Goal: Transaction & Acquisition: Download file/media

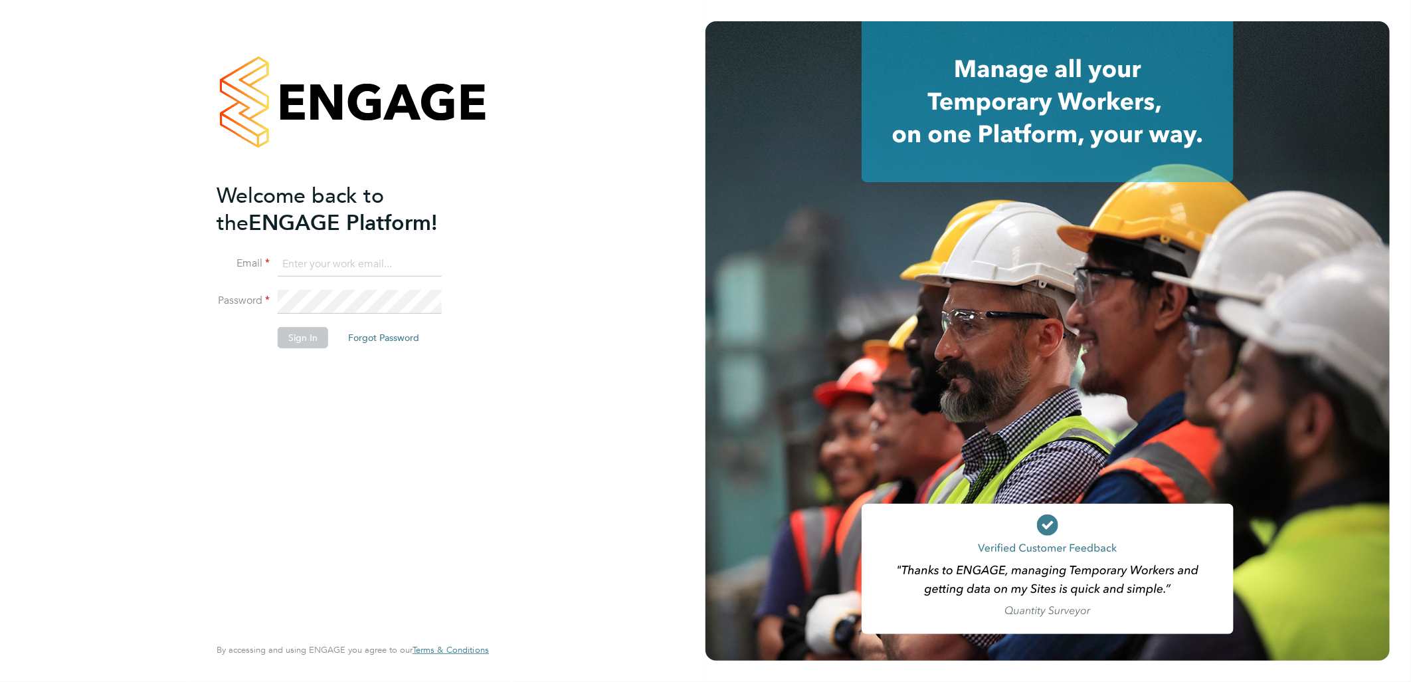
type input "g.deaton@hp4recruitment.co.uk"
click at [312, 340] on button "Sign In" at bounding box center [303, 337] width 51 height 21
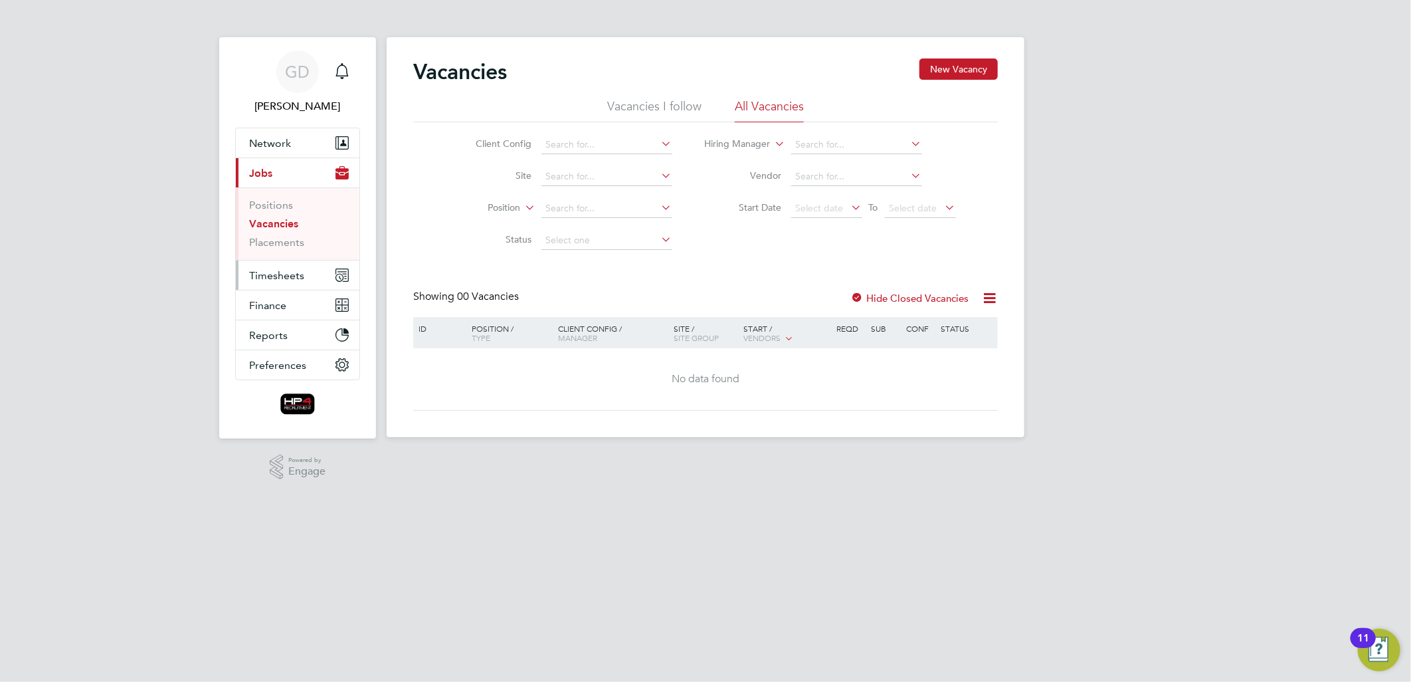
click at [277, 272] on span "Timesheets" at bounding box center [276, 275] width 55 height 13
click at [262, 278] on span "Timesheets" at bounding box center [276, 275] width 55 height 13
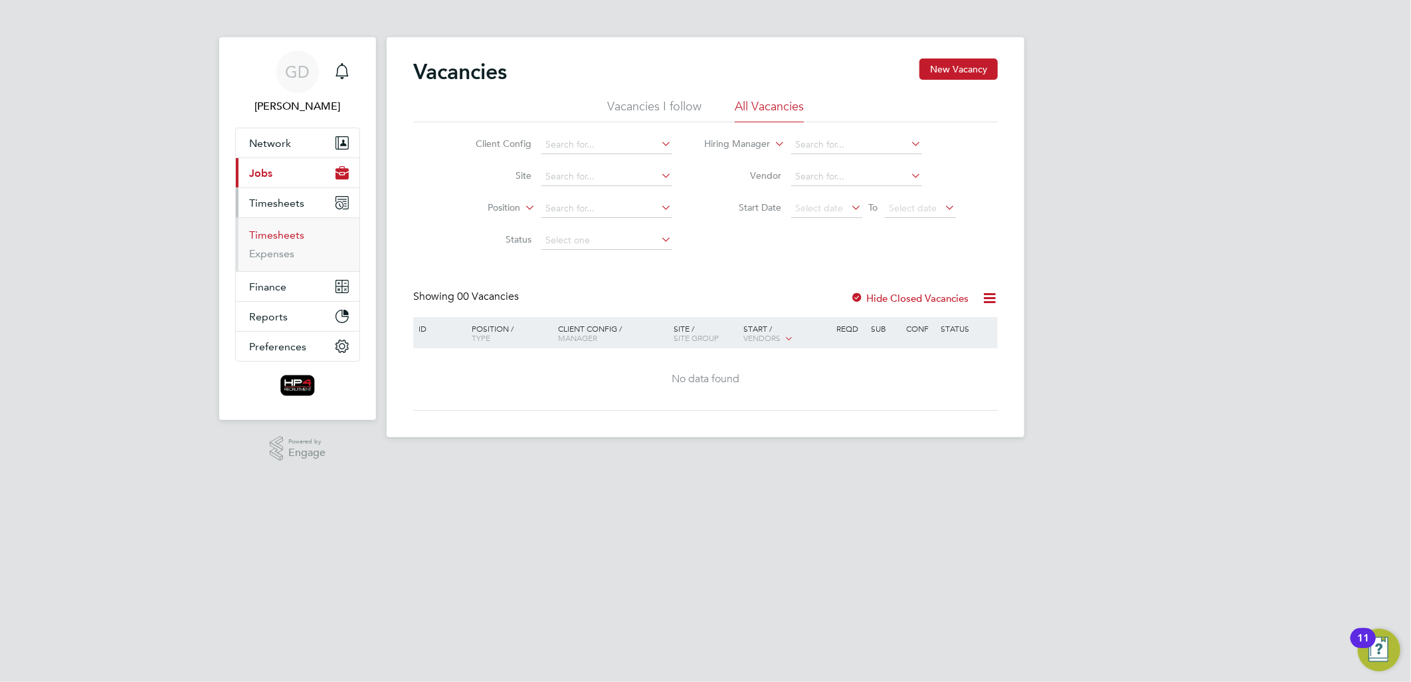
click at [288, 234] on link "Timesheets" at bounding box center [276, 235] width 55 height 13
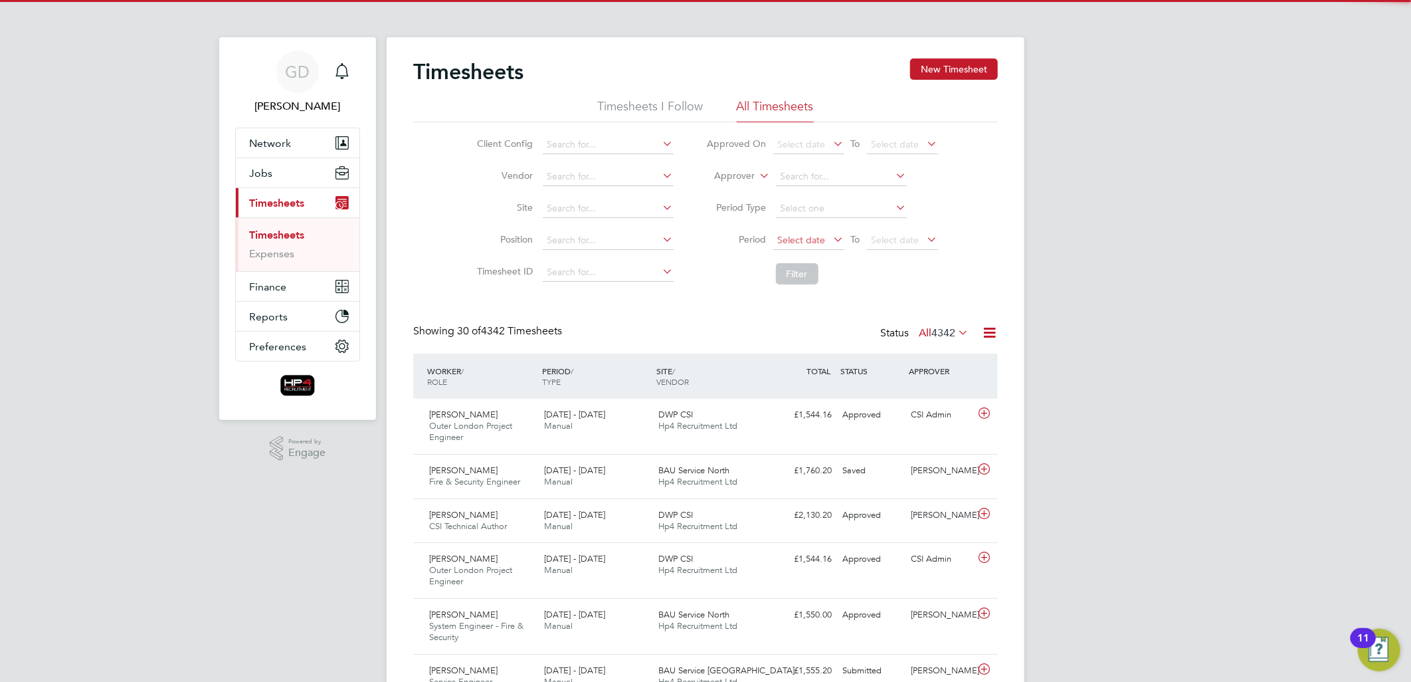
click at [822, 241] on span "Select date" at bounding box center [802, 240] width 48 height 12
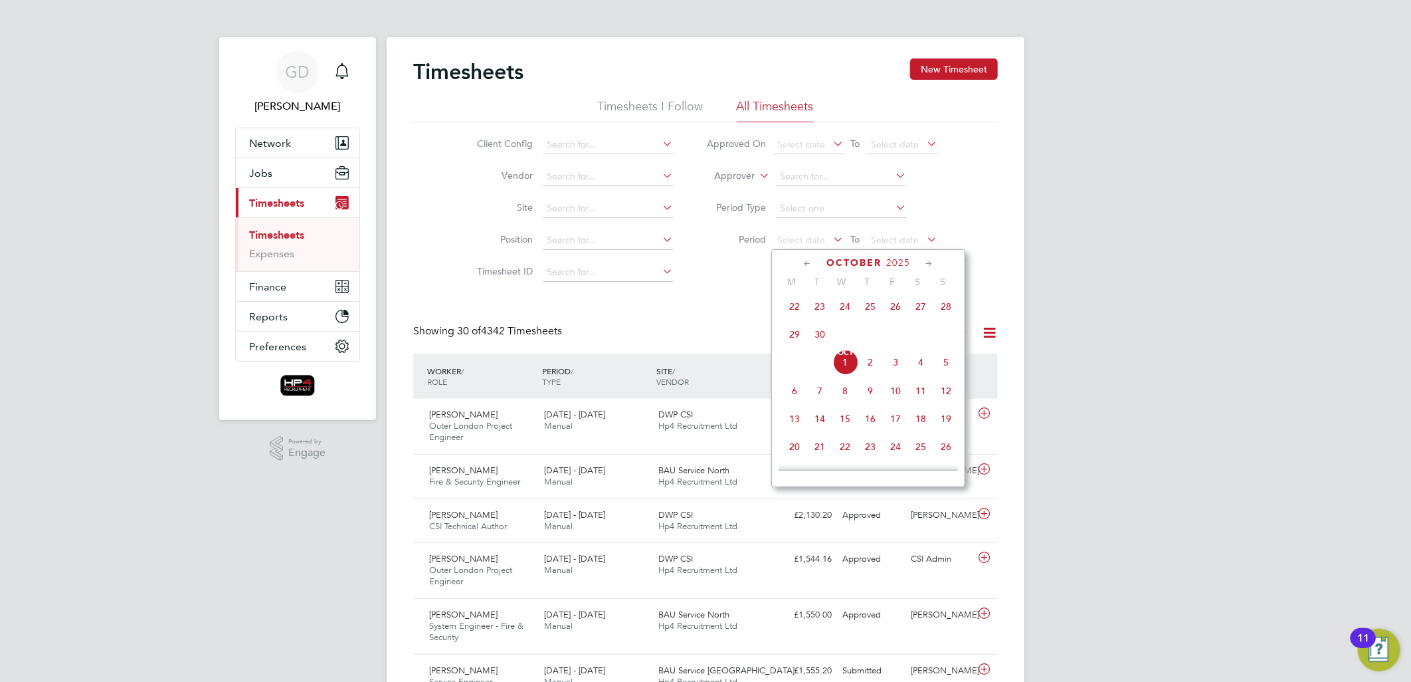
click at [795, 310] on span "22" at bounding box center [794, 306] width 25 height 25
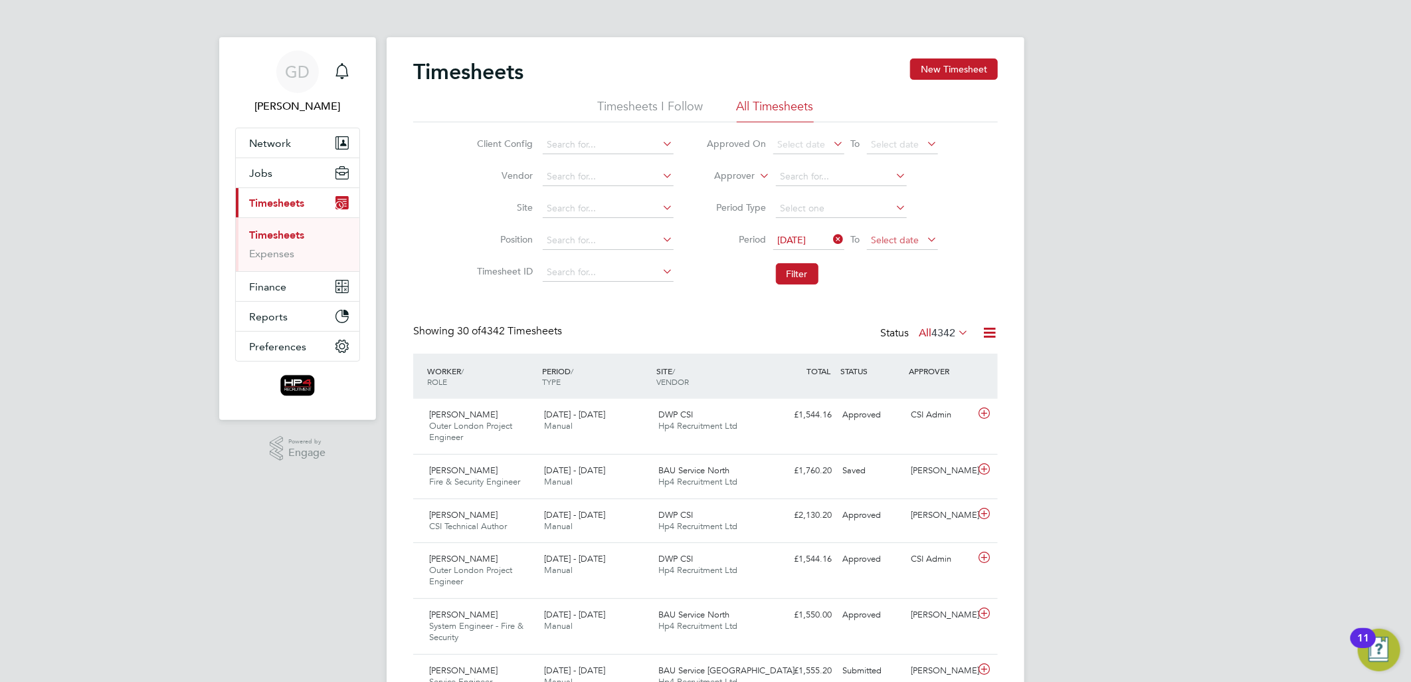
click at [901, 245] on span "Select date" at bounding box center [902, 241] width 71 height 18
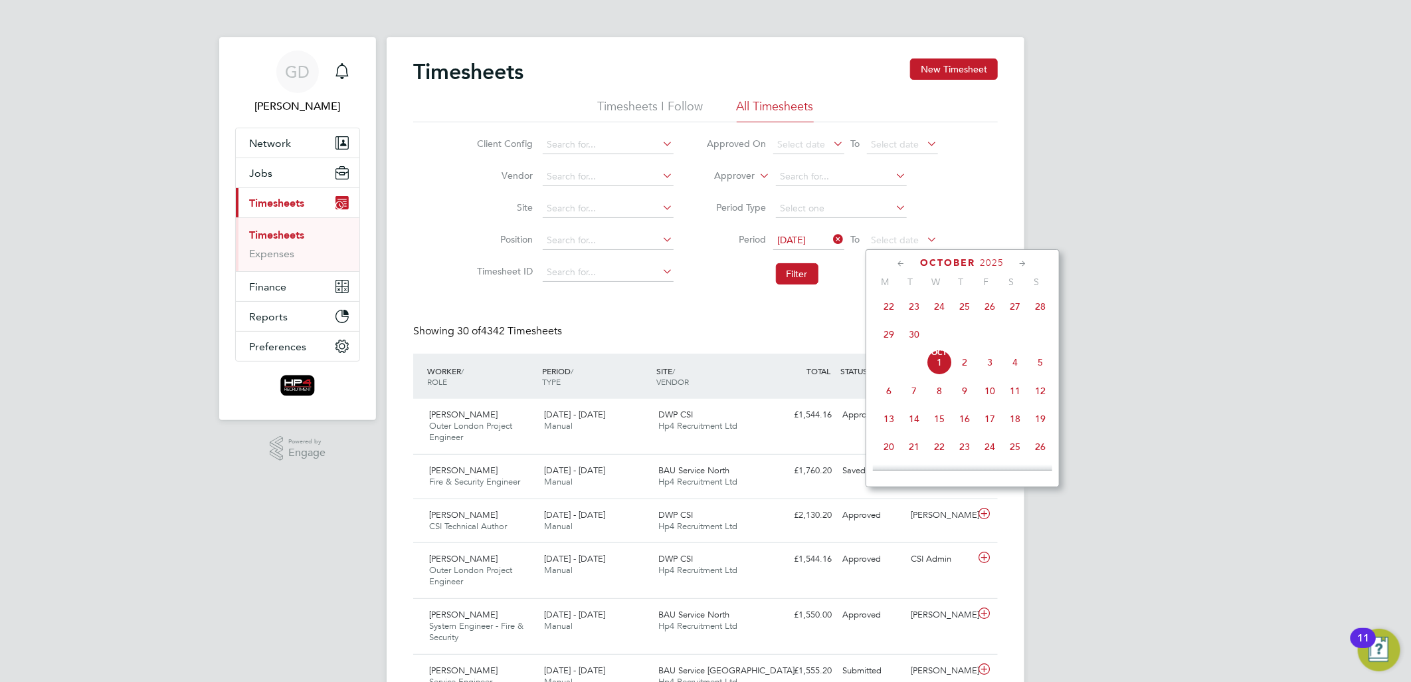
click at [1047, 311] on span "28" at bounding box center [1040, 306] width 25 height 25
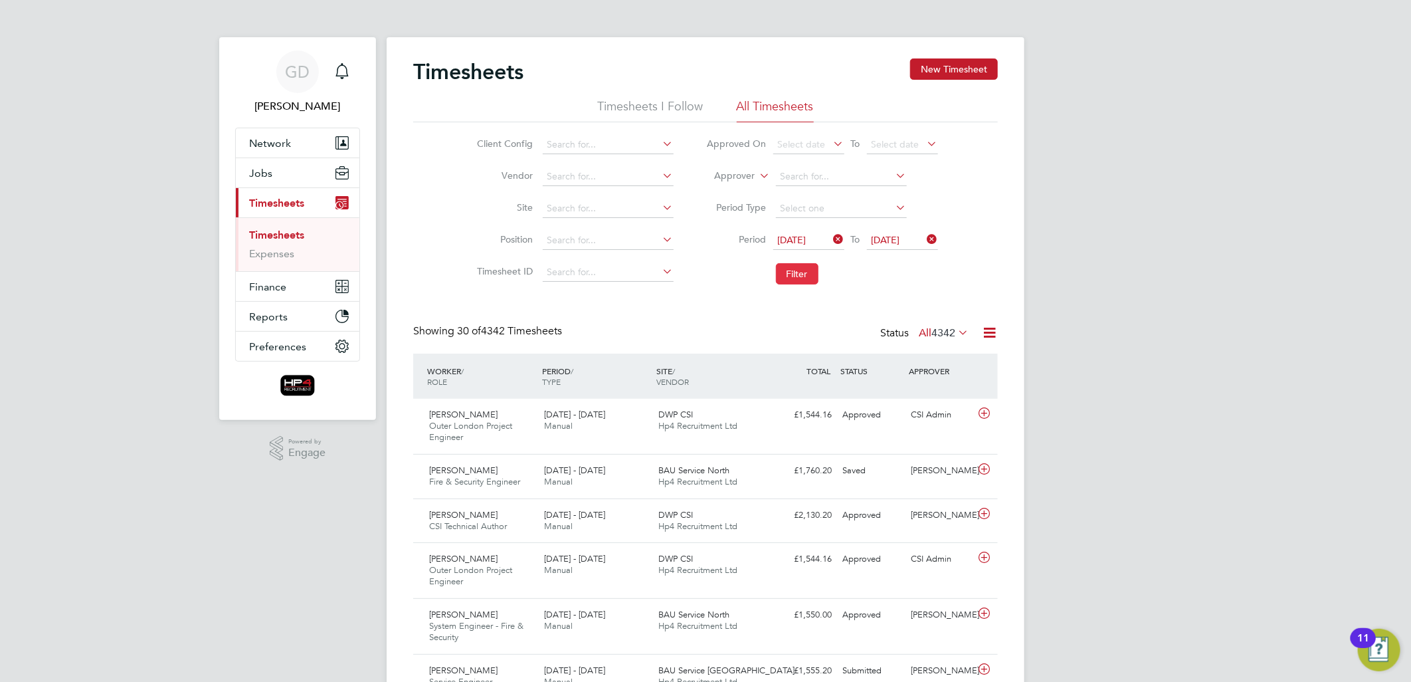
click at [799, 271] on button "Filter" at bounding box center [797, 273] width 43 height 21
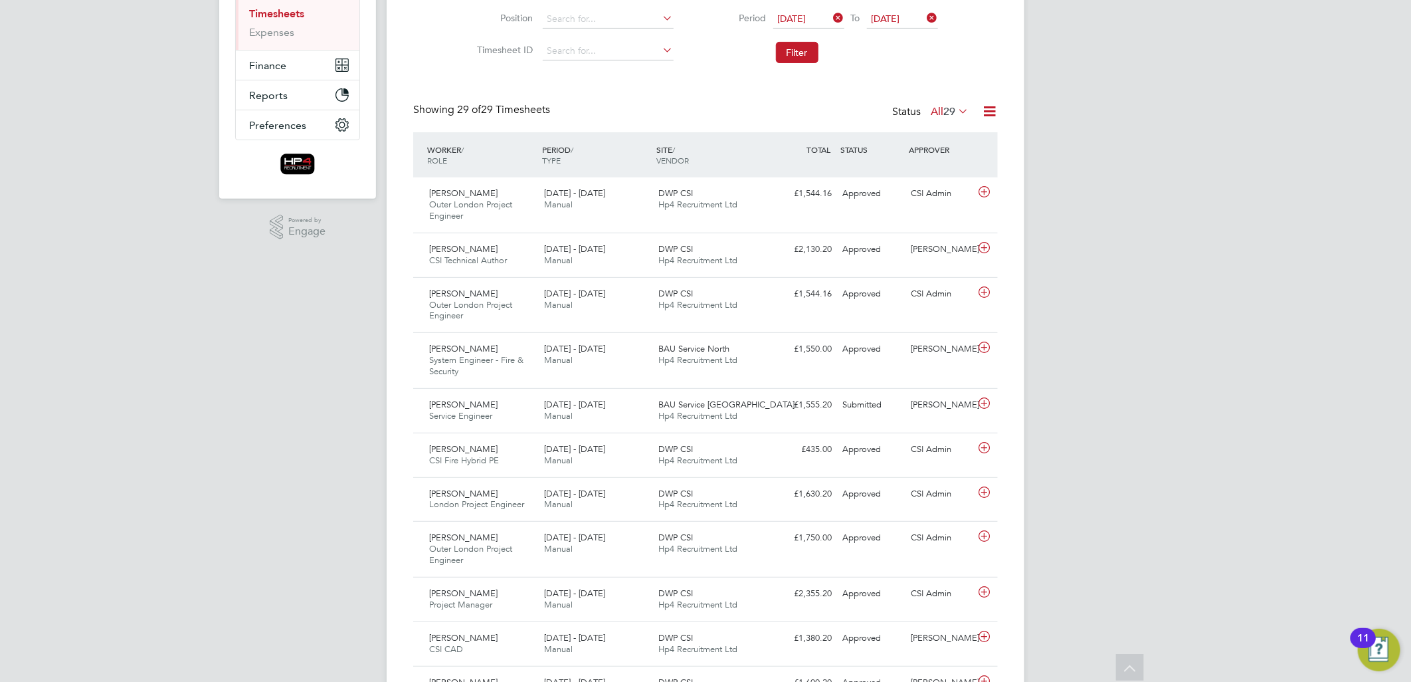
click at [933, 110] on label "All 29" at bounding box center [950, 111] width 38 height 13
click at [932, 167] on li "Submitted" at bounding box center [942, 172] width 61 height 19
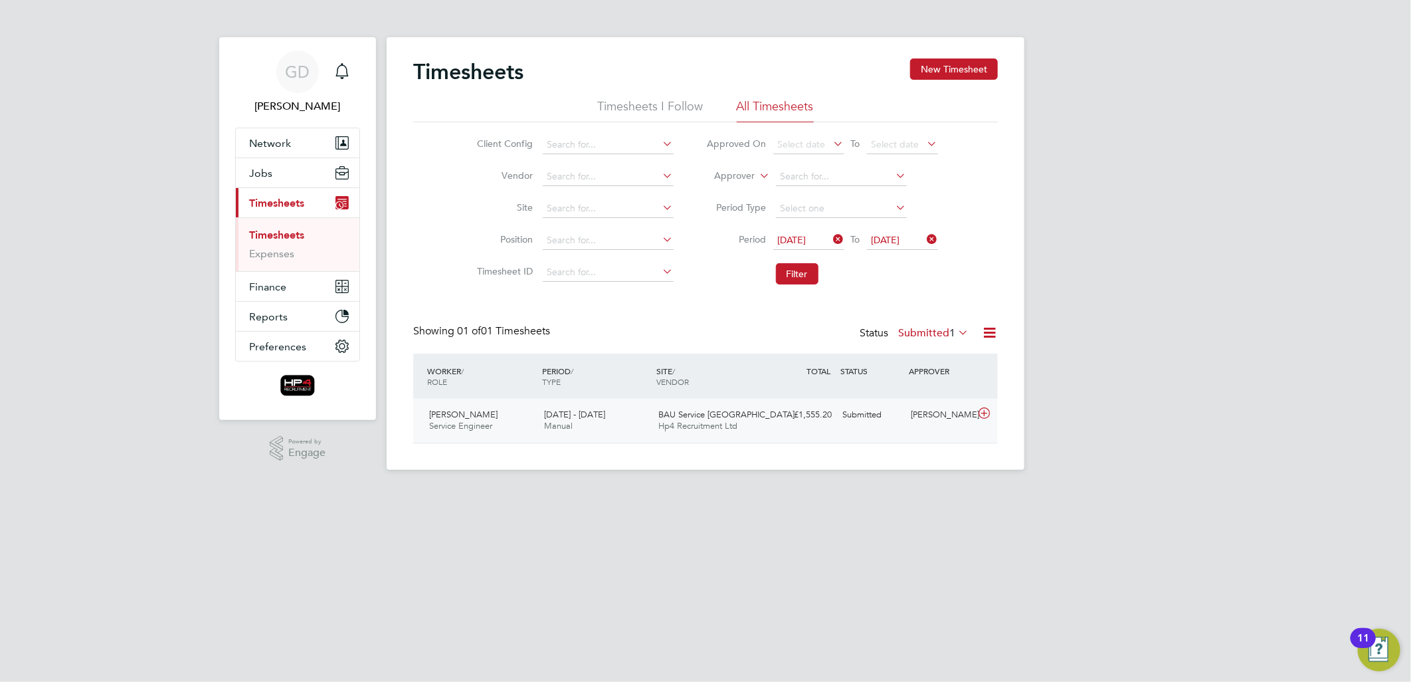
click at [563, 417] on span "22 - 28 Sep 2025" at bounding box center [574, 414] width 61 height 11
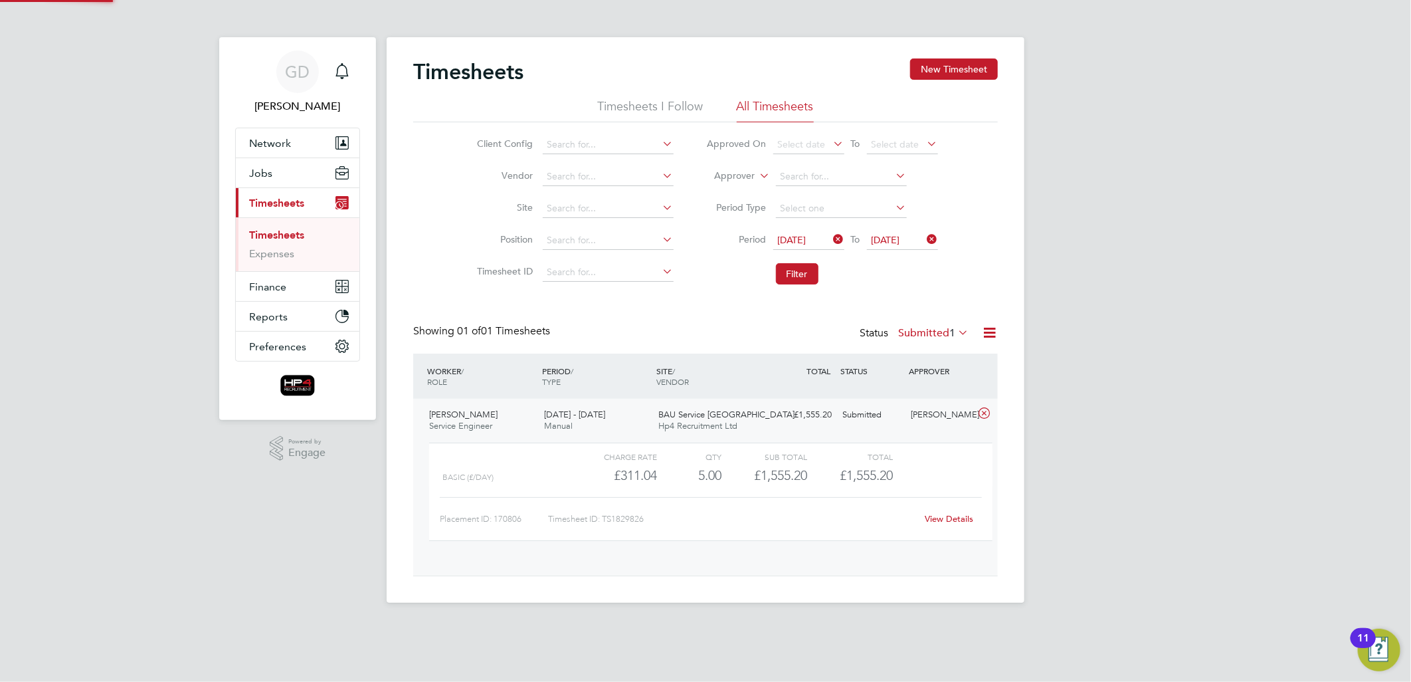
scroll to position [22, 130]
click at [965, 519] on link "View Details" at bounding box center [950, 518] width 49 height 11
click at [261, 290] on span "Finance" at bounding box center [267, 286] width 37 height 13
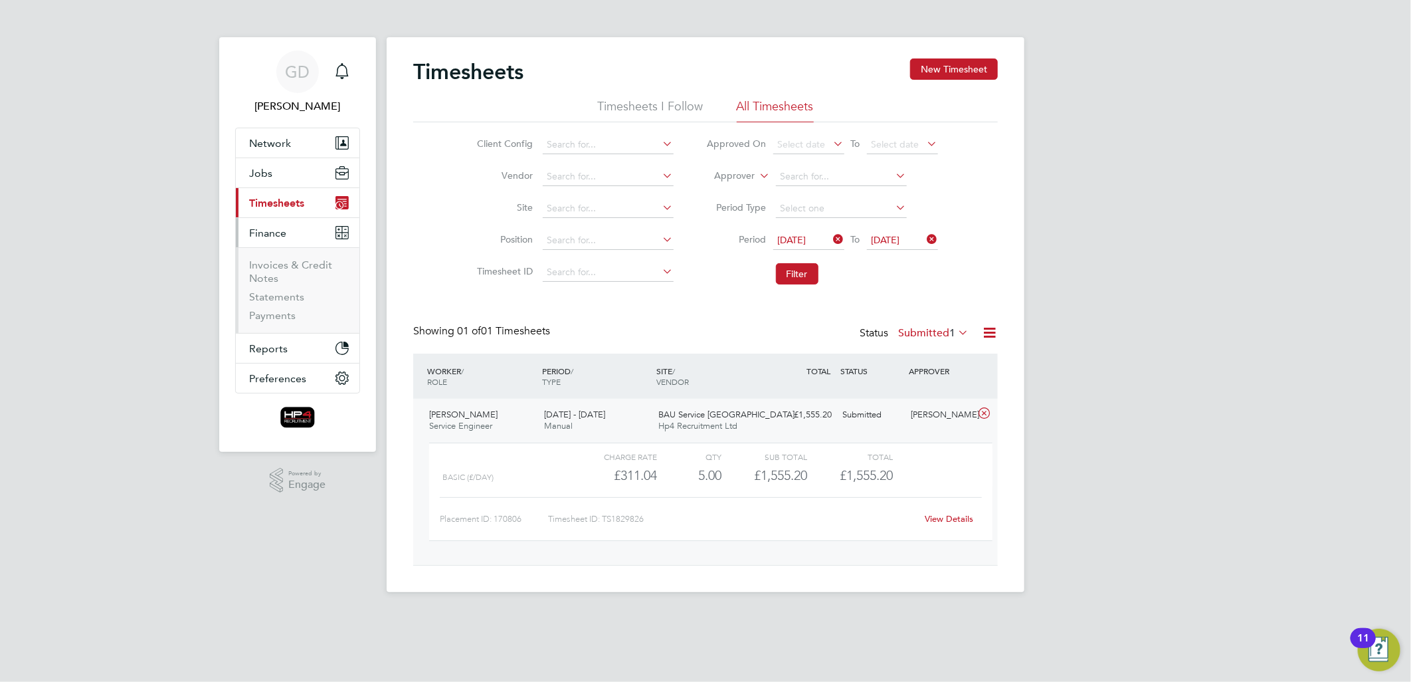
click at [272, 198] on span "Timesheets" at bounding box center [276, 203] width 55 height 13
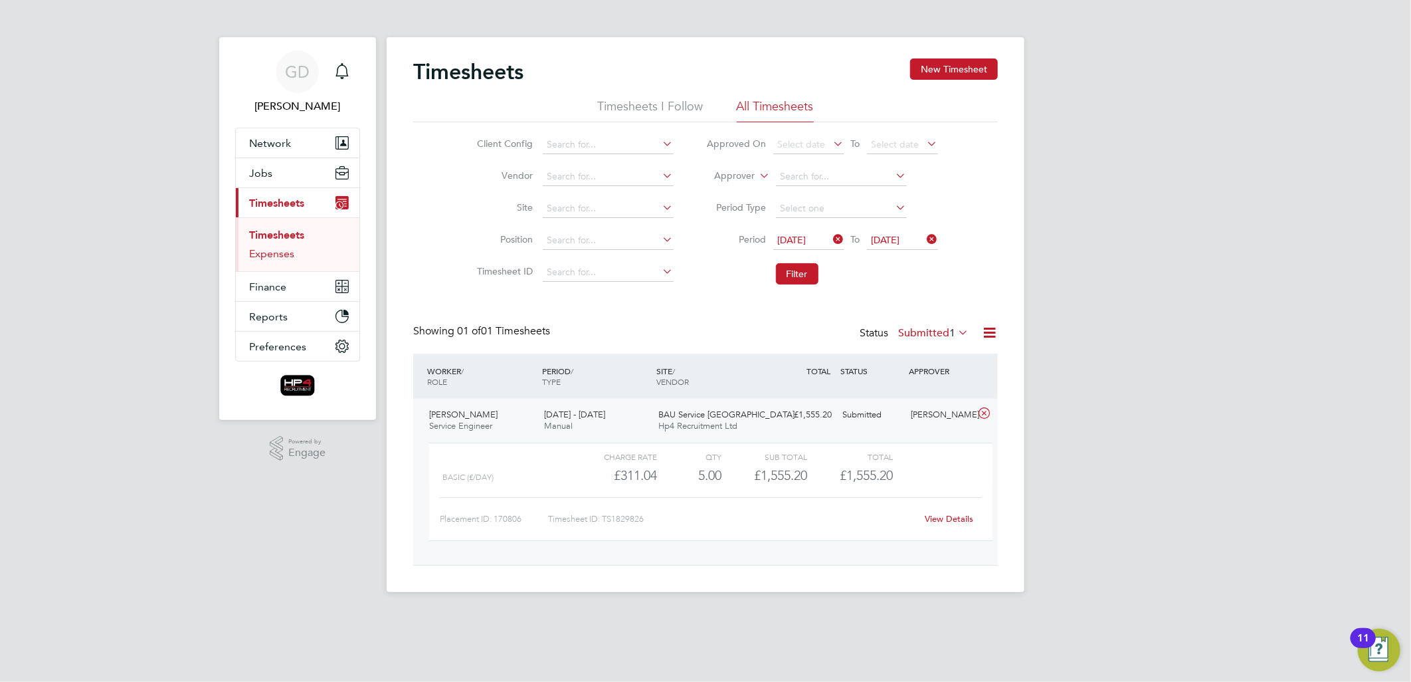
click at [267, 249] on link "Expenses" at bounding box center [271, 253] width 45 height 13
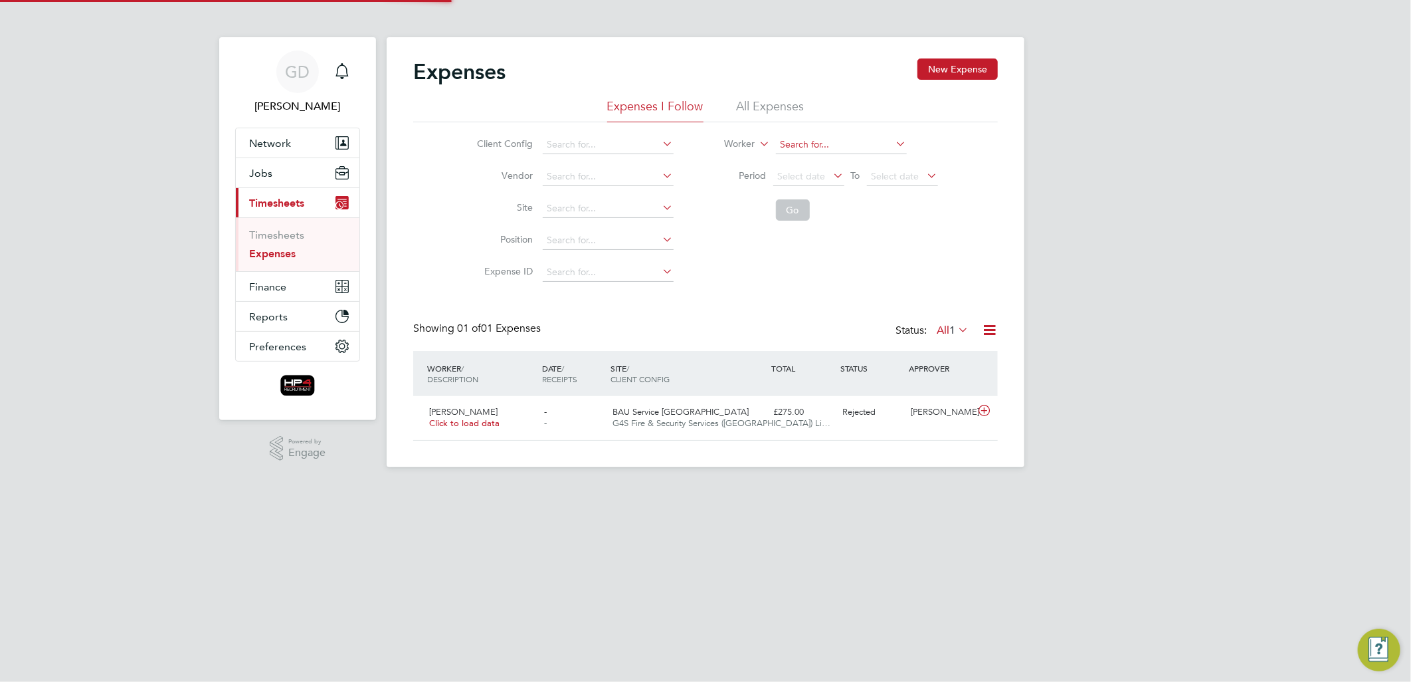
scroll to position [33, 161]
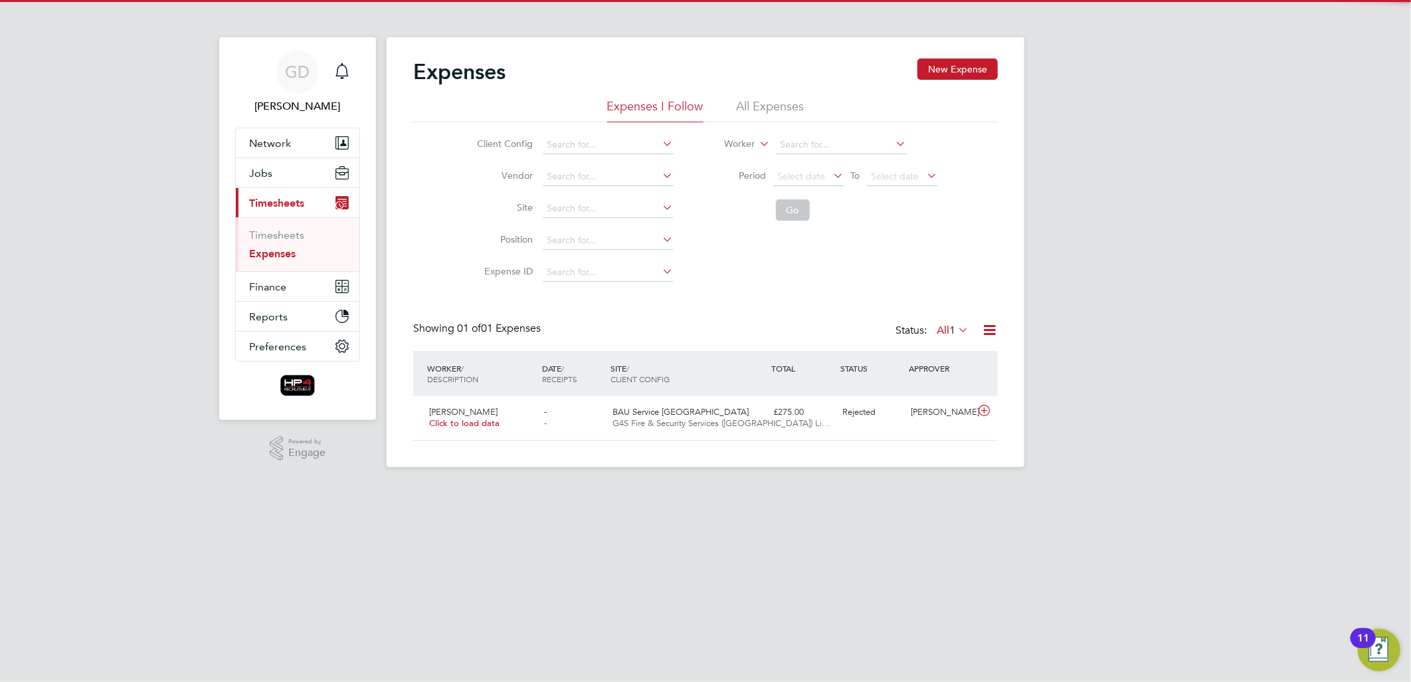
click at [769, 100] on li "All Expenses" at bounding box center [771, 110] width 68 height 24
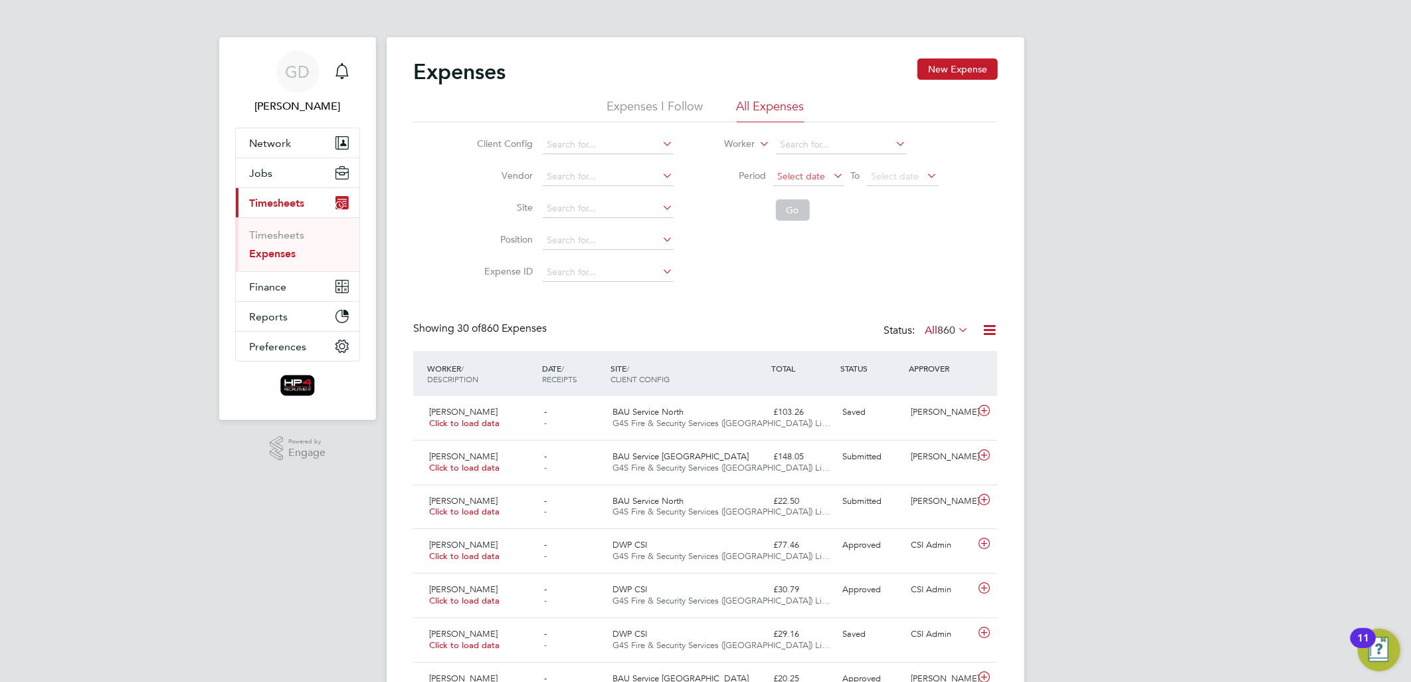
scroll to position [33, 116]
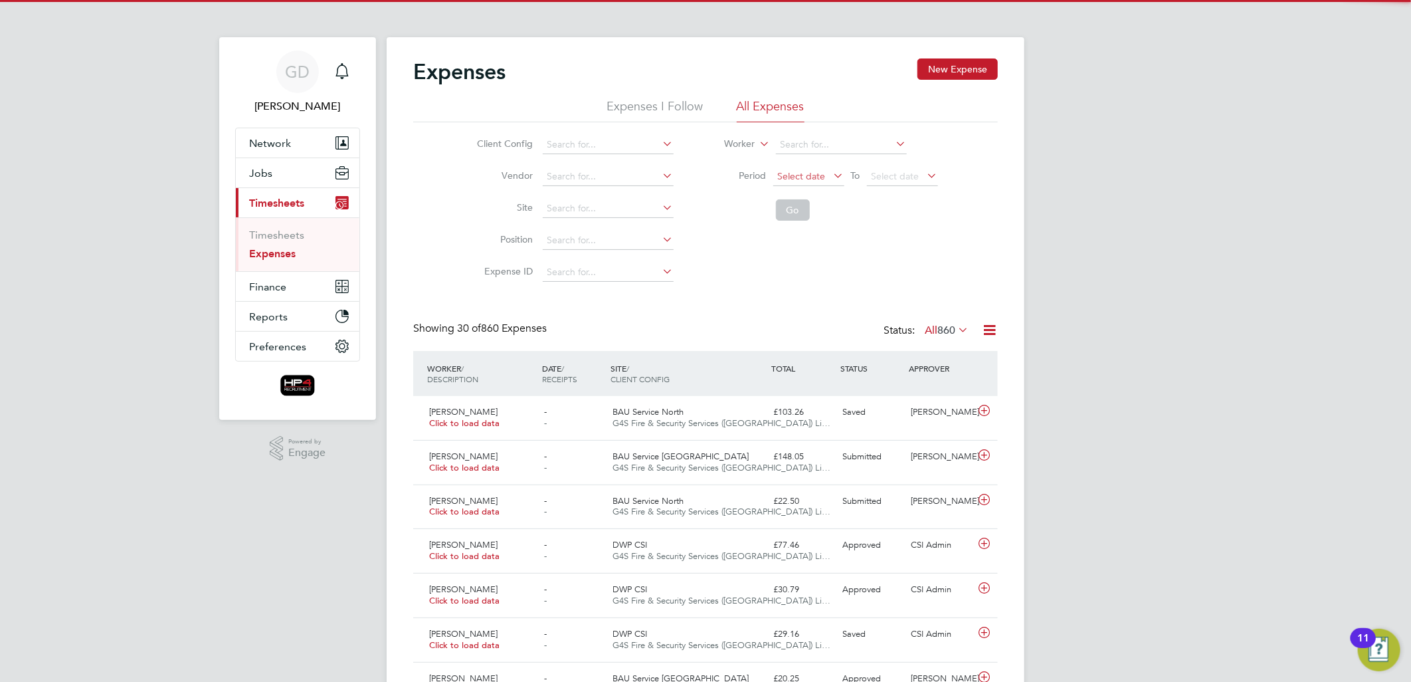
click at [796, 180] on span "Select date" at bounding box center [802, 176] width 48 height 12
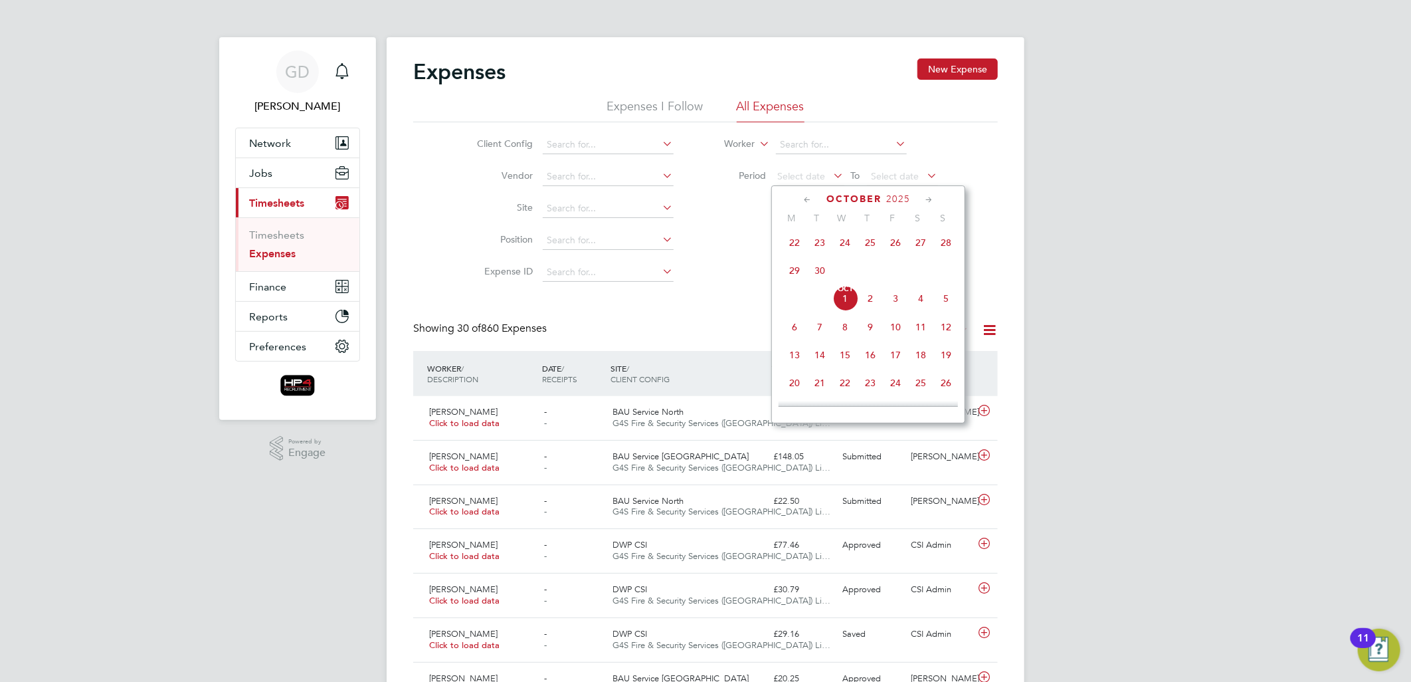
click at [801, 250] on span "22" at bounding box center [794, 242] width 25 height 25
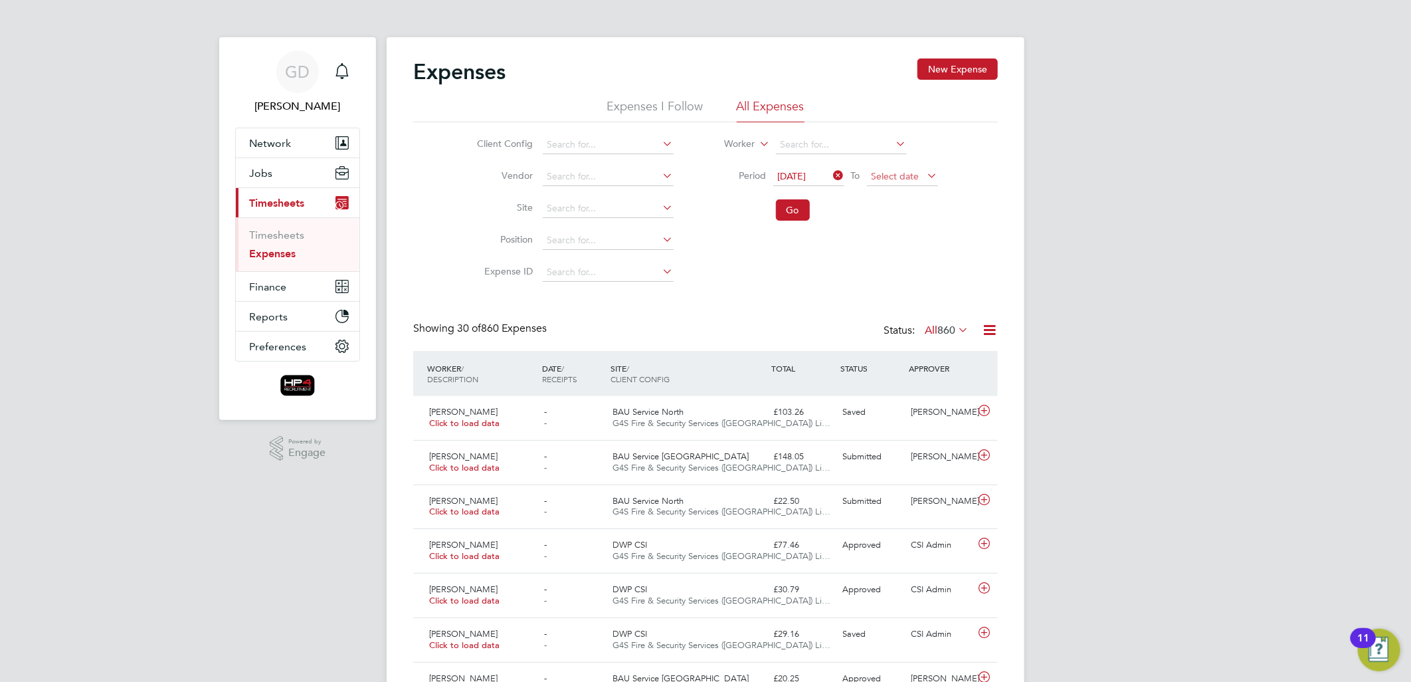
click at [891, 168] on span "Select date" at bounding box center [902, 177] width 71 height 18
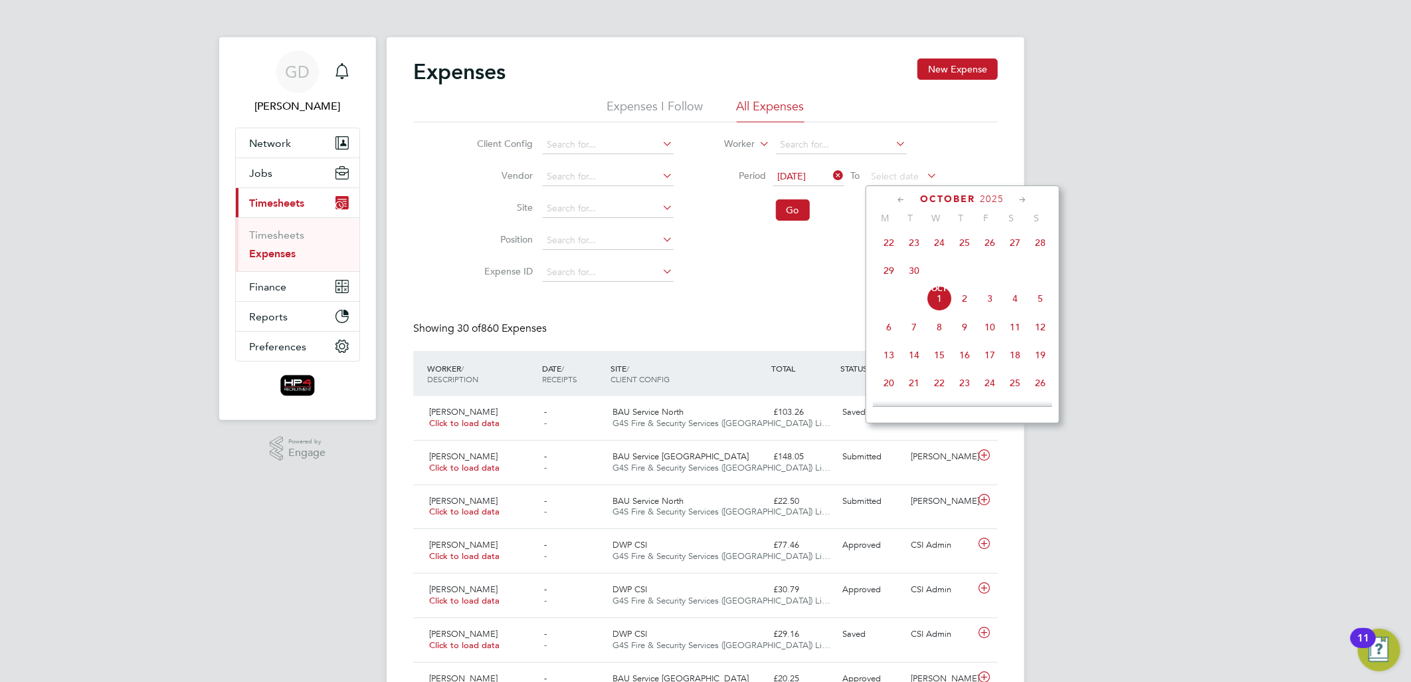
click at [1033, 243] on span "28" at bounding box center [1040, 242] width 25 height 25
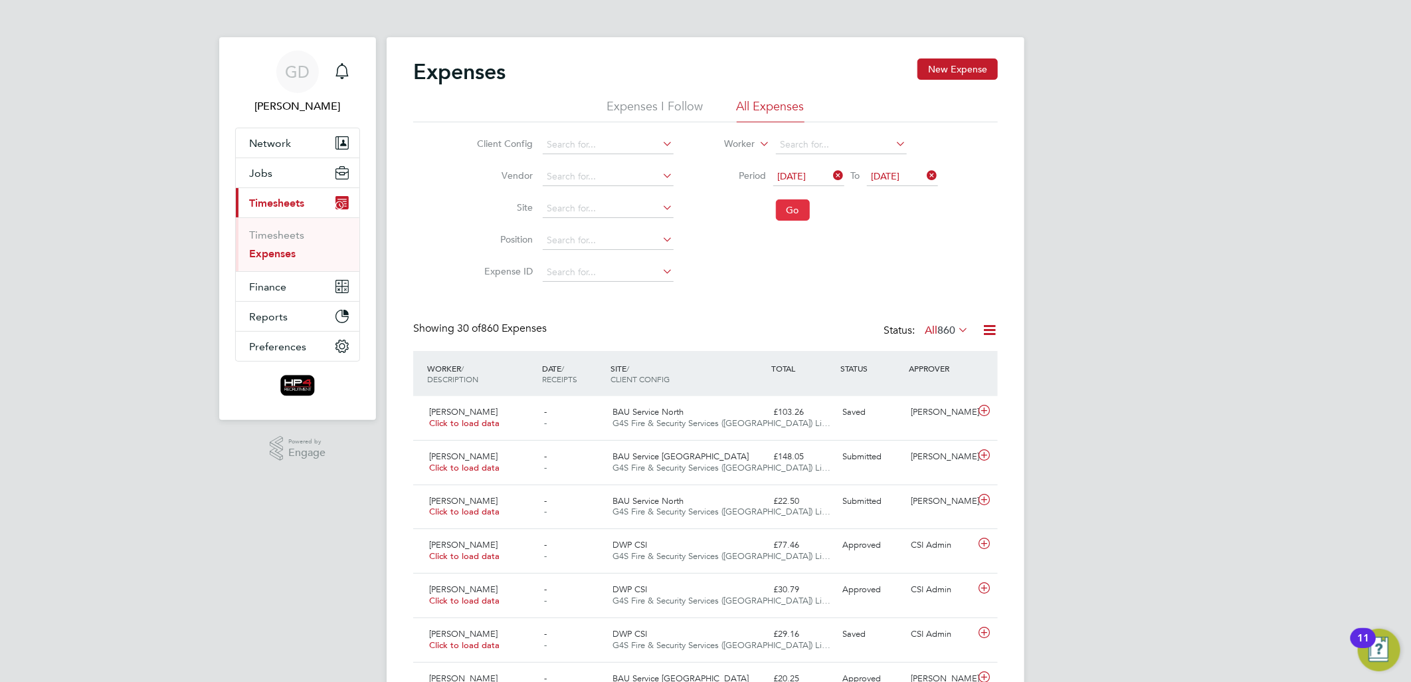
click at [791, 216] on button "Go" at bounding box center [793, 209] width 34 height 21
click at [940, 336] on label "All 8" at bounding box center [953, 330] width 32 height 13
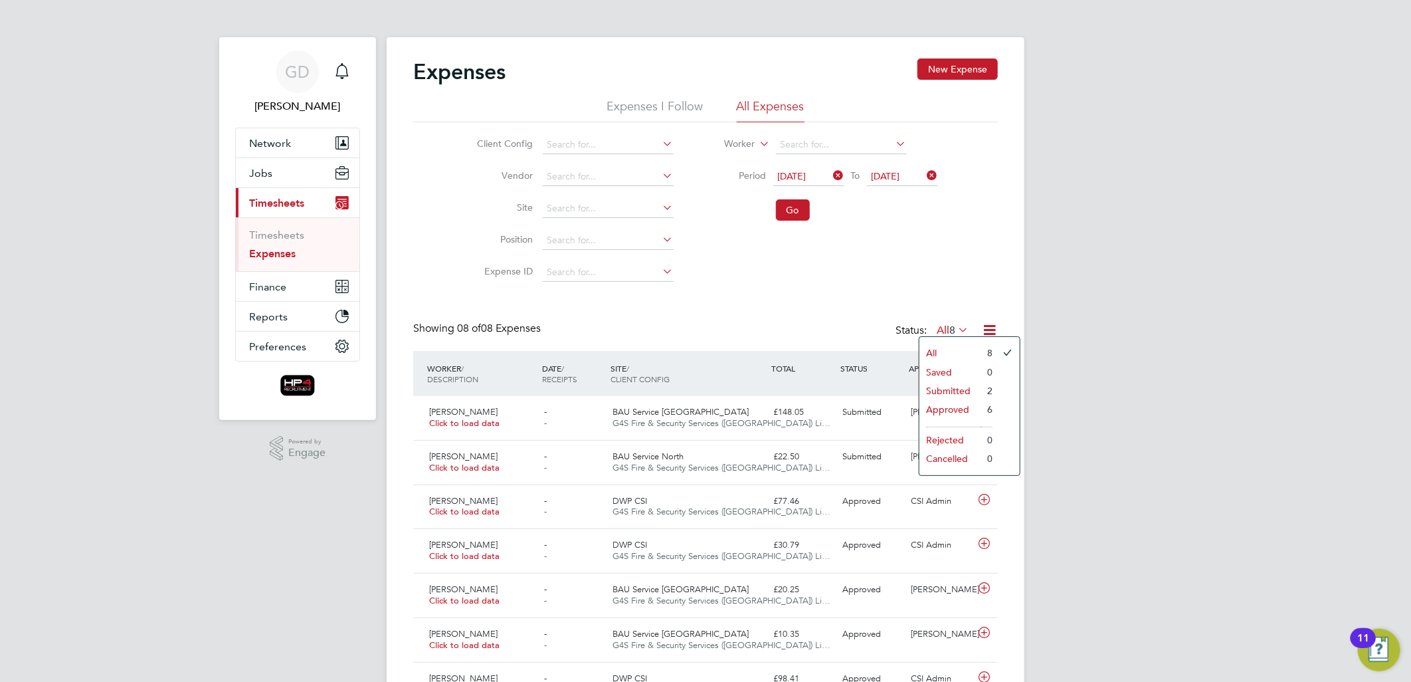
click at [936, 387] on li "Submitted" at bounding box center [950, 390] width 61 height 19
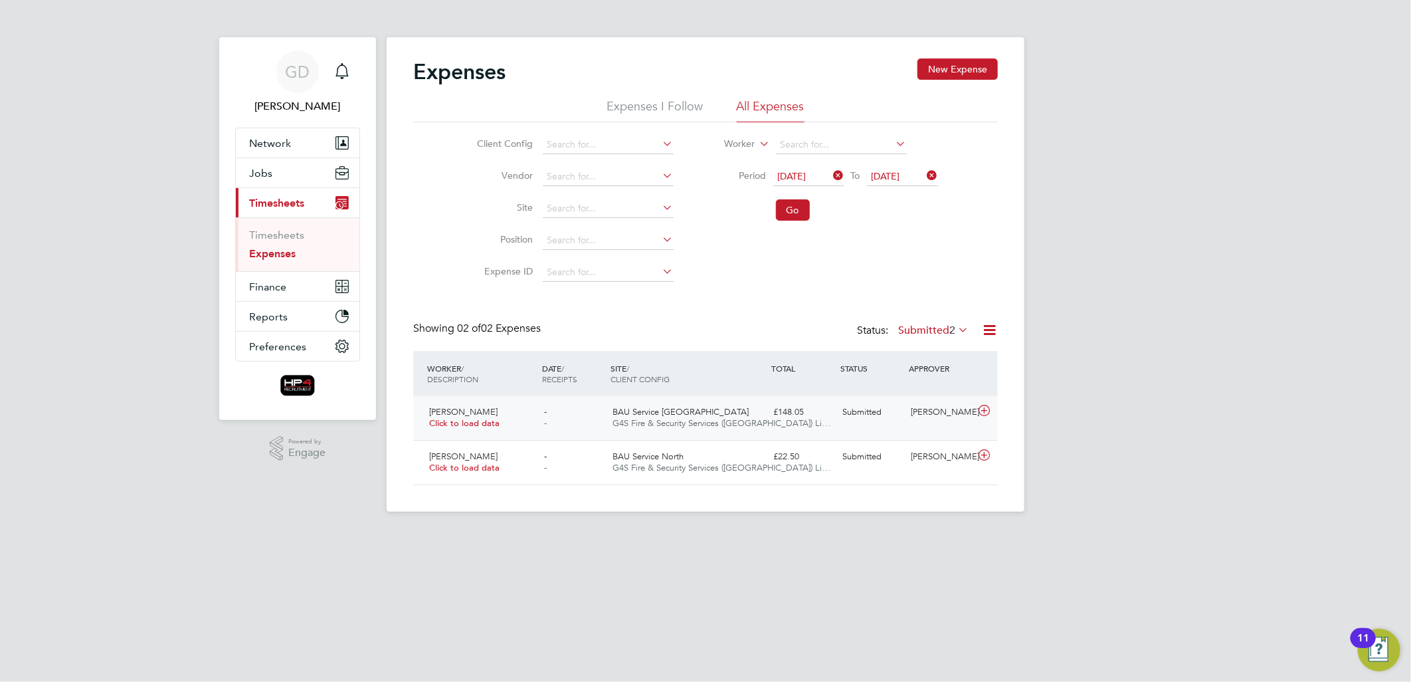
click at [625, 419] on span "G4S Fire & Security Services (UK) Li…" at bounding box center [722, 422] width 218 height 11
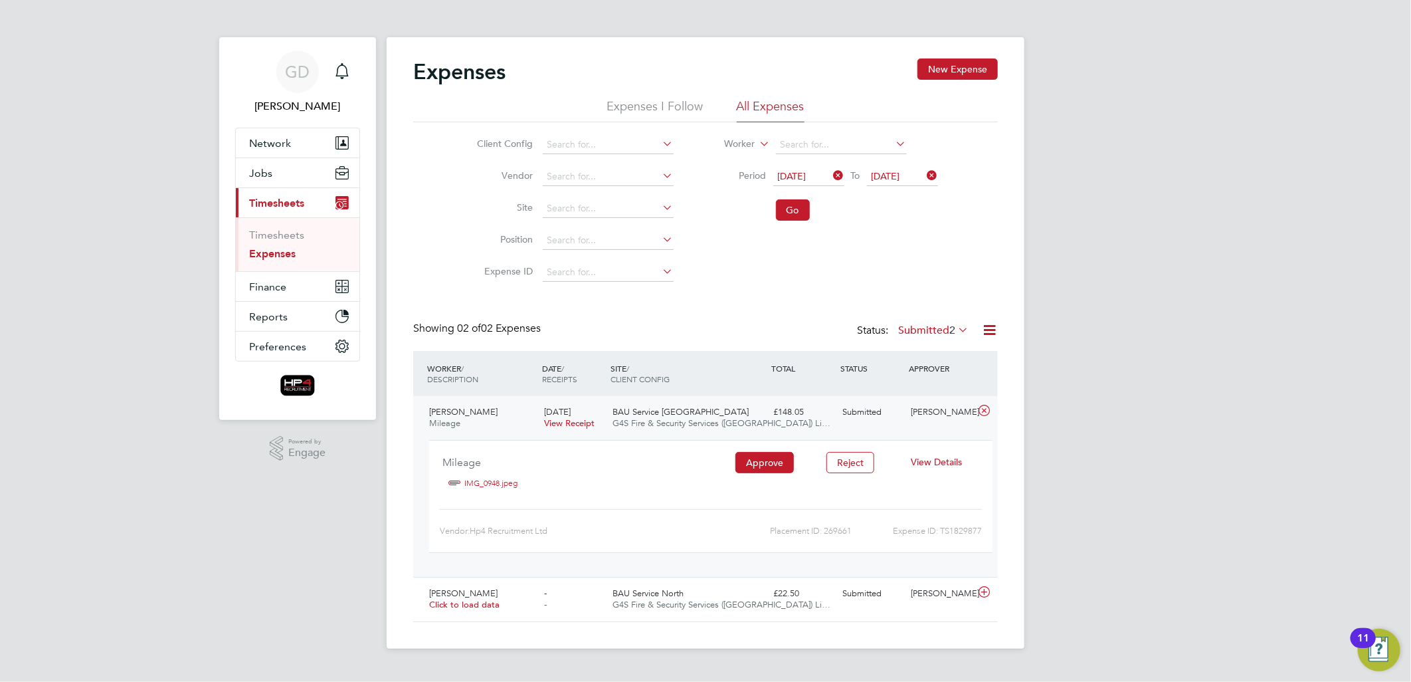
click at [952, 460] on span "View Details" at bounding box center [936, 462] width 51 height 12
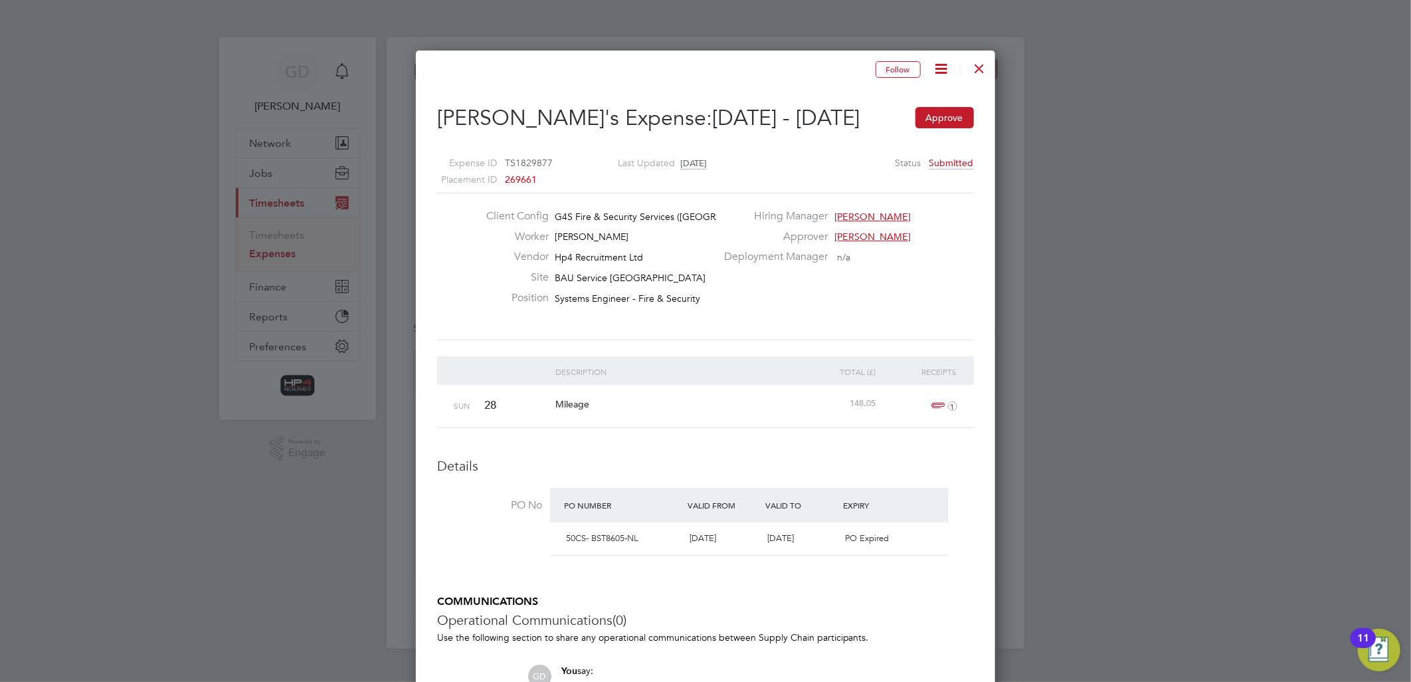
click at [979, 71] on div at bounding box center [980, 65] width 24 height 24
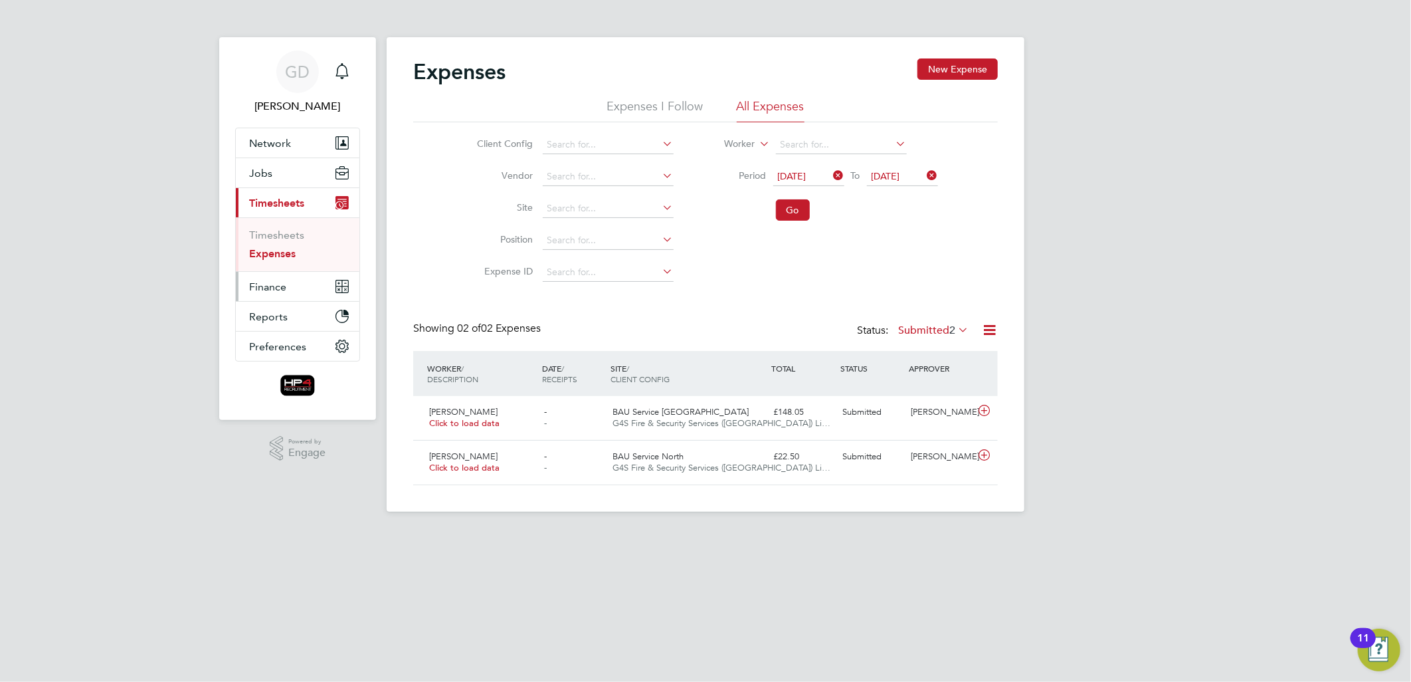
click at [258, 289] on span "Finance" at bounding box center [267, 286] width 37 height 13
click at [278, 254] on link "Expenses" at bounding box center [272, 253] width 47 height 13
click at [266, 282] on span "Finance" at bounding box center [267, 286] width 37 height 13
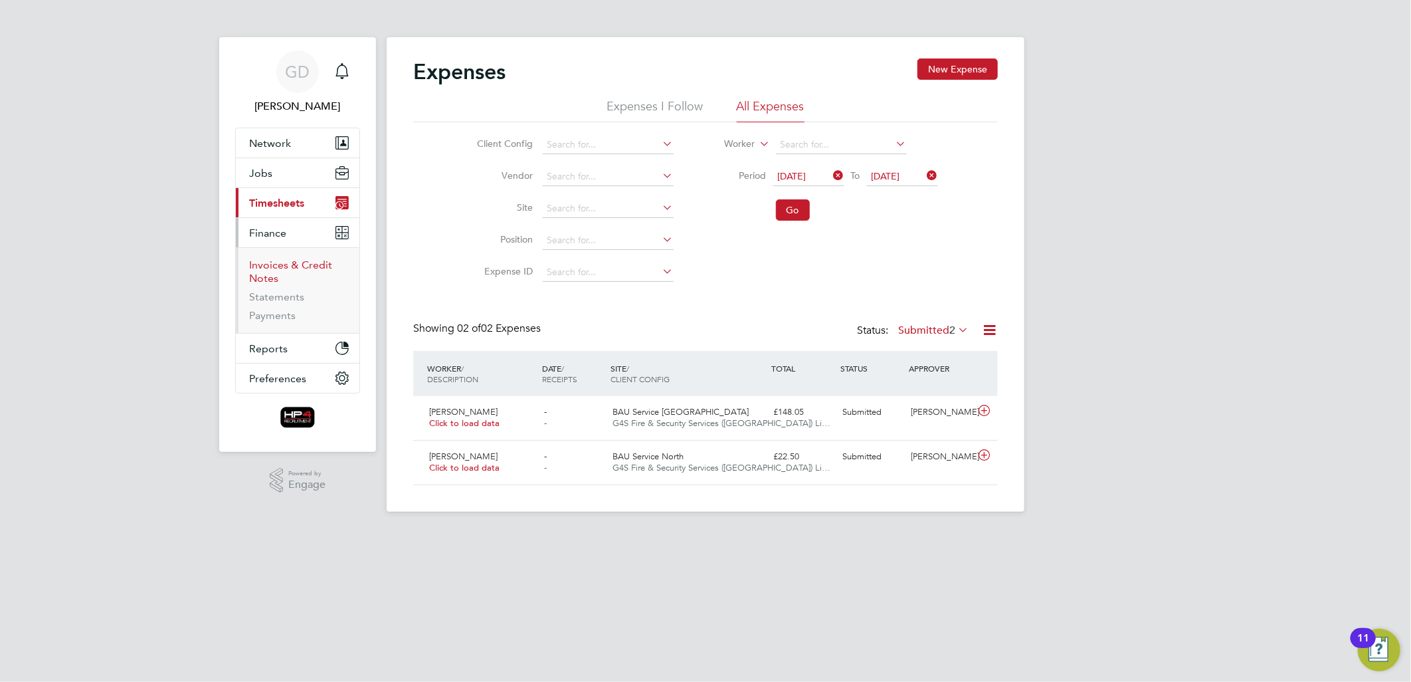
click at [300, 264] on link "Invoices & Credit Notes" at bounding box center [290, 271] width 83 height 26
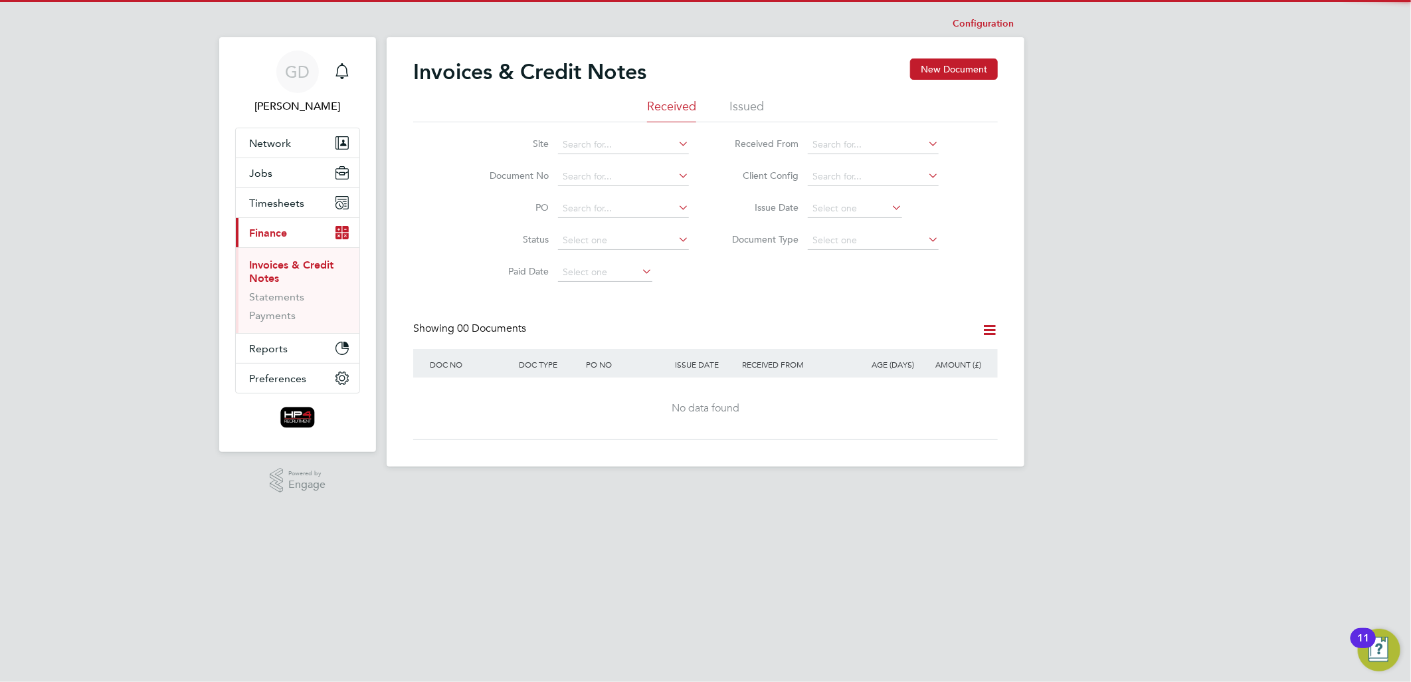
click at [750, 94] on div "Invoices & Credit Notes New Document" at bounding box center [705, 78] width 585 height 40
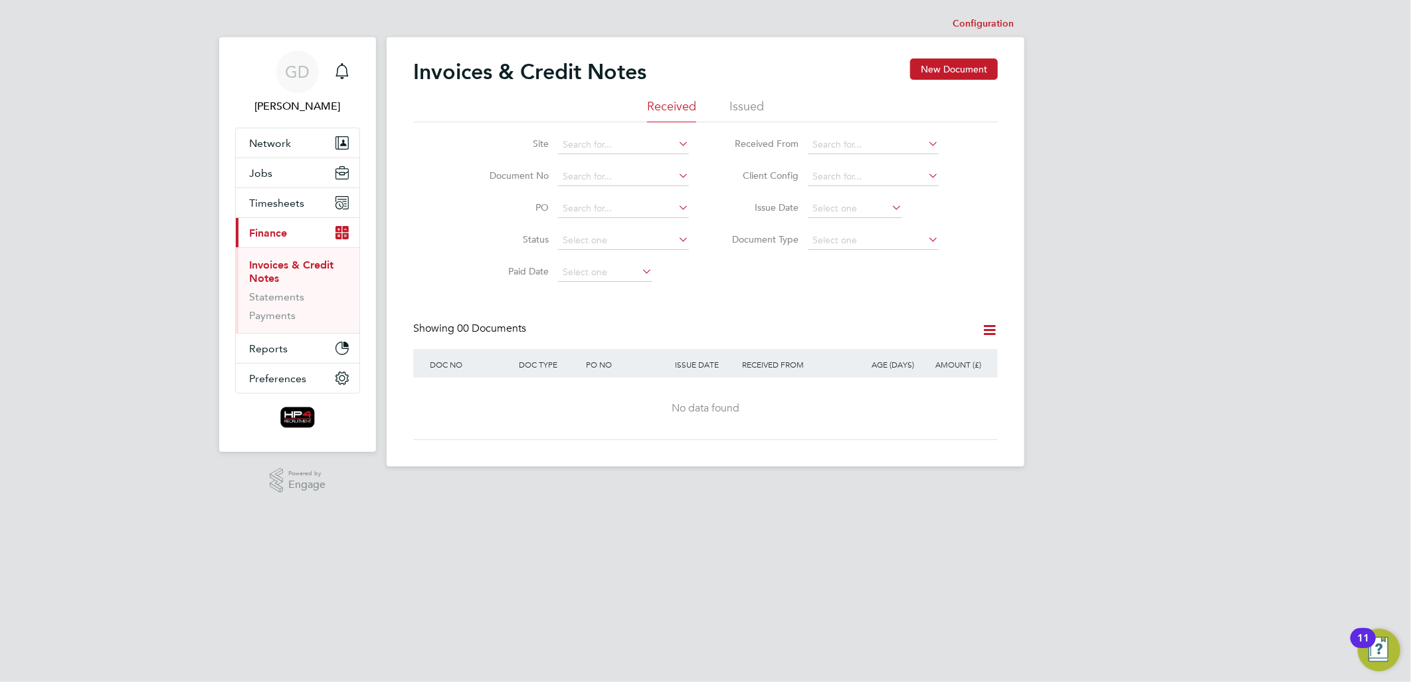
click at [748, 108] on li "Issued" at bounding box center [747, 110] width 35 height 24
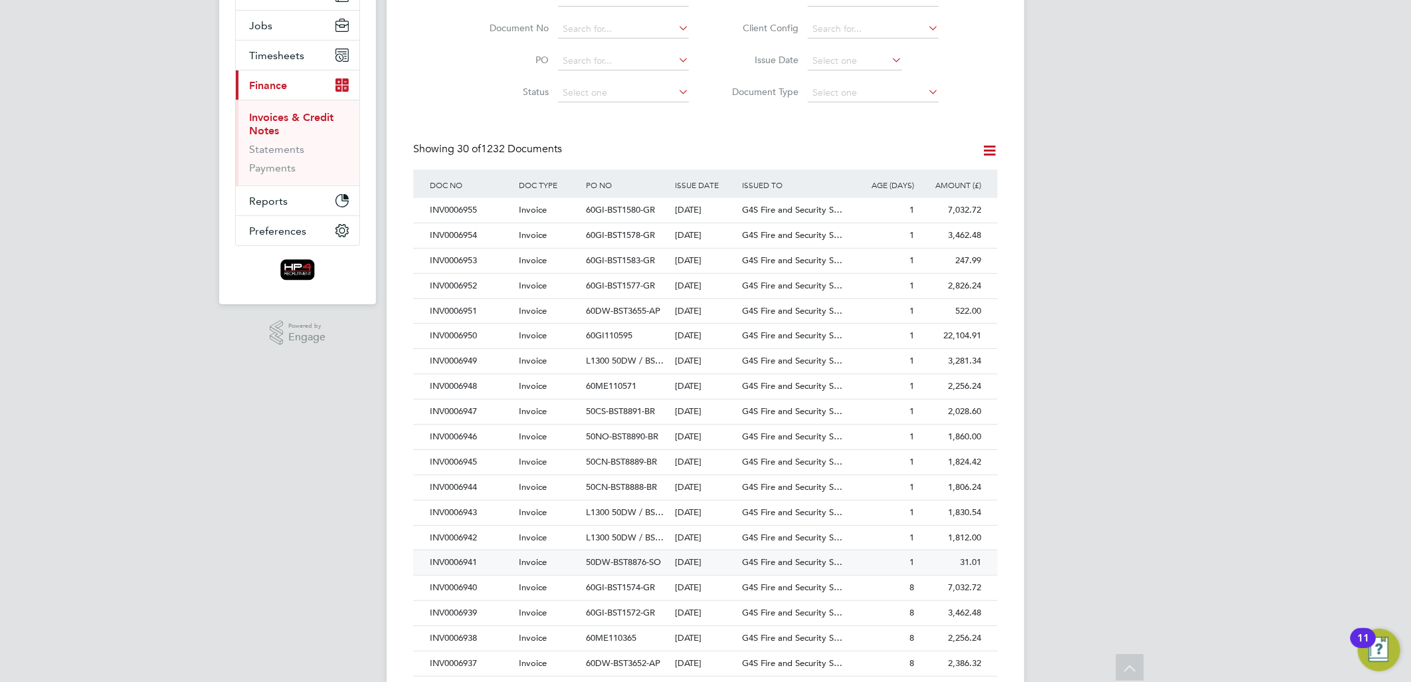
click at [474, 563] on div "INV0006941" at bounding box center [471, 562] width 89 height 25
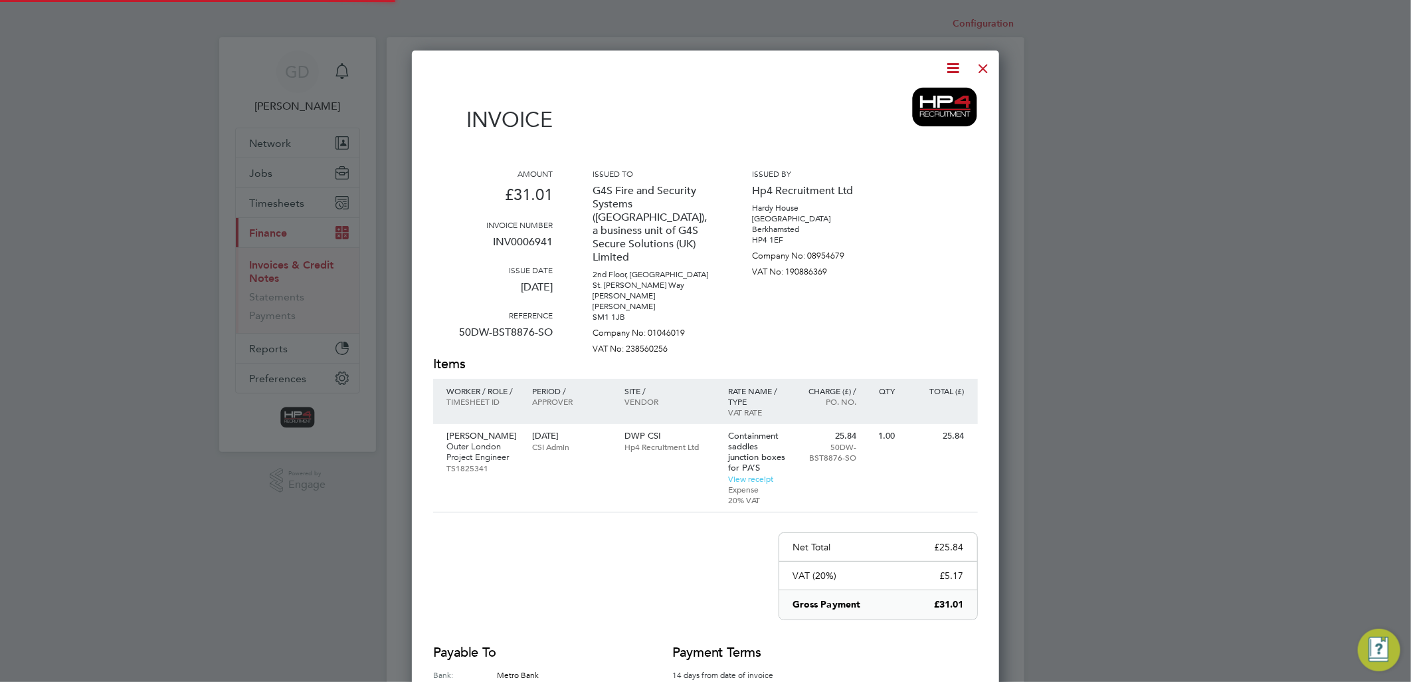
scroll to position [739, 588]
click at [948, 70] on icon at bounding box center [954, 68] width 17 height 17
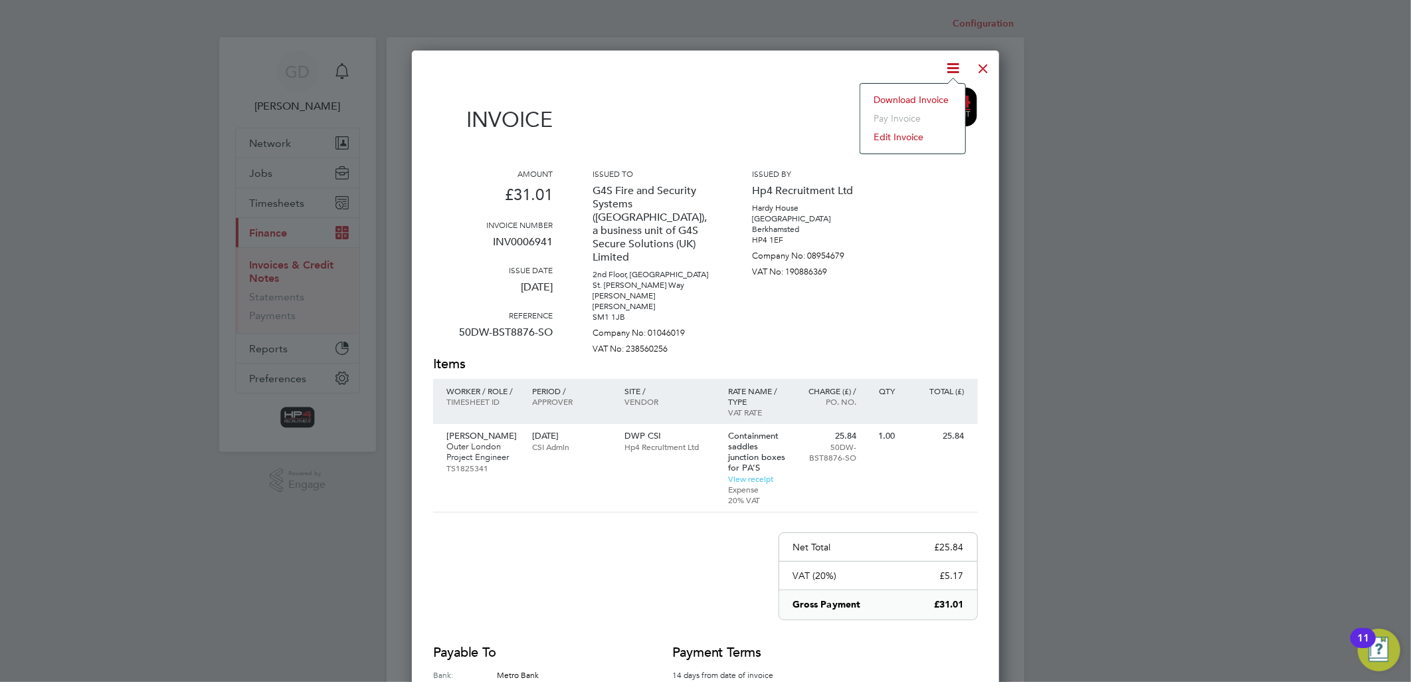
click at [948, 96] on li "Download Invoice" at bounding box center [913, 99] width 92 height 19
click at [986, 65] on div at bounding box center [984, 65] width 24 height 24
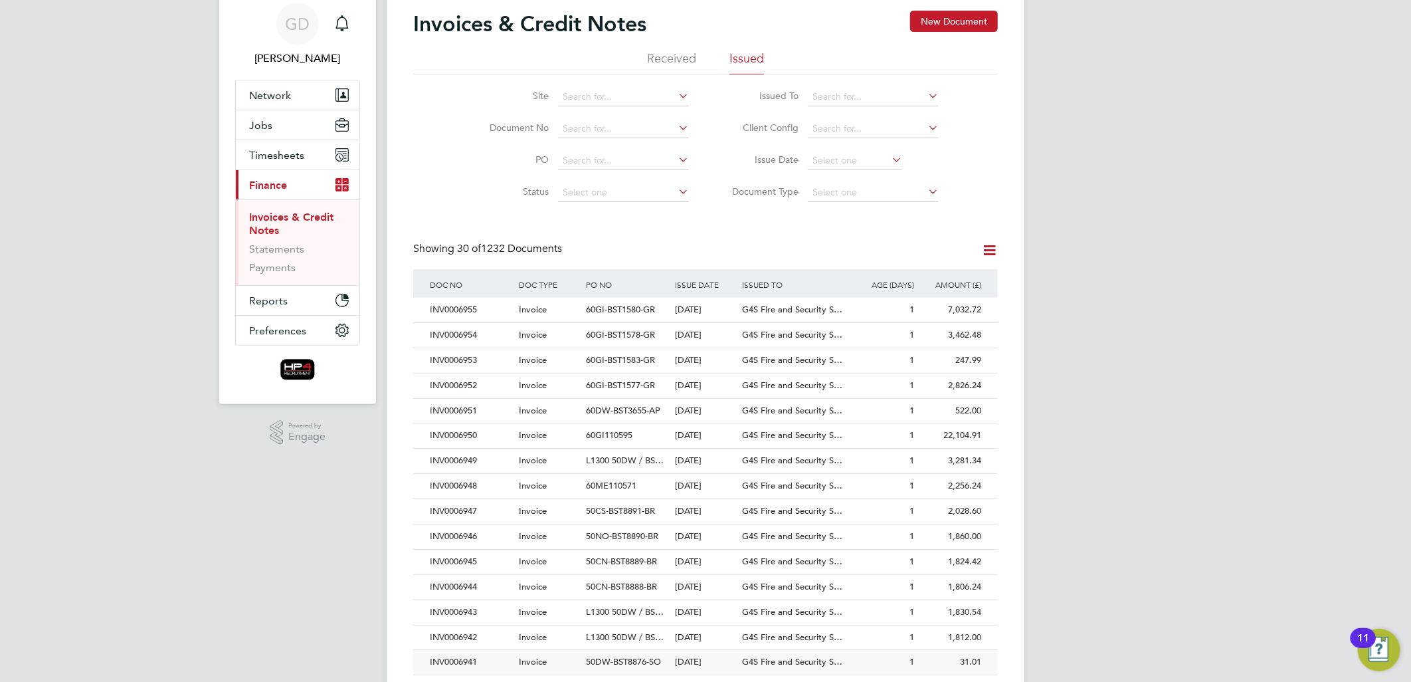
scroll to position [74, 0]
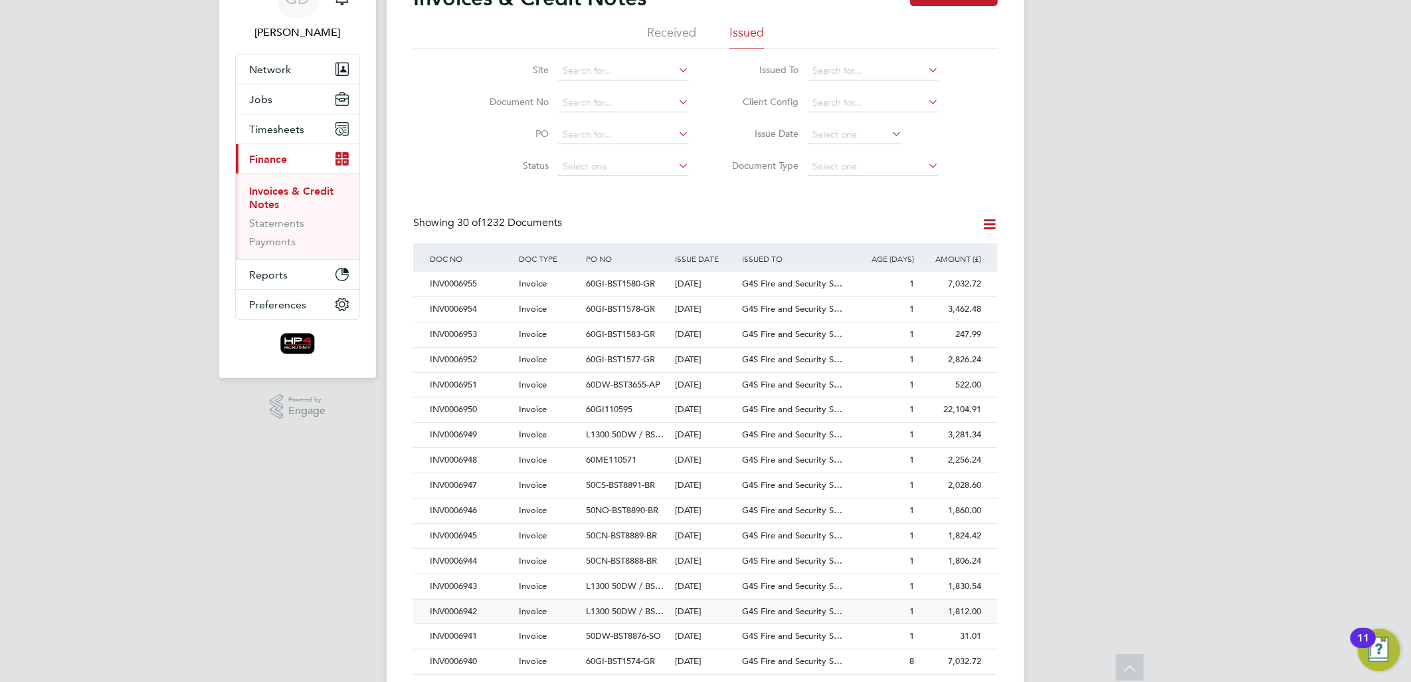
click at [460, 608] on div "INV0006942" at bounding box center [471, 611] width 89 height 25
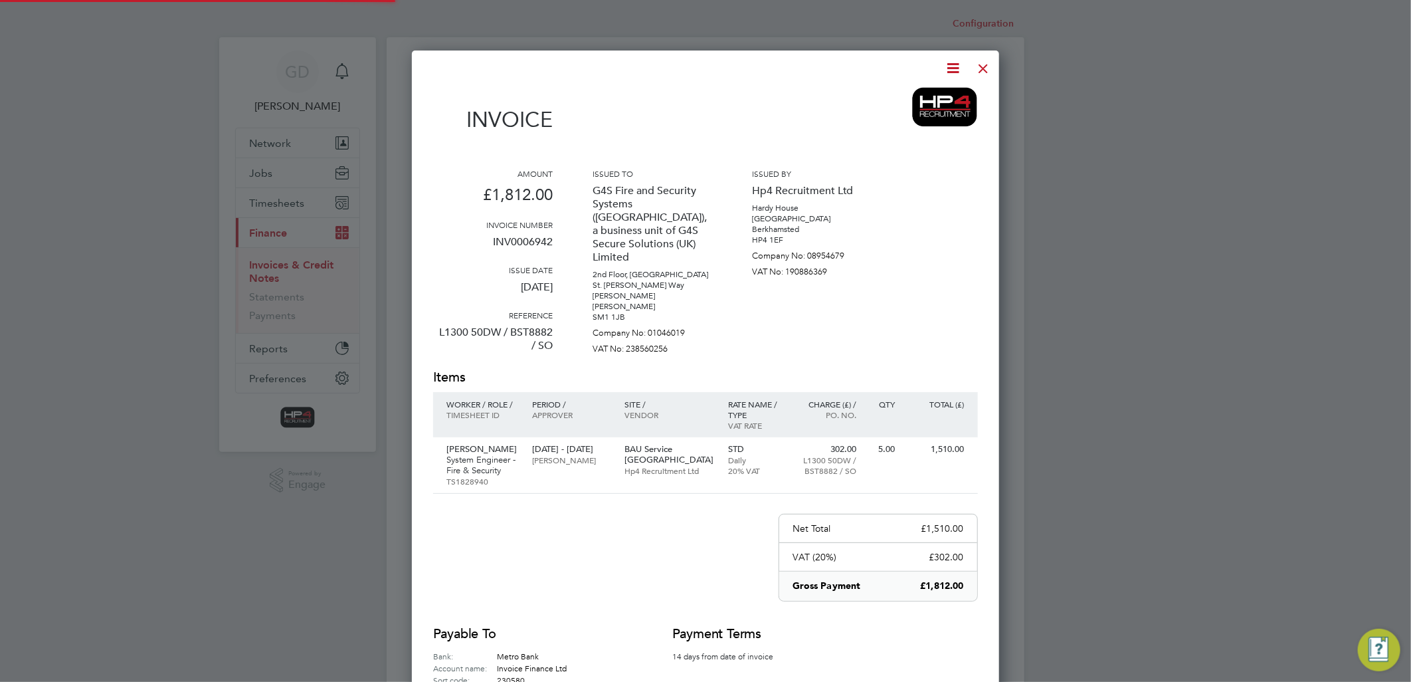
scroll to position [721, 588]
click at [953, 60] on icon at bounding box center [954, 68] width 17 height 17
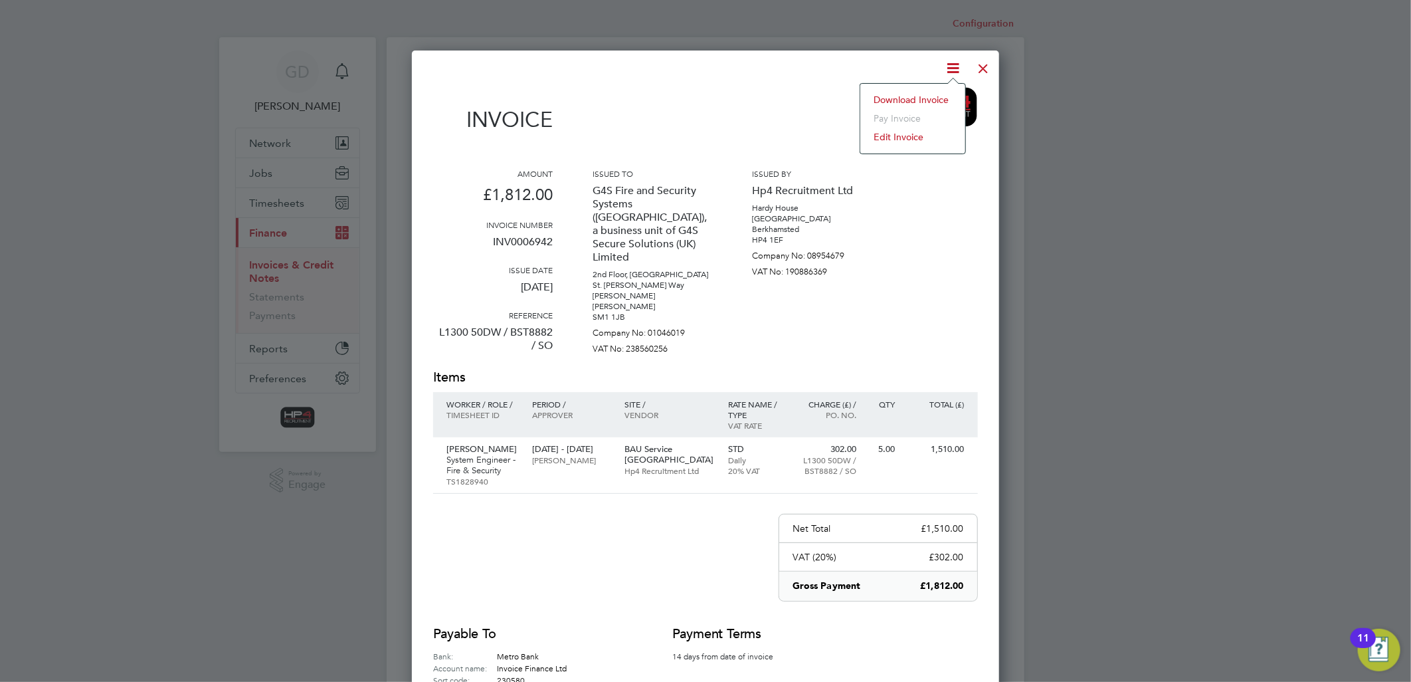
click at [909, 101] on li "Download Invoice" at bounding box center [913, 99] width 92 height 19
click at [988, 64] on div at bounding box center [984, 65] width 24 height 24
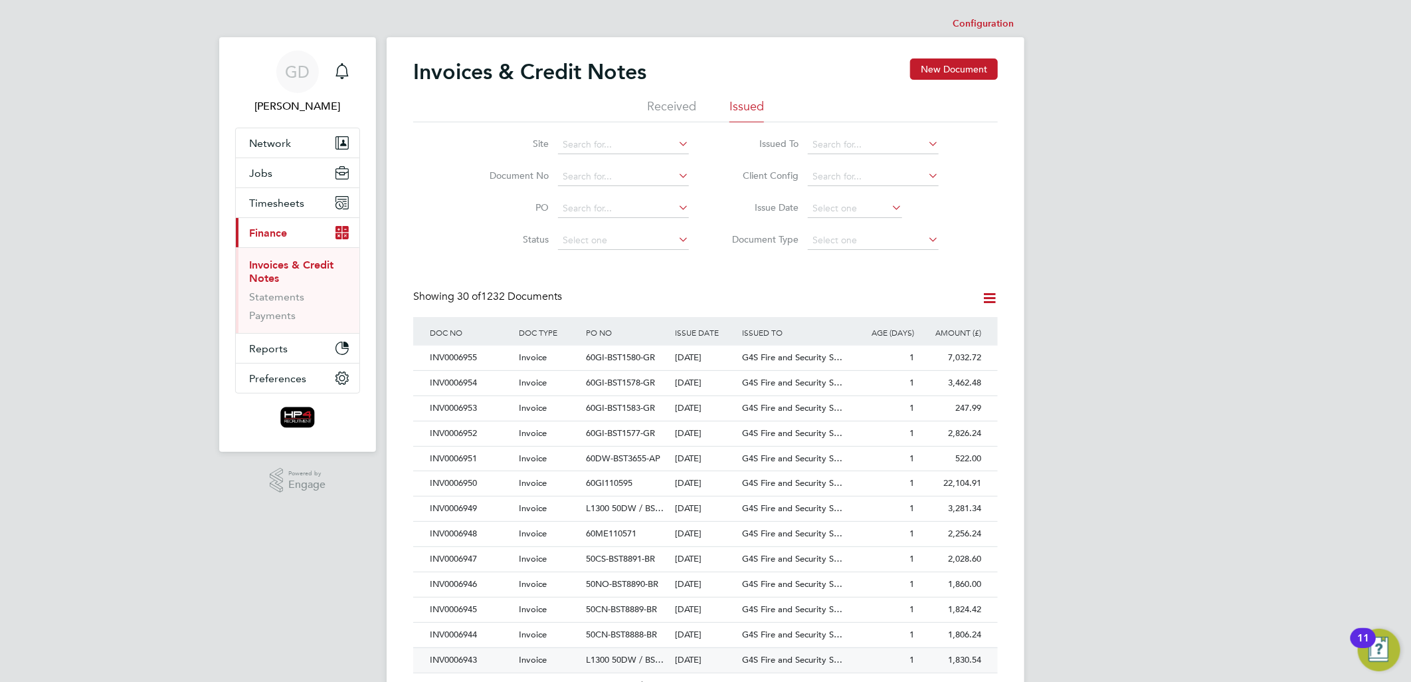
click at [453, 659] on div "INV0006943" at bounding box center [471, 660] width 89 height 25
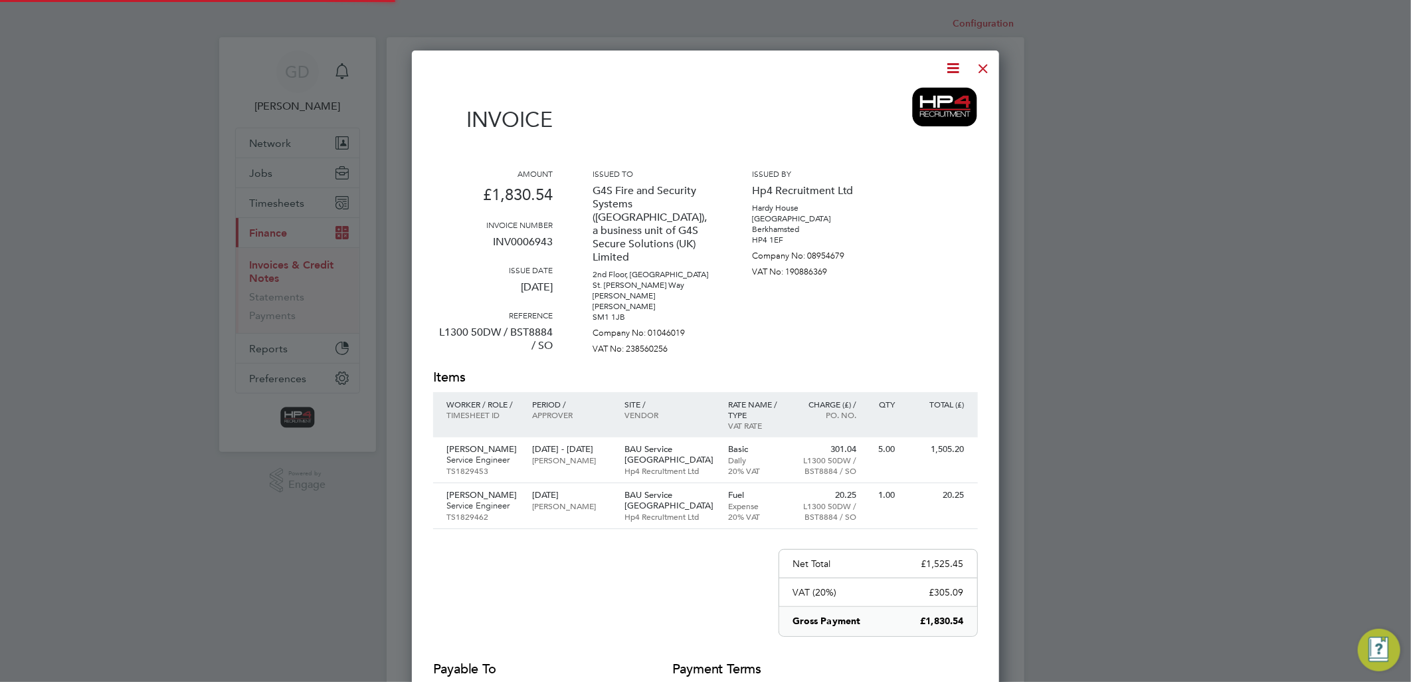
scroll to position [756, 588]
click at [952, 65] on icon at bounding box center [954, 68] width 17 height 17
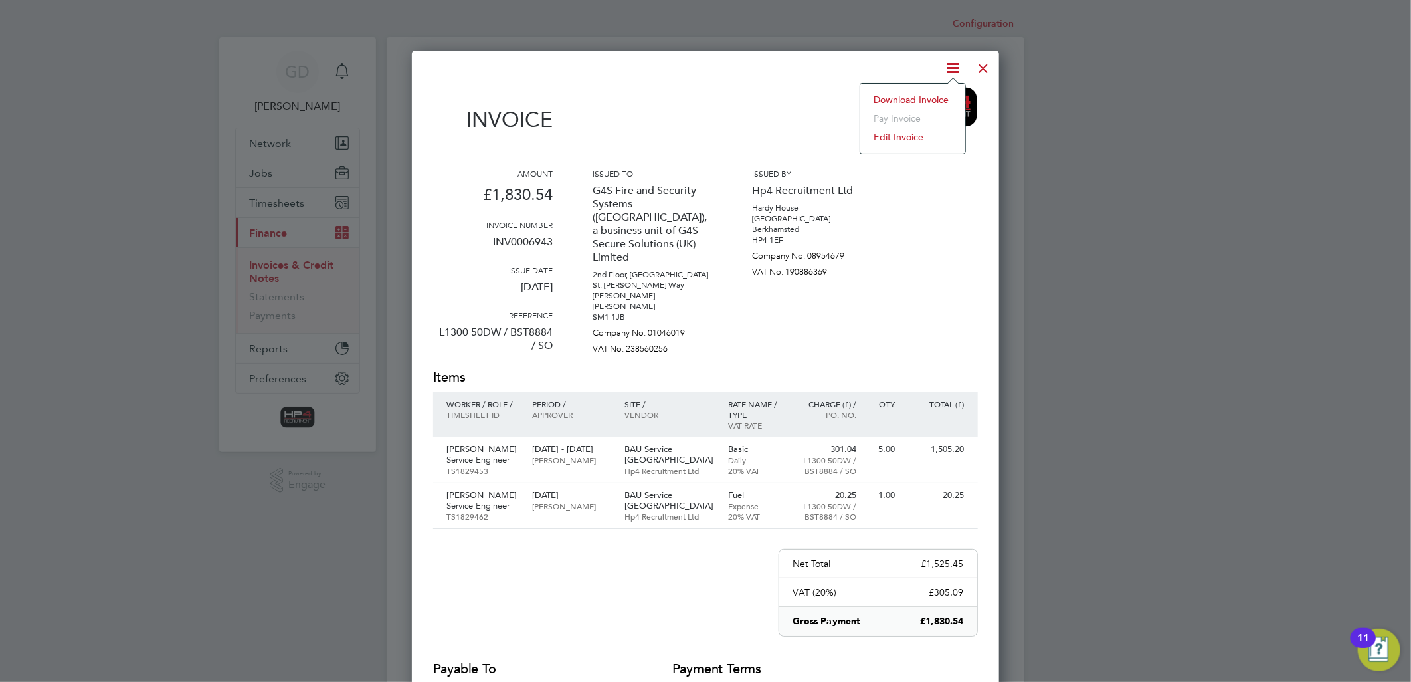
click at [907, 96] on li "Download Invoice" at bounding box center [913, 99] width 92 height 19
drag, startPoint x: 983, startPoint y: 67, endPoint x: 967, endPoint y: 81, distance: 21.2
click at [983, 67] on div at bounding box center [984, 65] width 24 height 24
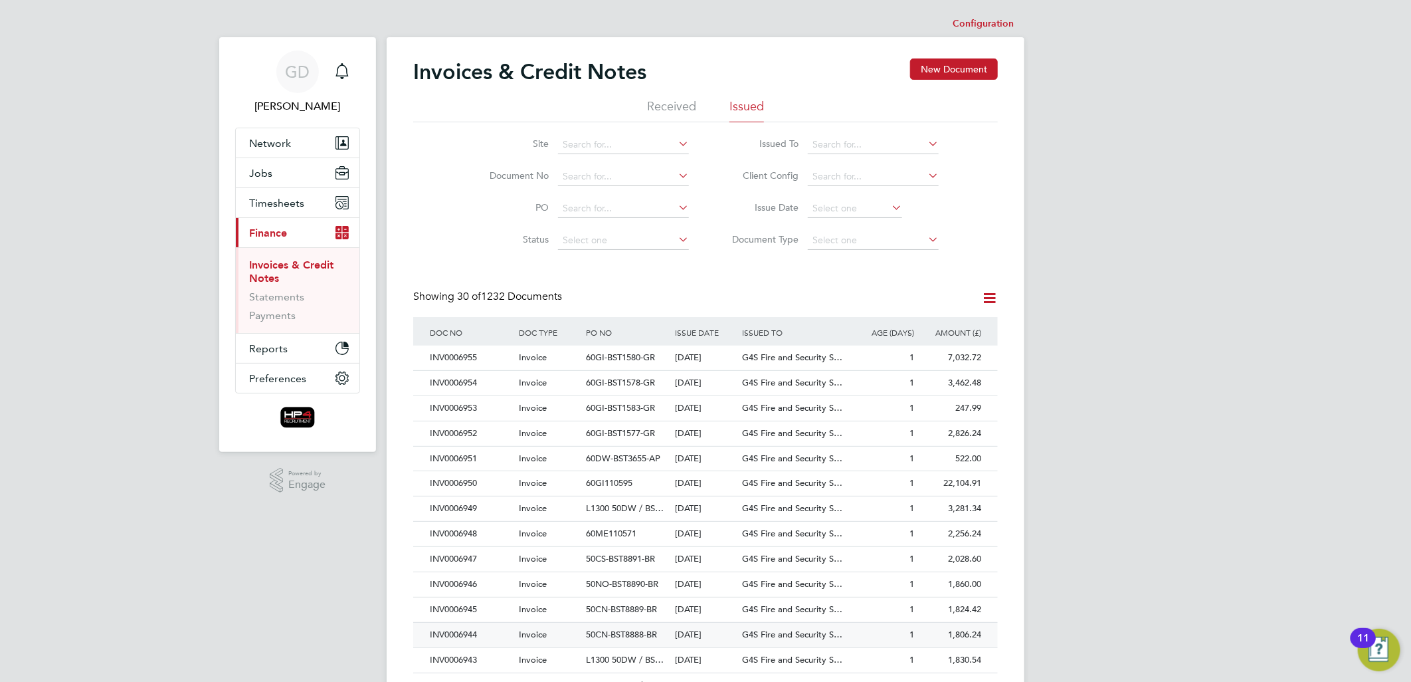
click at [459, 633] on div "INV0006944" at bounding box center [471, 635] width 89 height 25
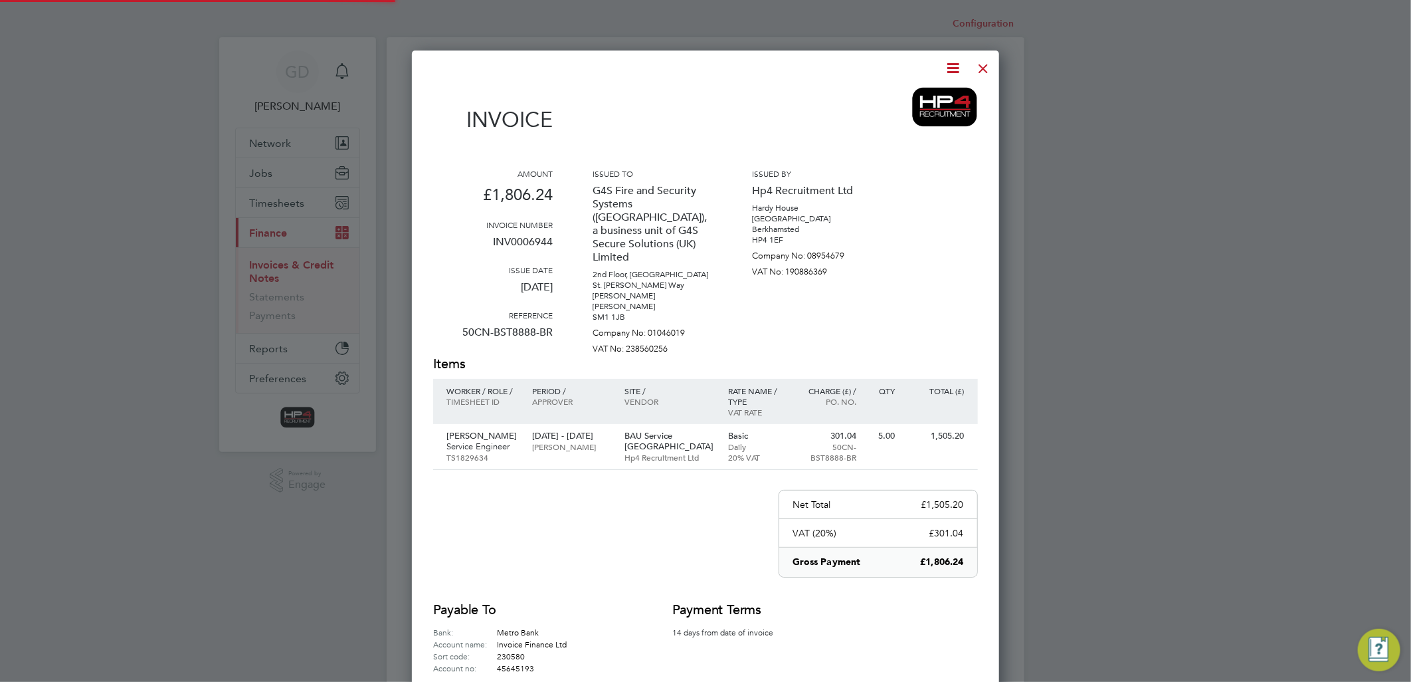
scroll to position [696, 588]
click at [952, 63] on icon at bounding box center [954, 68] width 17 height 17
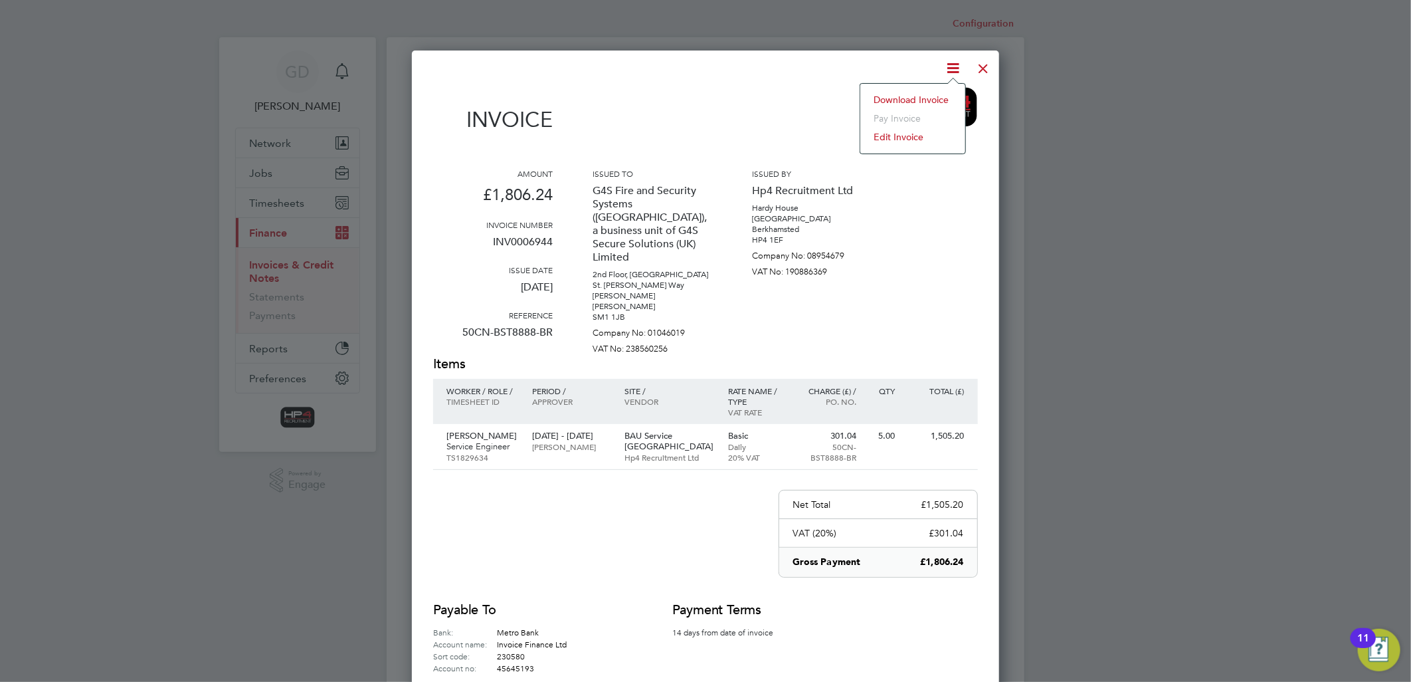
click at [924, 97] on li "Download Invoice" at bounding box center [913, 99] width 92 height 19
click at [979, 68] on div at bounding box center [984, 65] width 24 height 24
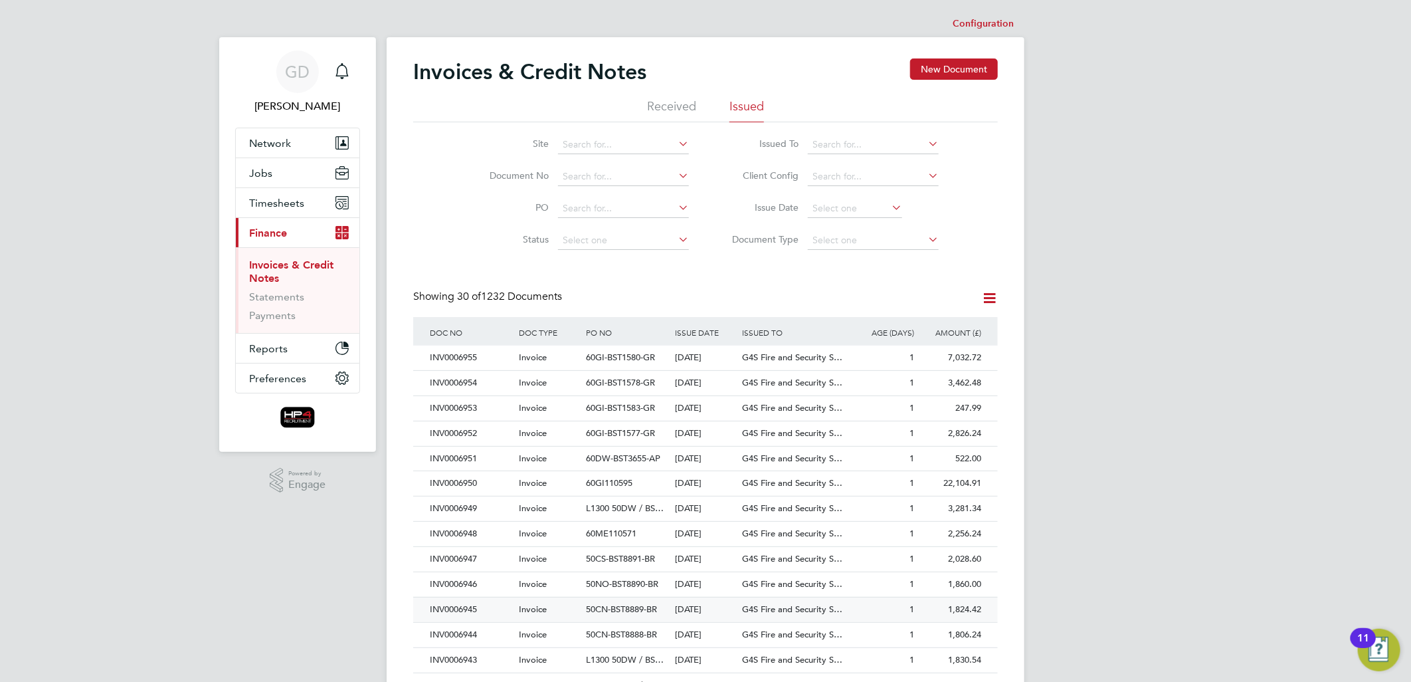
click at [460, 608] on div "INV0006945" at bounding box center [471, 609] width 89 height 25
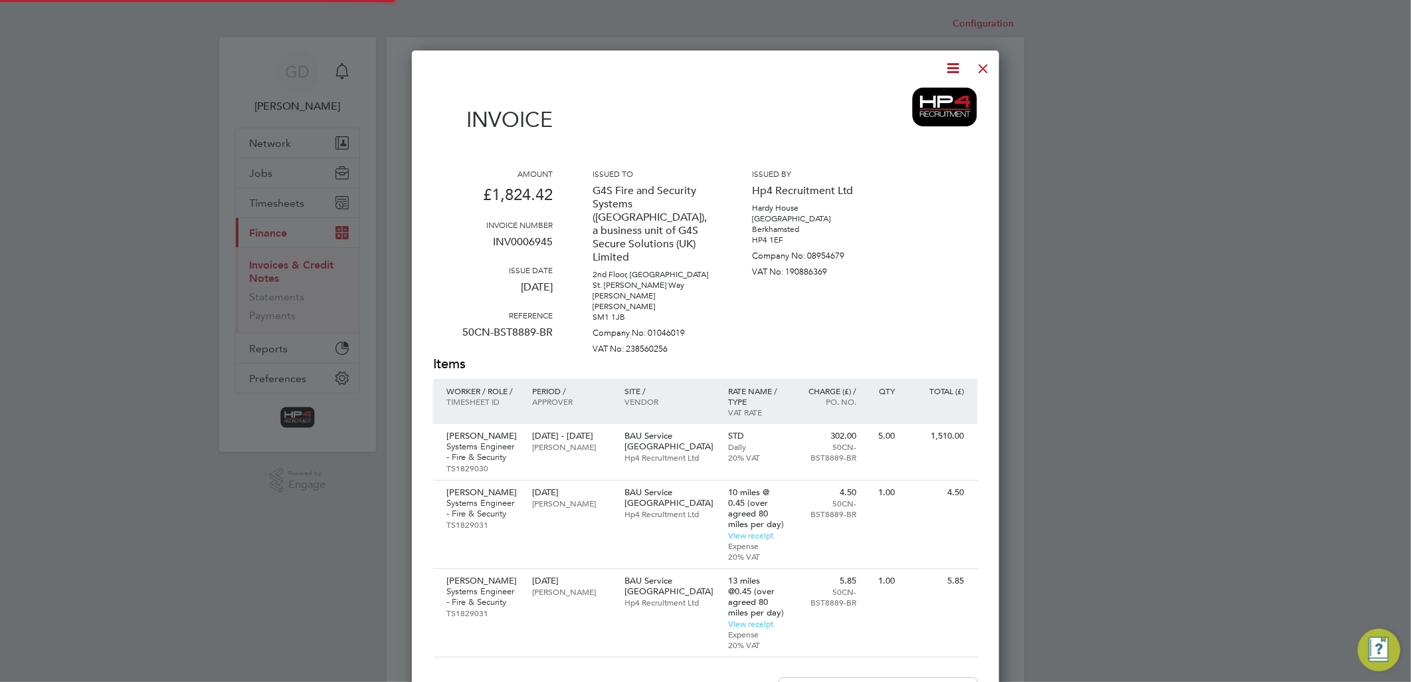
scroll to position [884, 588]
click at [952, 69] on icon at bounding box center [954, 68] width 17 height 17
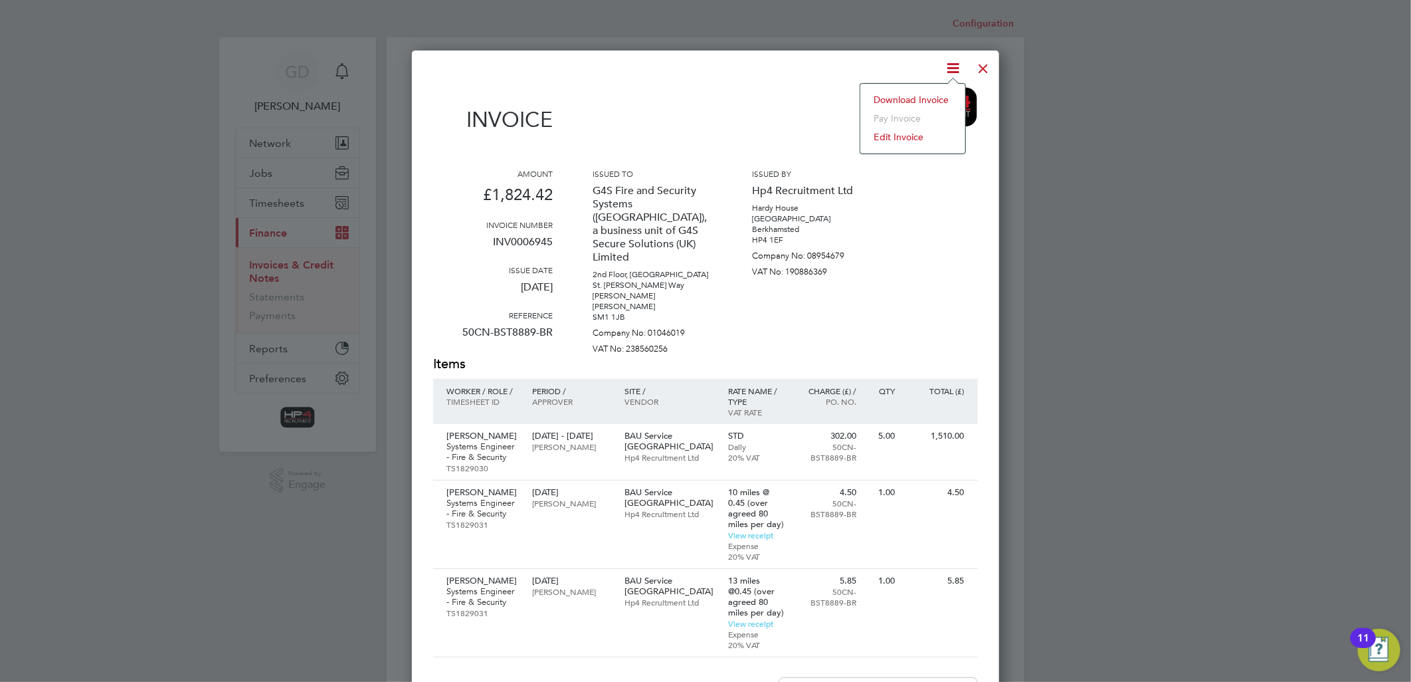
drag, startPoint x: 927, startPoint y: 98, endPoint x: 966, endPoint y: 81, distance: 42.6
click at [927, 98] on li "Download Invoice" at bounding box center [913, 99] width 92 height 19
click at [979, 68] on div at bounding box center [984, 65] width 24 height 24
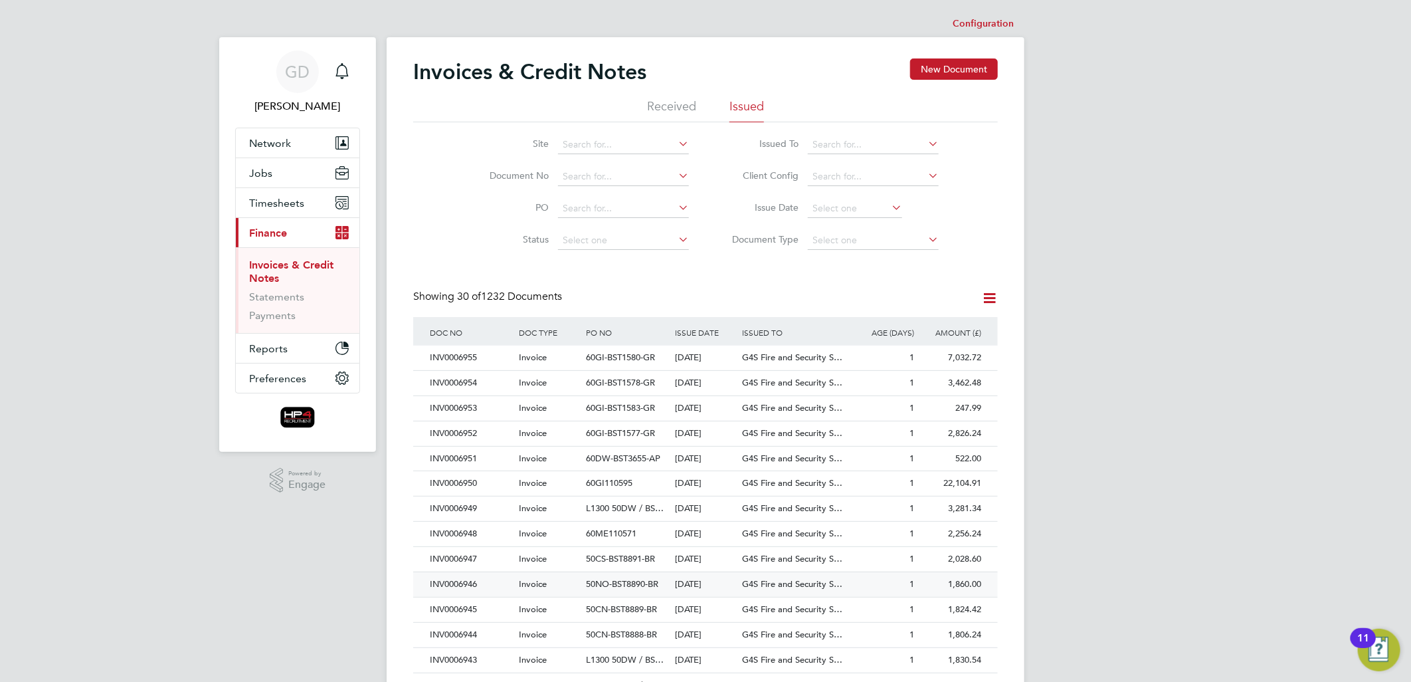
click at [468, 583] on div "INV0006946" at bounding box center [471, 584] width 89 height 25
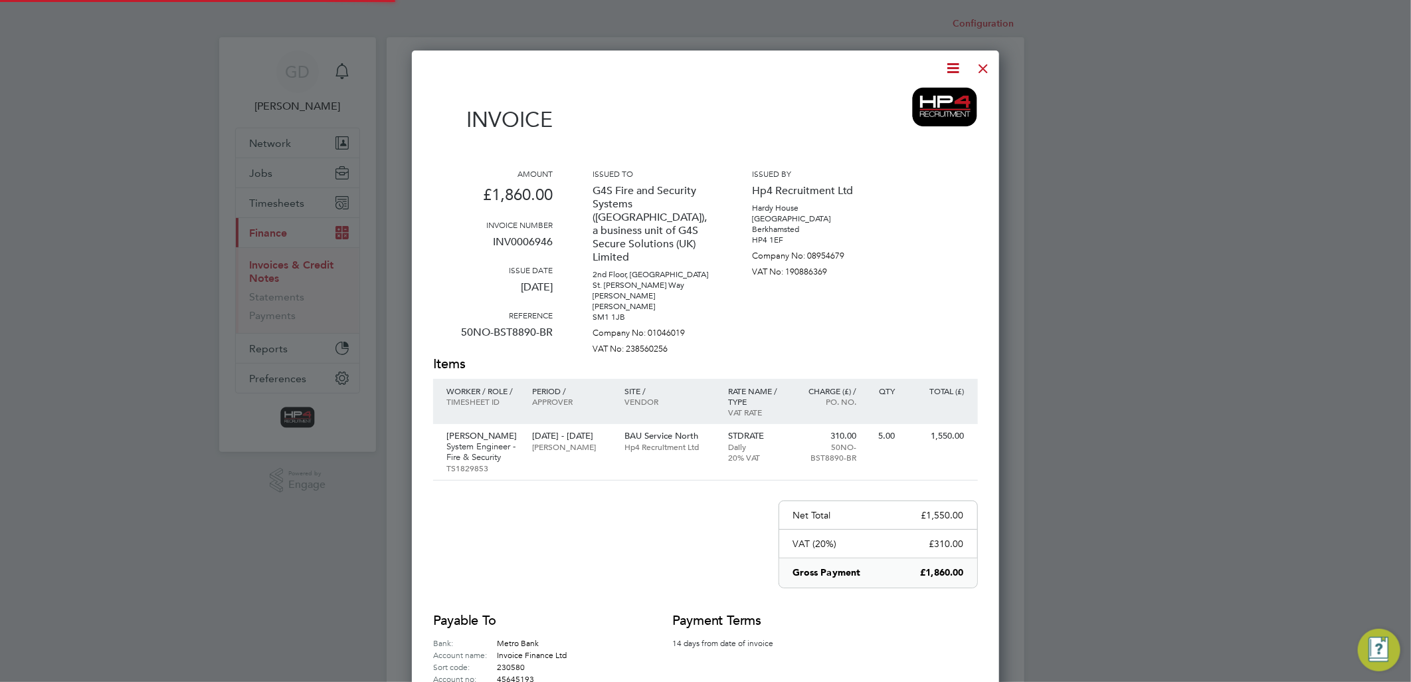
scroll to position [708, 588]
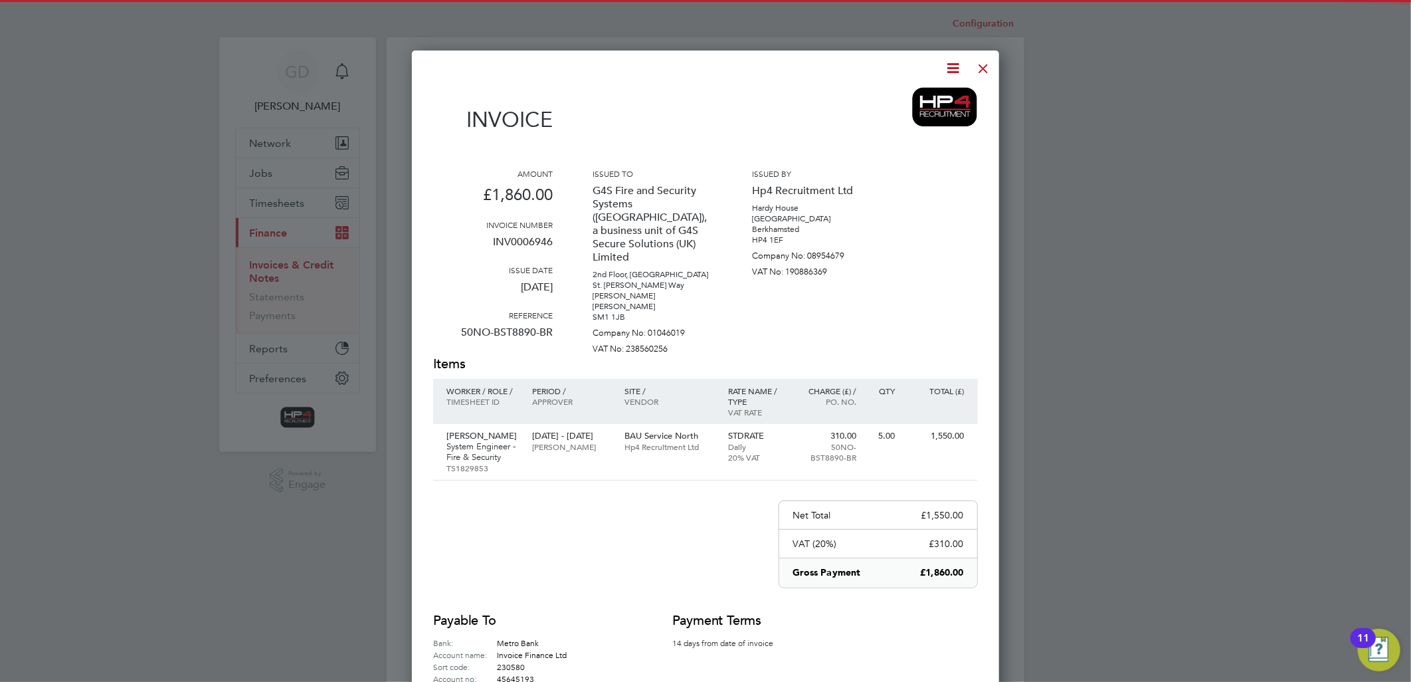
click at [956, 60] on icon at bounding box center [954, 68] width 17 height 17
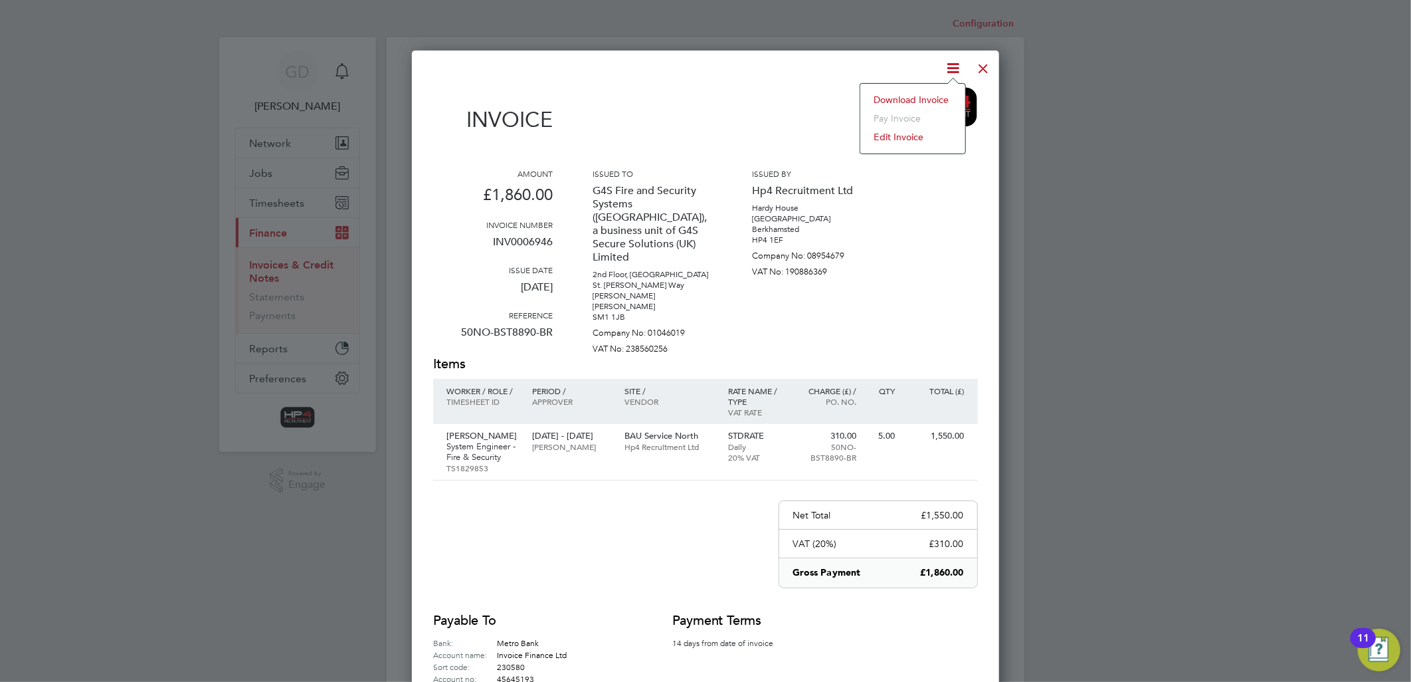
click at [930, 97] on li "Download Invoice" at bounding box center [913, 99] width 92 height 19
click at [986, 67] on div at bounding box center [984, 65] width 24 height 24
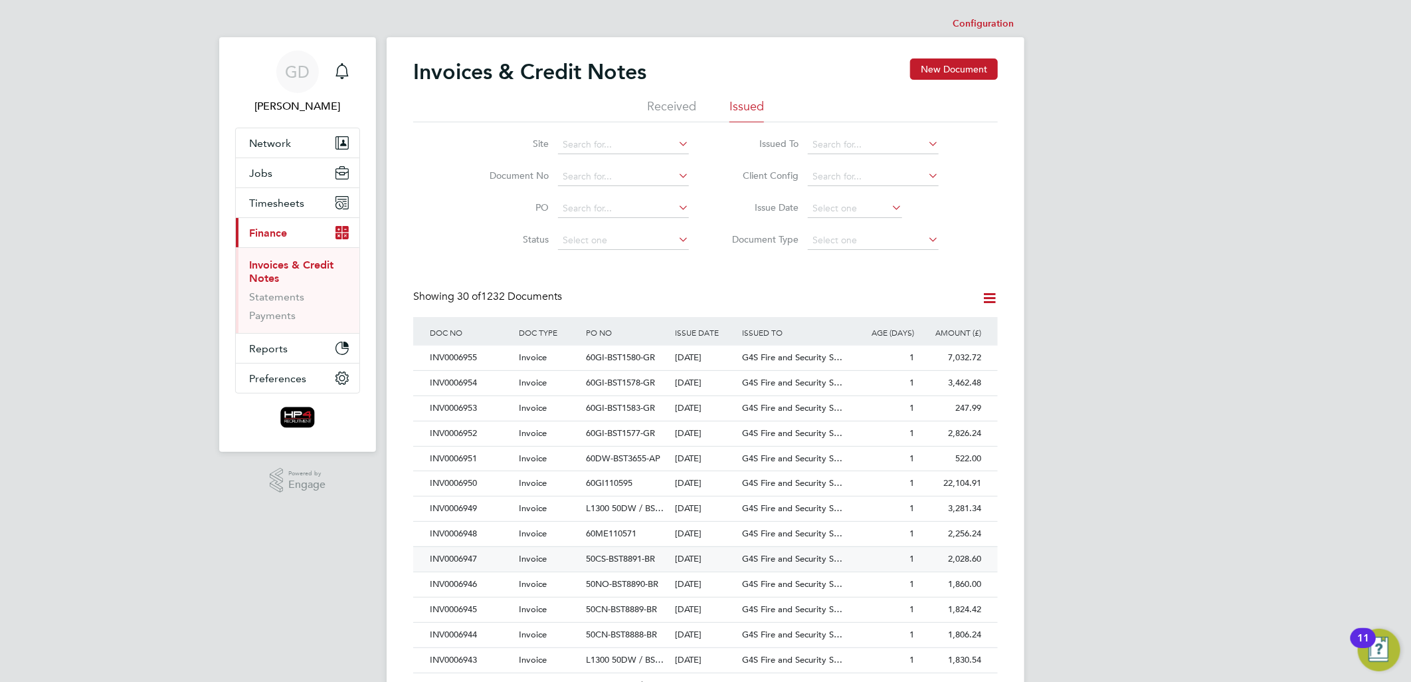
click at [451, 555] on div "INV0006947" at bounding box center [471, 559] width 89 height 25
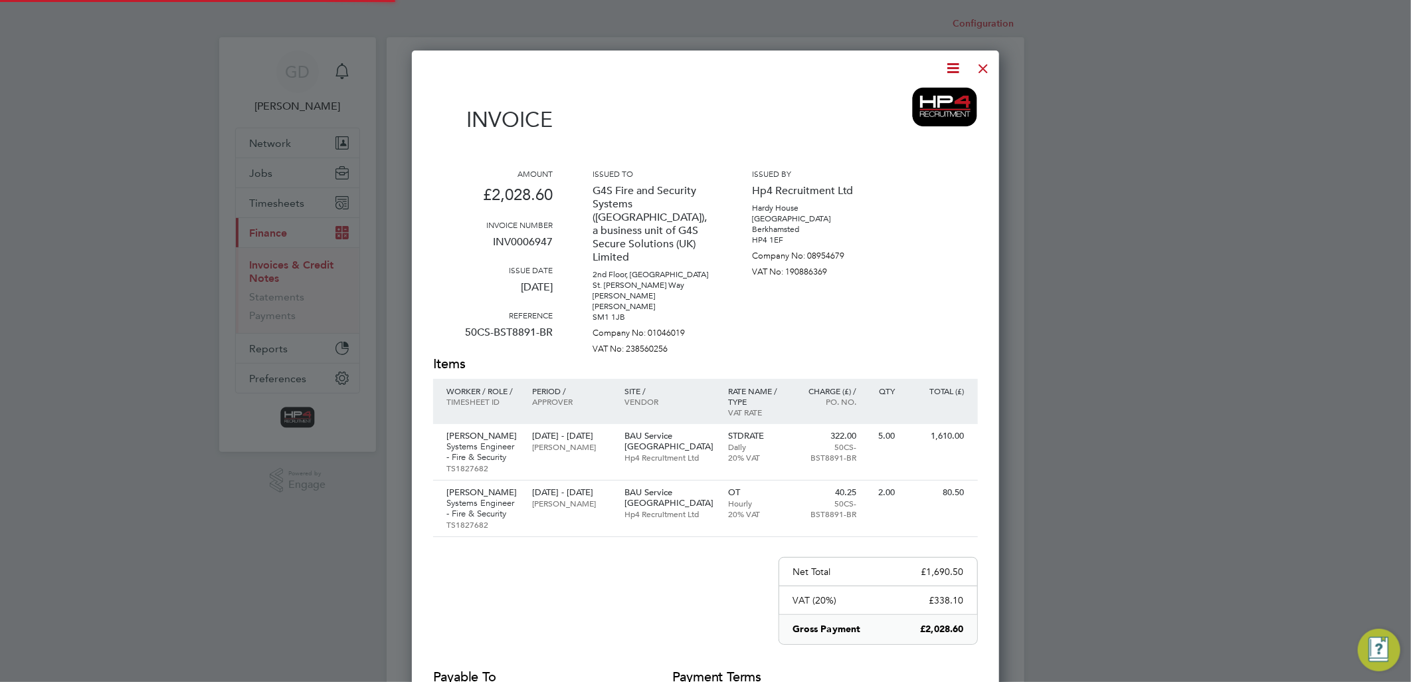
scroll to position [764, 588]
click at [949, 72] on icon at bounding box center [954, 68] width 17 height 17
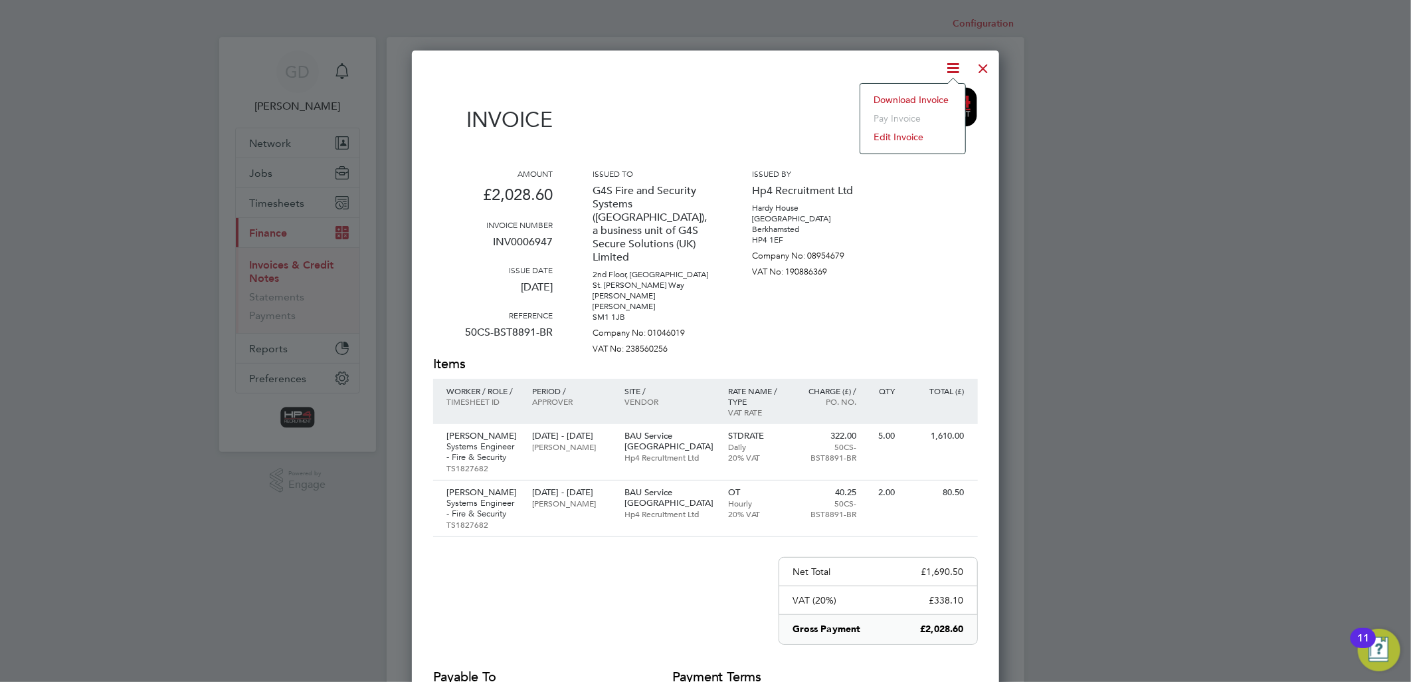
click at [929, 98] on li "Download Invoice" at bounding box center [913, 99] width 92 height 19
click at [981, 69] on div at bounding box center [984, 65] width 24 height 24
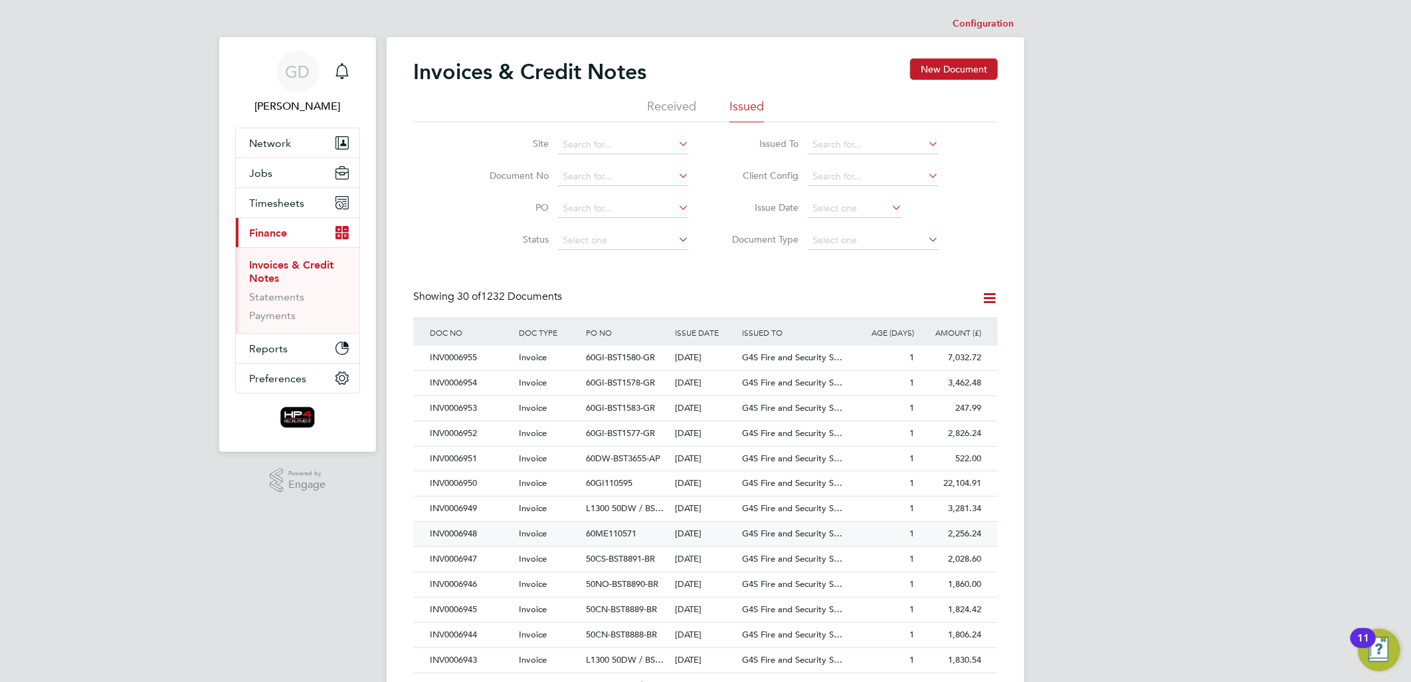
click at [462, 534] on div "INV0006948" at bounding box center [471, 534] width 89 height 25
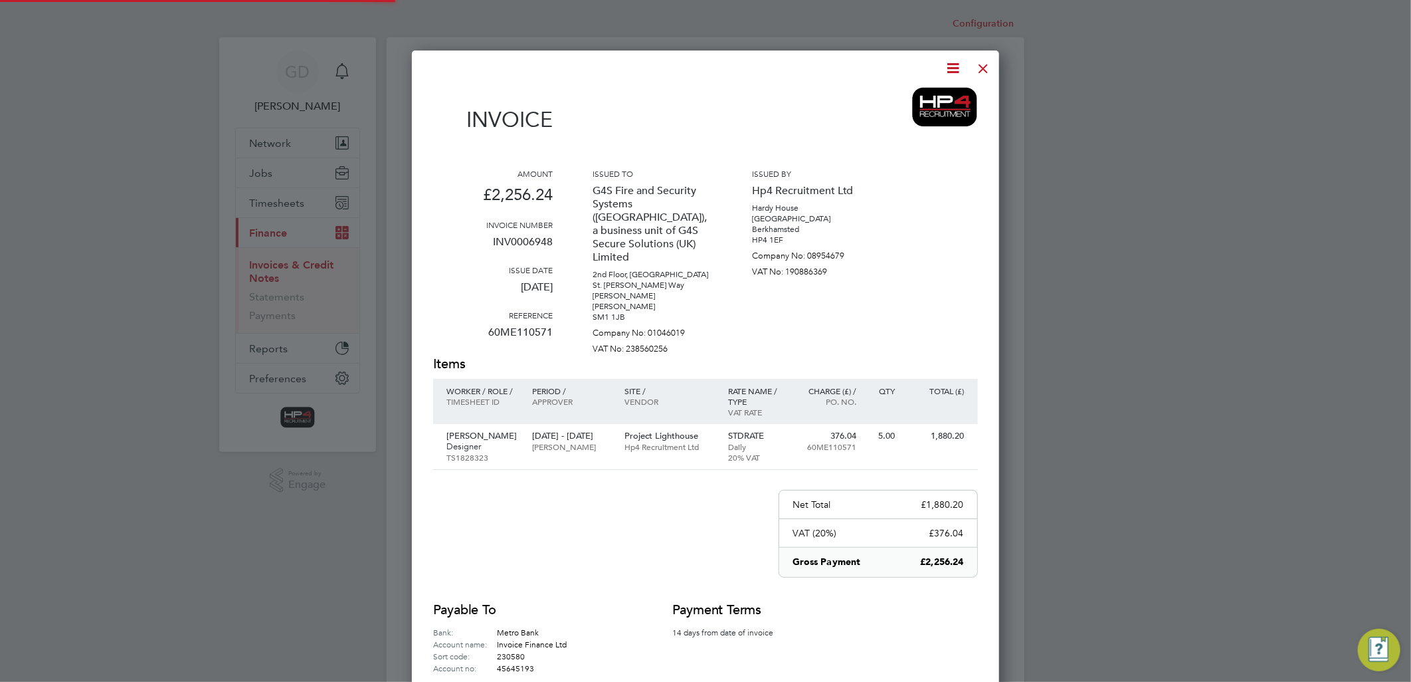
scroll to position [696, 588]
click at [952, 64] on icon at bounding box center [954, 68] width 17 height 17
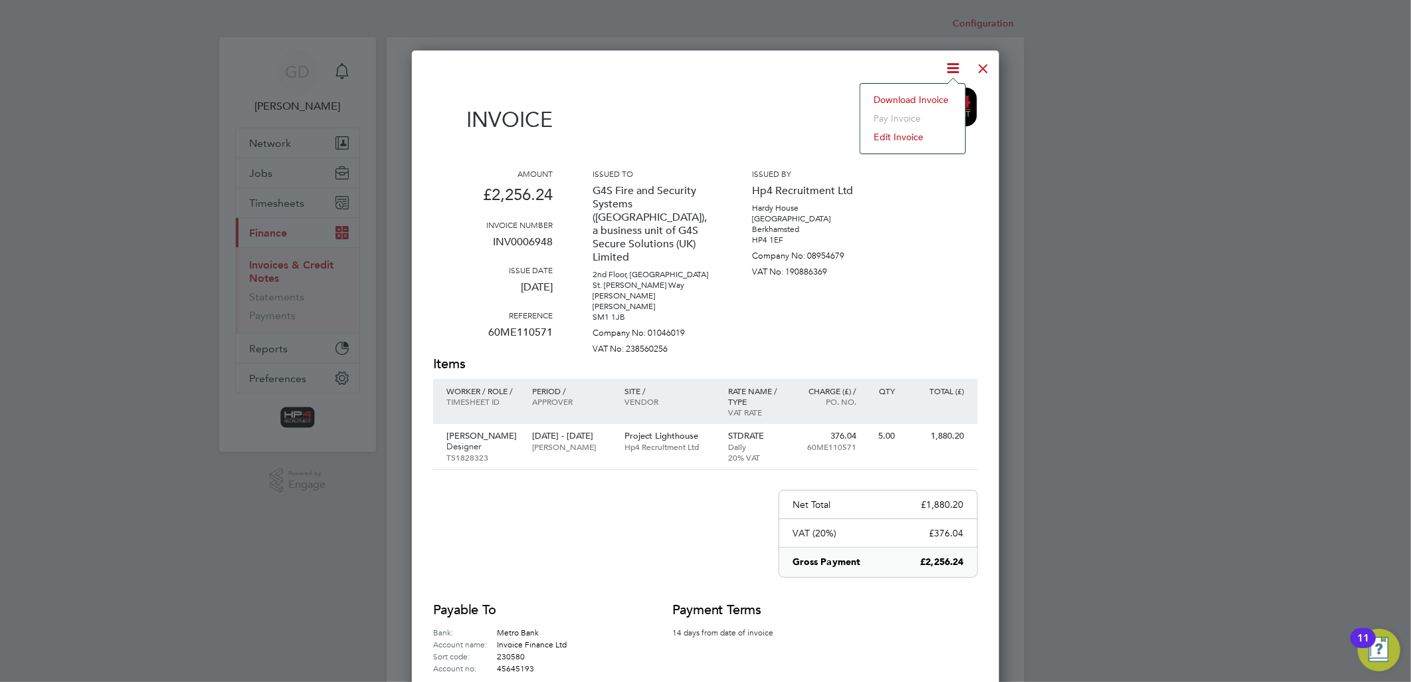
click at [945, 95] on li "Download Invoice" at bounding box center [913, 99] width 92 height 19
click at [979, 66] on div at bounding box center [984, 65] width 24 height 24
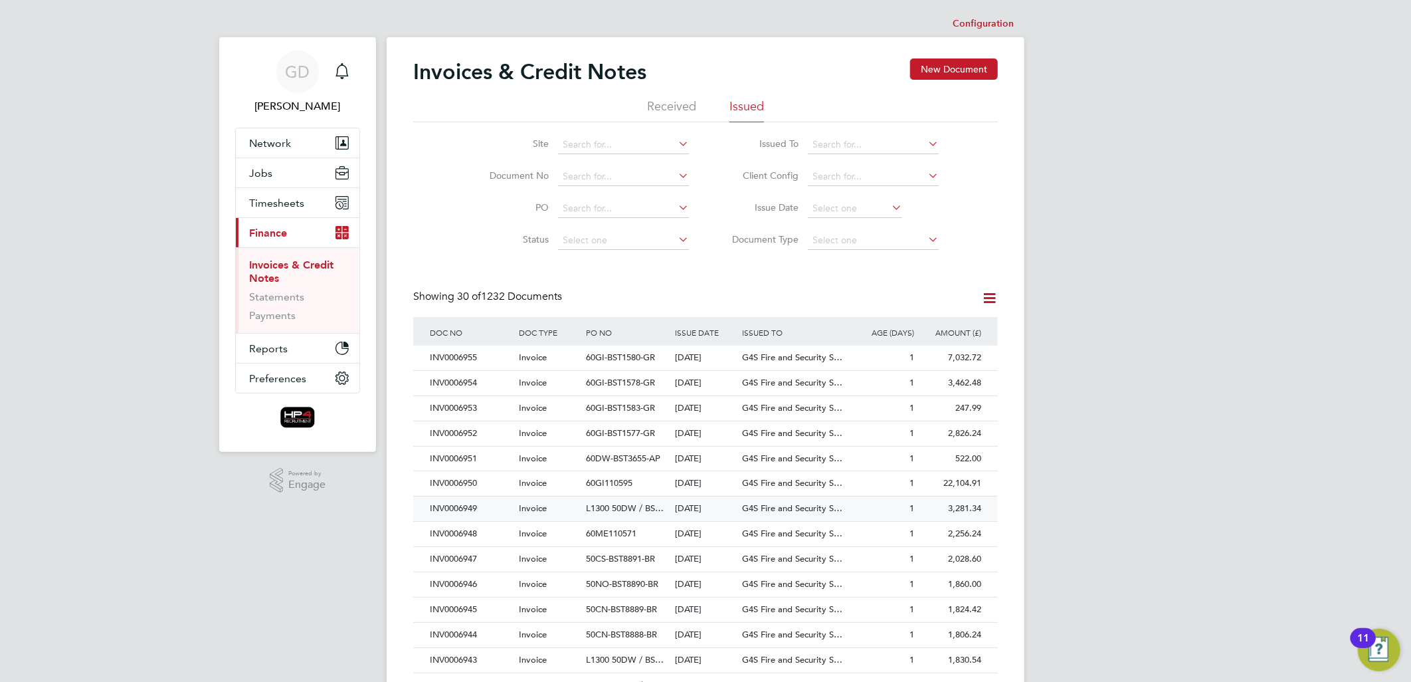
click at [468, 514] on div "INV0006949" at bounding box center [471, 508] width 89 height 25
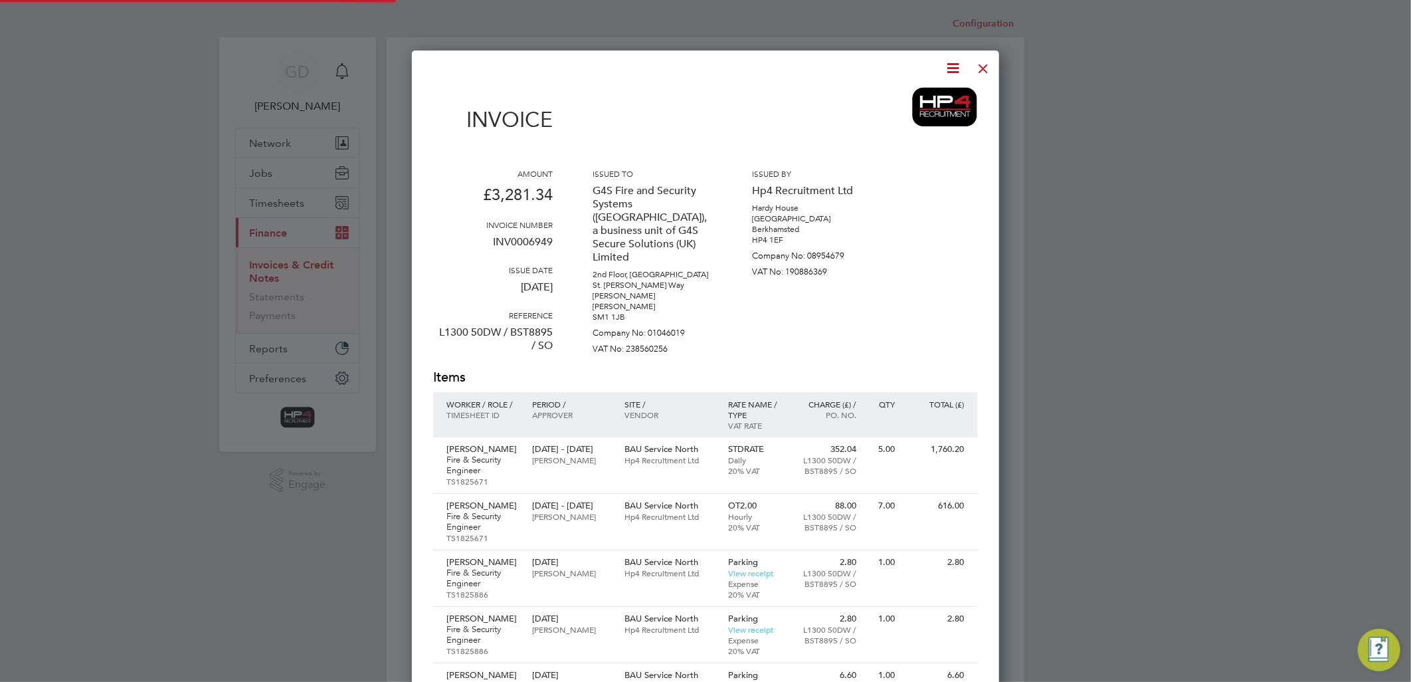
scroll to position [1003, 588]
click at [948, 67] on icon at bounding box center [954, 68] width 17 height 17
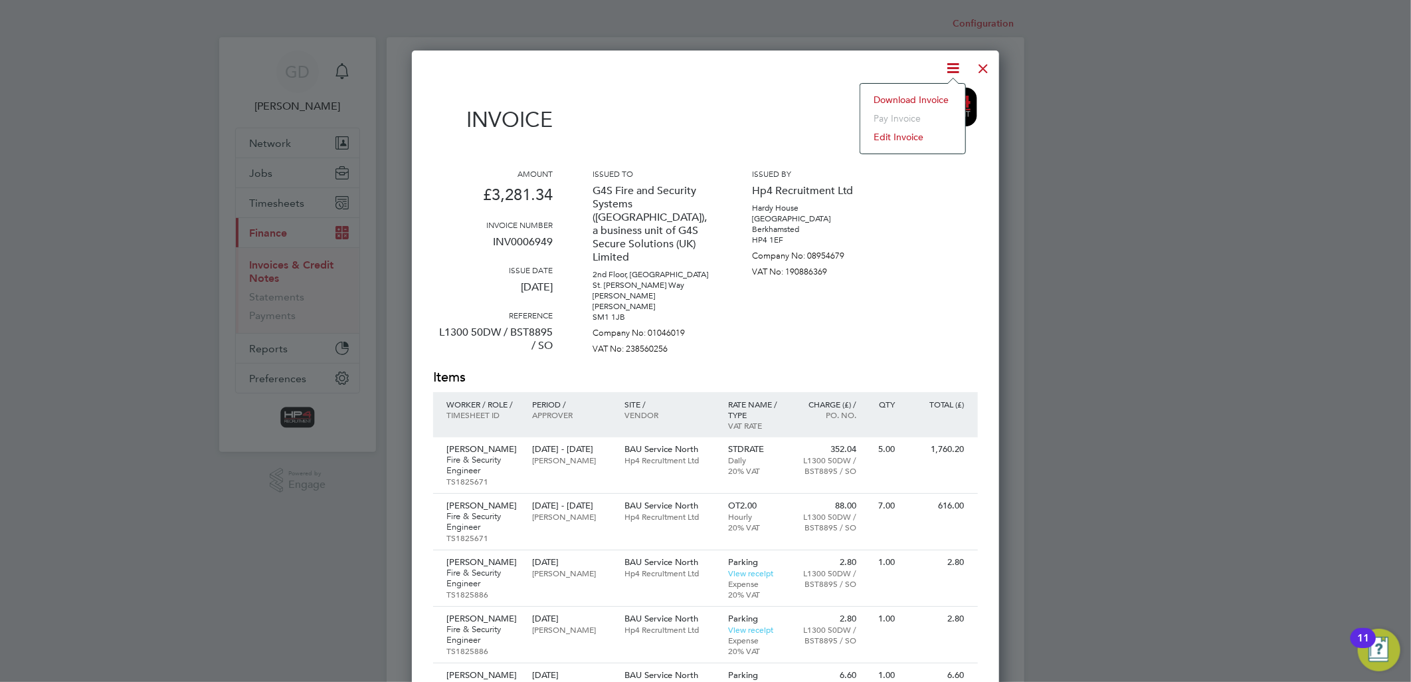
click at [926, 102] on li "Download Invoice" at bounding box center [913, 99] width 92 height 19
click at [977, 66] on div at bounding box center [984, 65] width 24 height 24
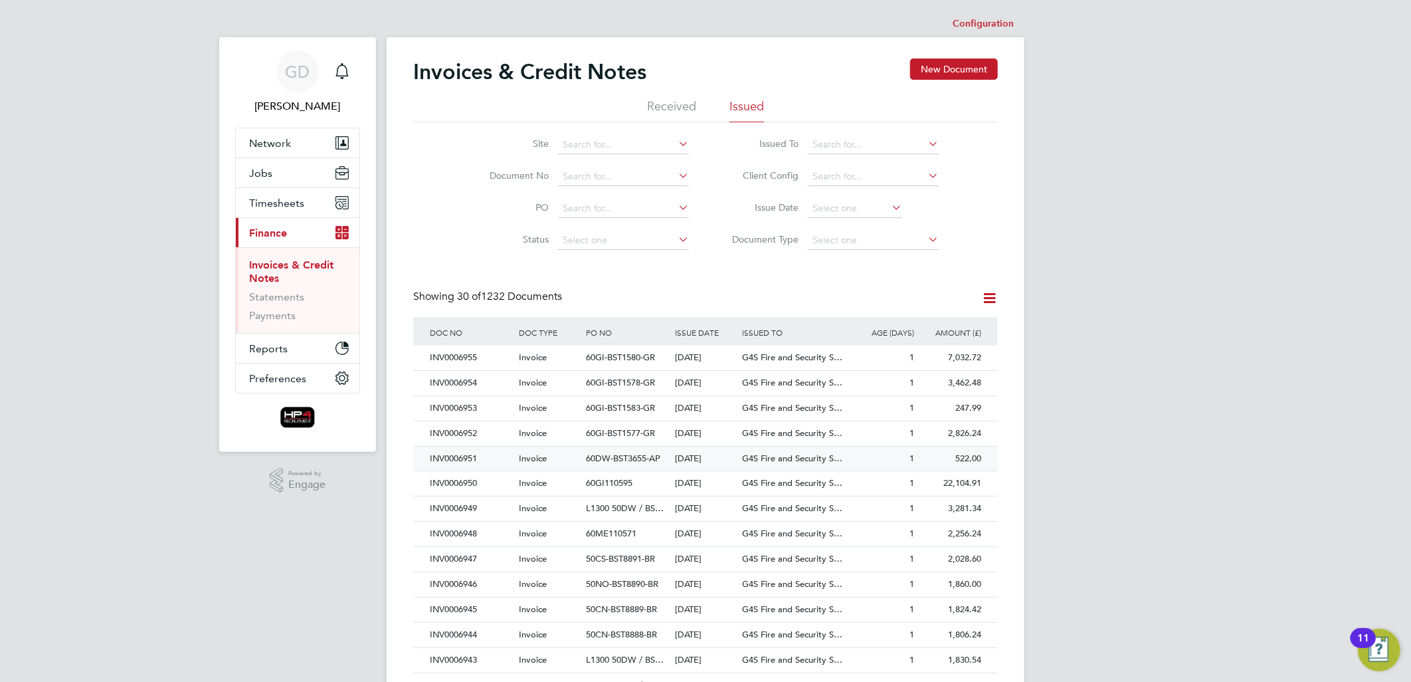
drag, startPoint x: 466, startPoint y: 481, endPoint x: 526, endPoint y: 449, distance: 68.1
click at [466, 481] on div "INV0006950" at bounding box center [471, 483] width 89 height 25
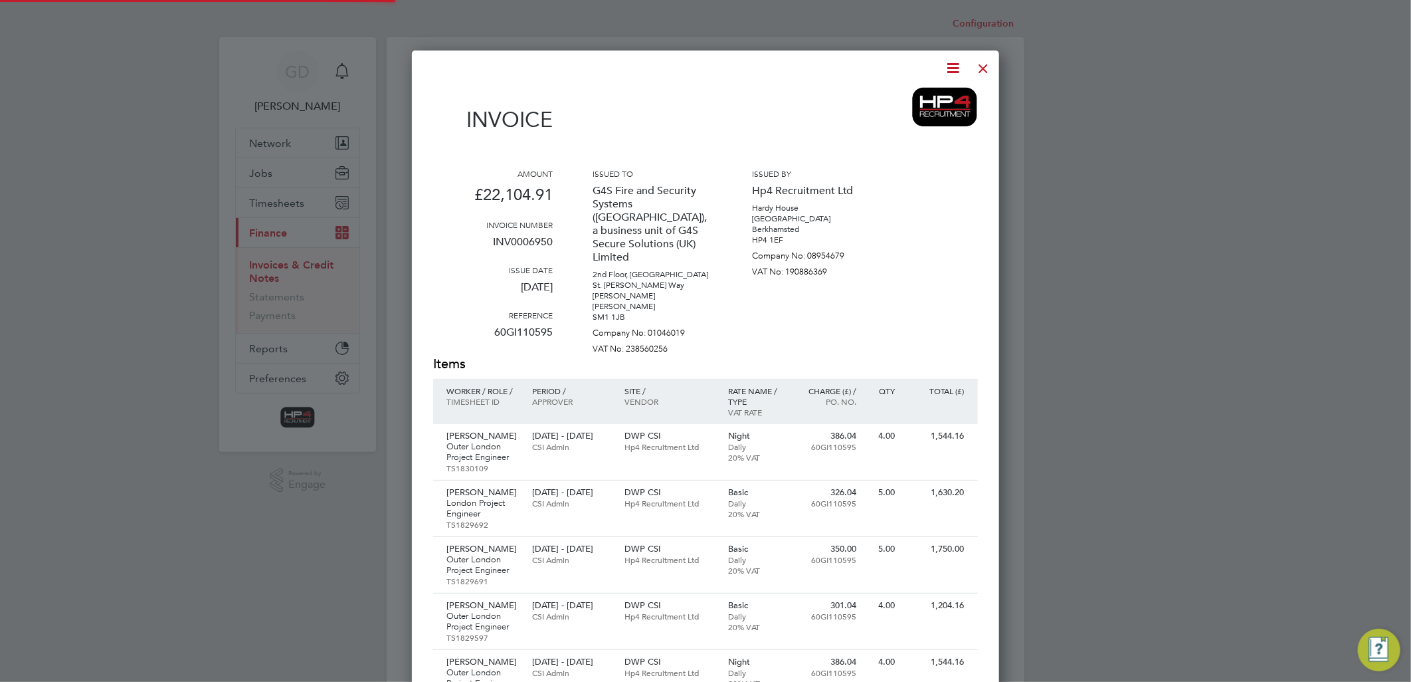
scroll to position [1252, 588]
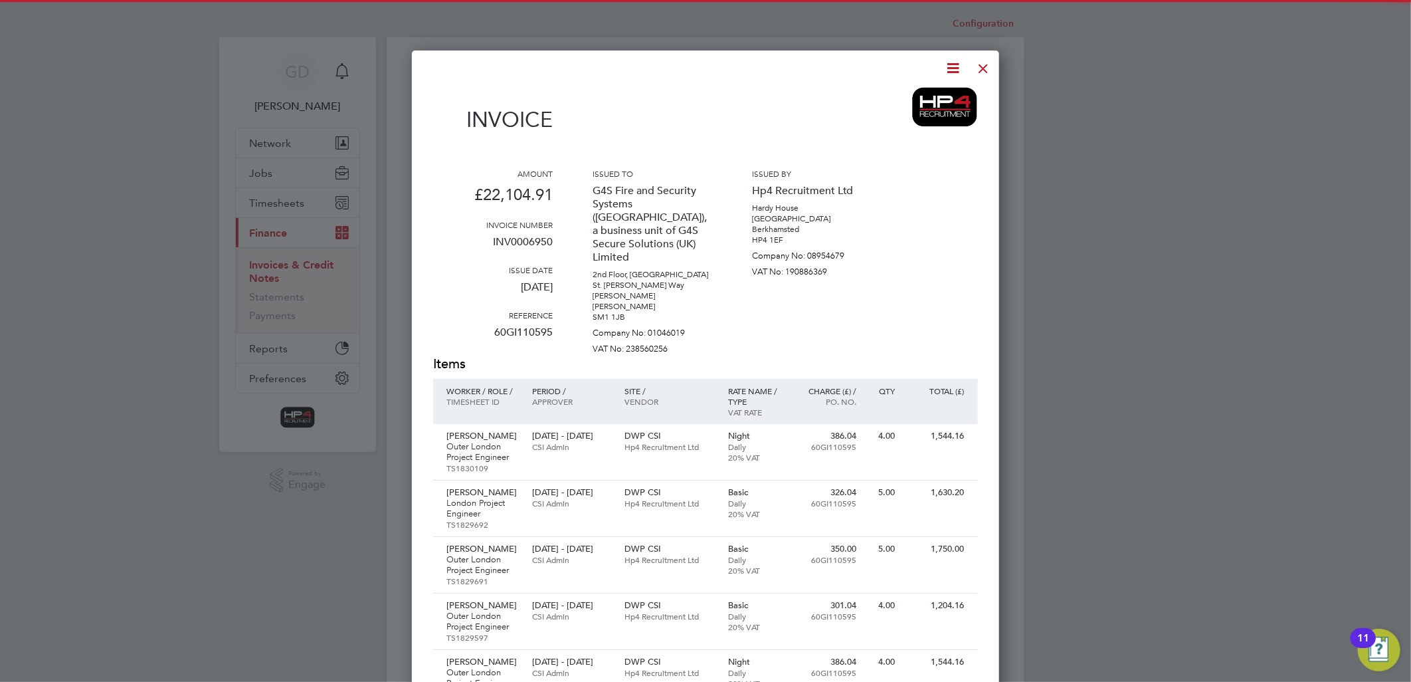
click at [955, 72] on icon at bounding box center [954, 68] width 17 height 17
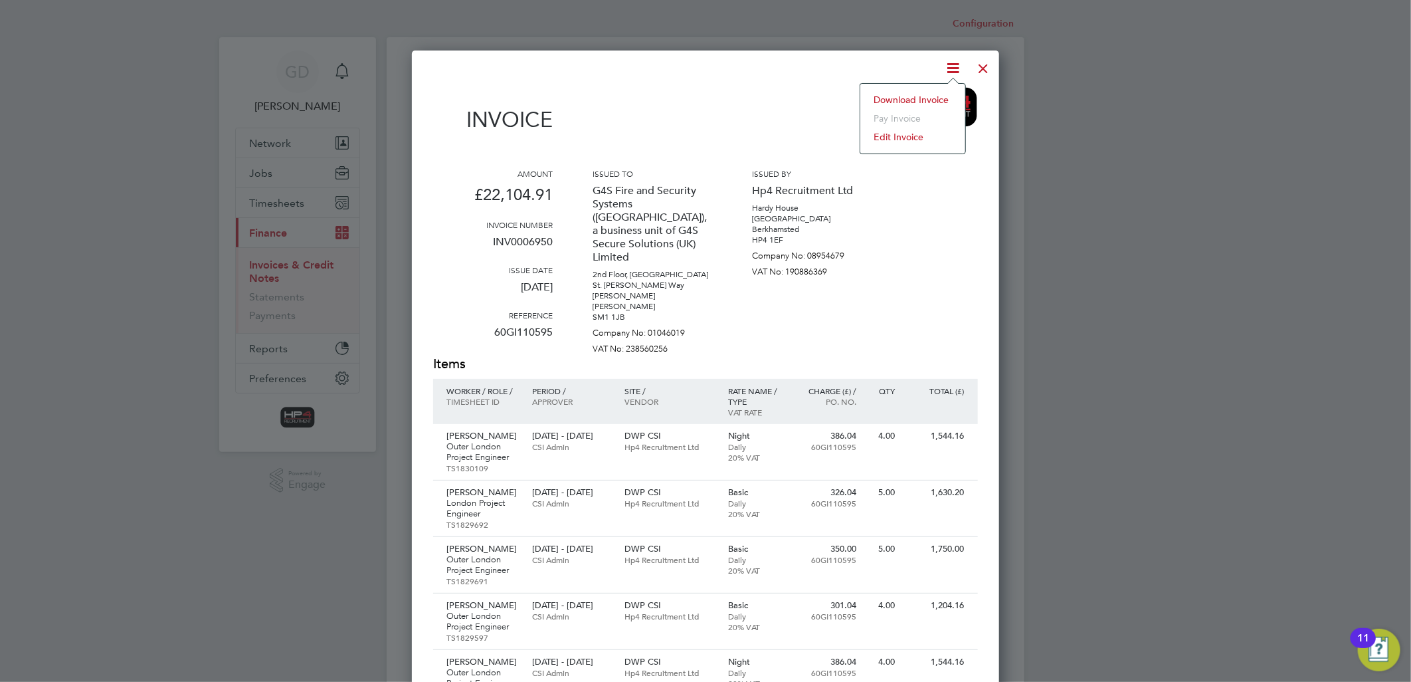
click at [938, 100] on li "Download Invoice" at bounding box center [913, 99] width 92 height 19
click at [984, 66] on div at bounding box center [984, 65] width 24 height 24
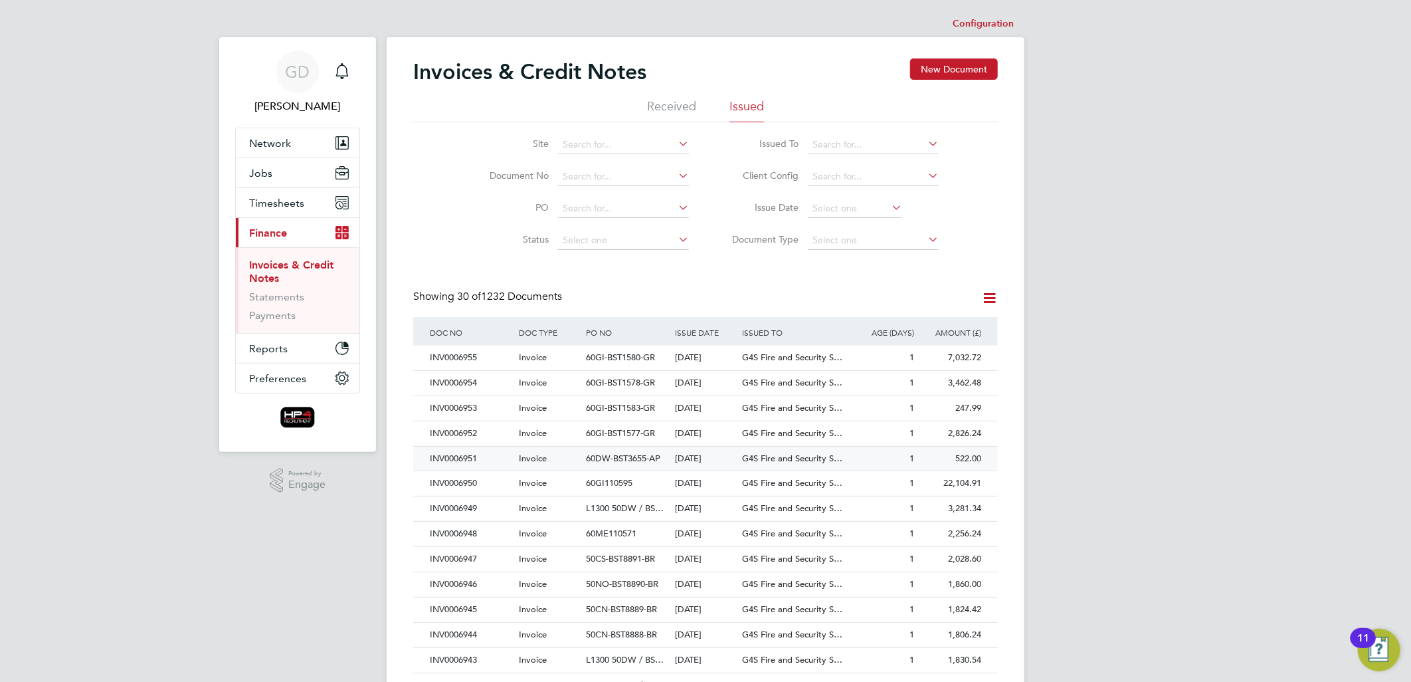
click at [468, 457] on div "INV0006951" at bounding box center [471, 459] width 89 height 25
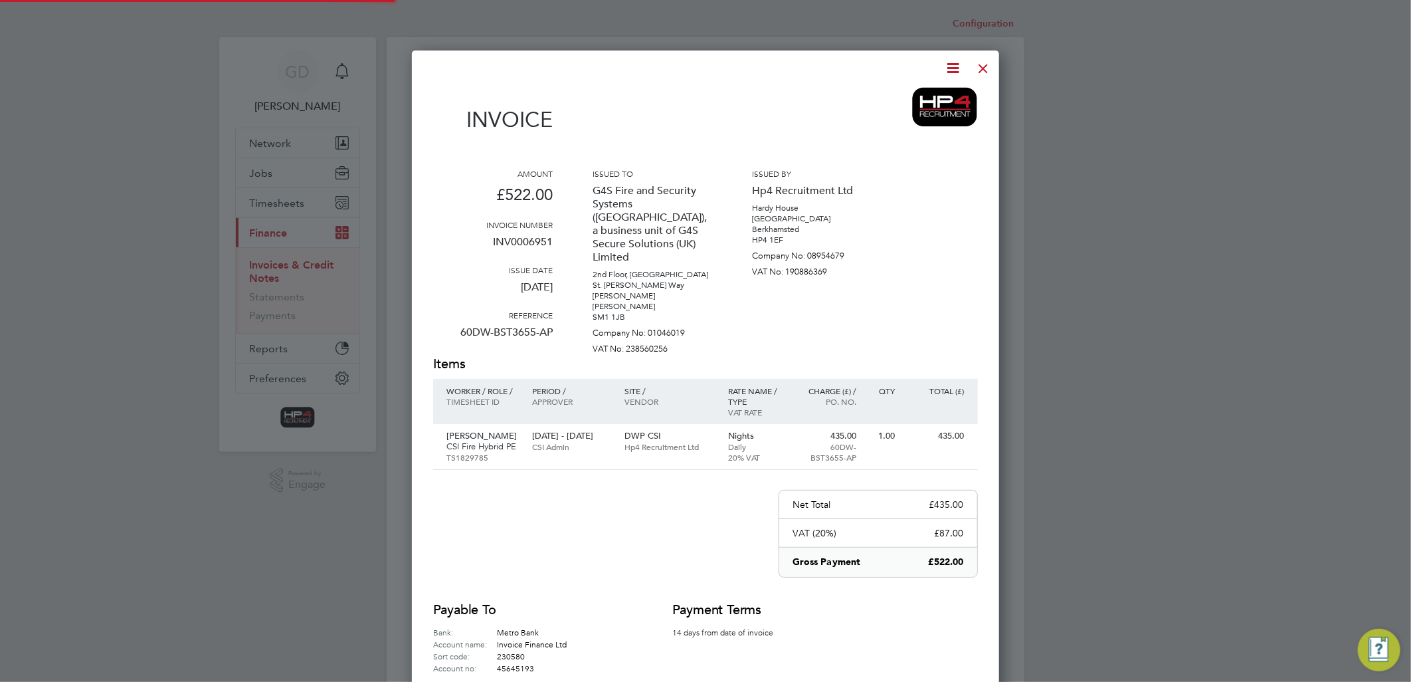
scroll to position [696, 588]
click at [953, 68] on icon at bounding box center [954, 68] width 17 height 17
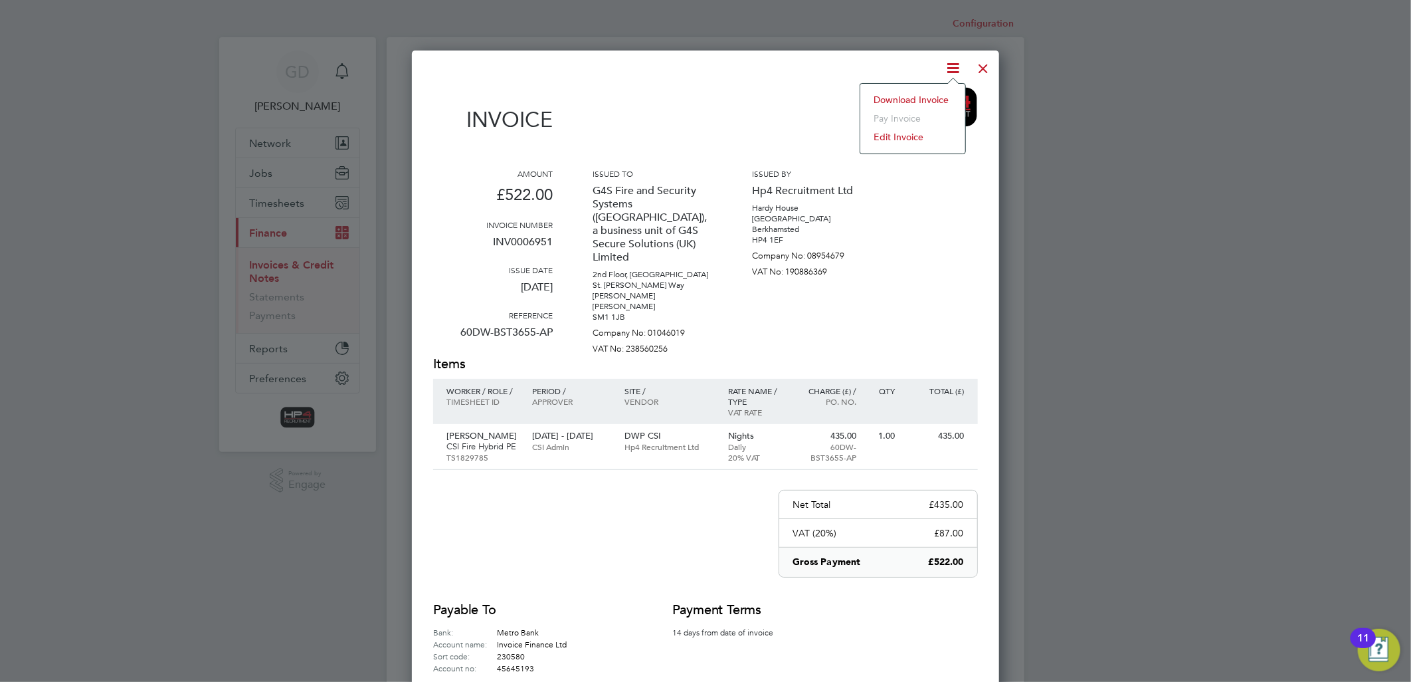
click at [928, 98] on li "Download Invoice" at bounding box center [913, 99] width 92 height 19
click at [984, 68] on div at bounding box center [984, 65] width 24 height 24
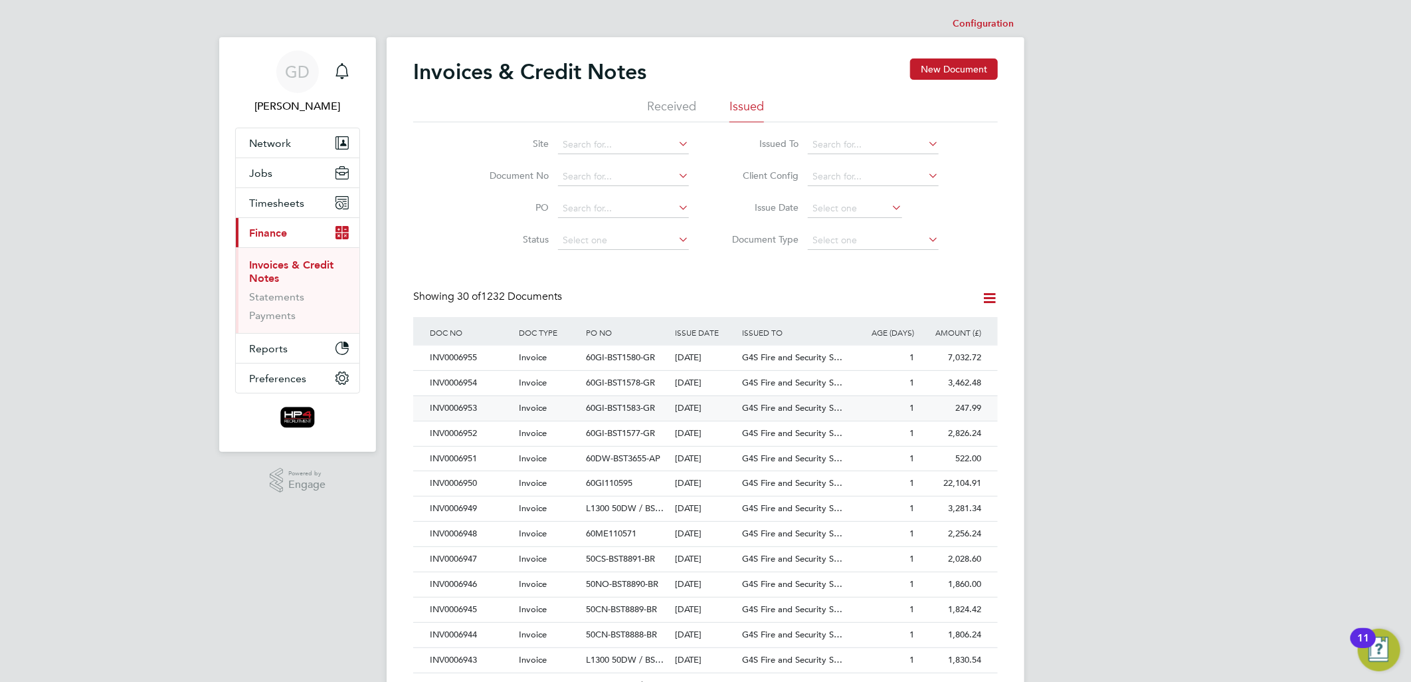
drag, startPoint x: 468, startPoint y: 431, endPoint x: 527, endPoint y: 415, distance: 61.3
click at [468, 431] on div "INV0006952" at bounding box center [471, 433] width 89 height 25
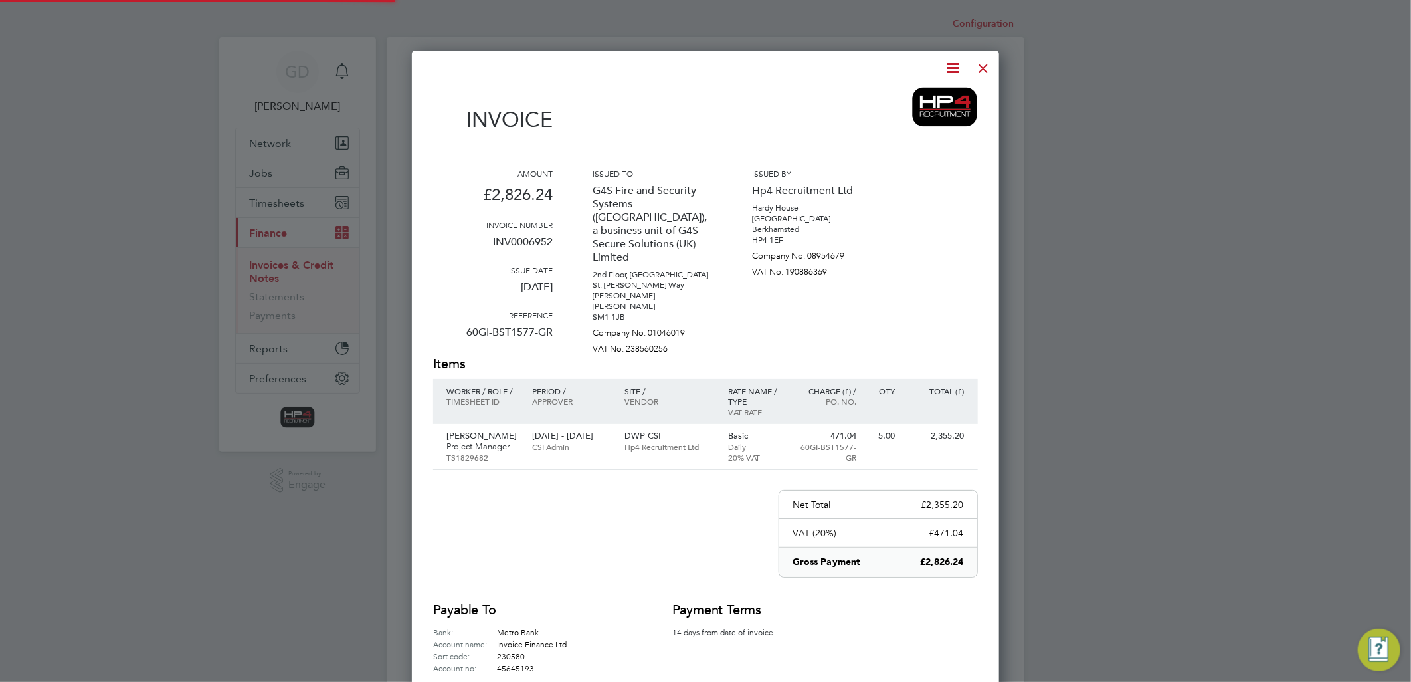
scroll to position [696, 588]
click at [955, 64] on icon at bounding box center [954, 68] width 17 height 17
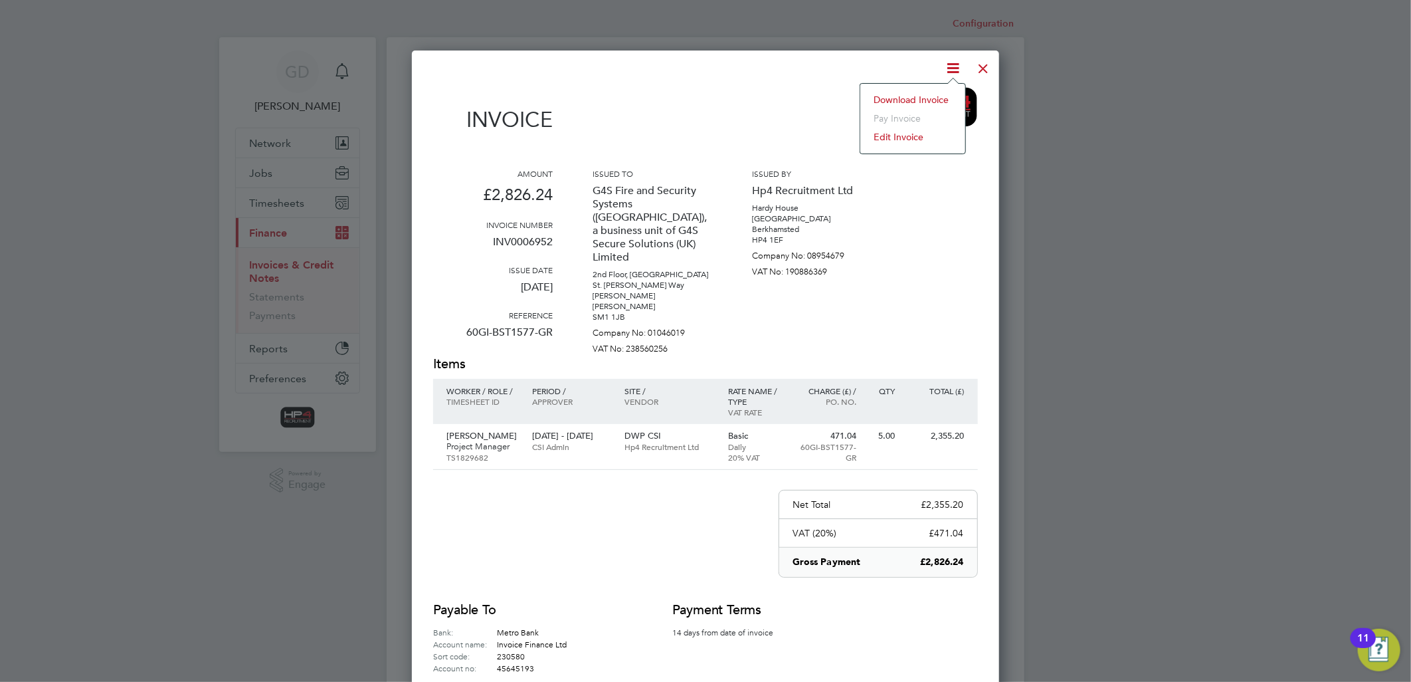
click at [917, 102] on li "Download Invoice" at bounding box center [913, 99] width 92 height 19
click at [983, 65] on div at bounding box center [984, 65] width 24 height 24
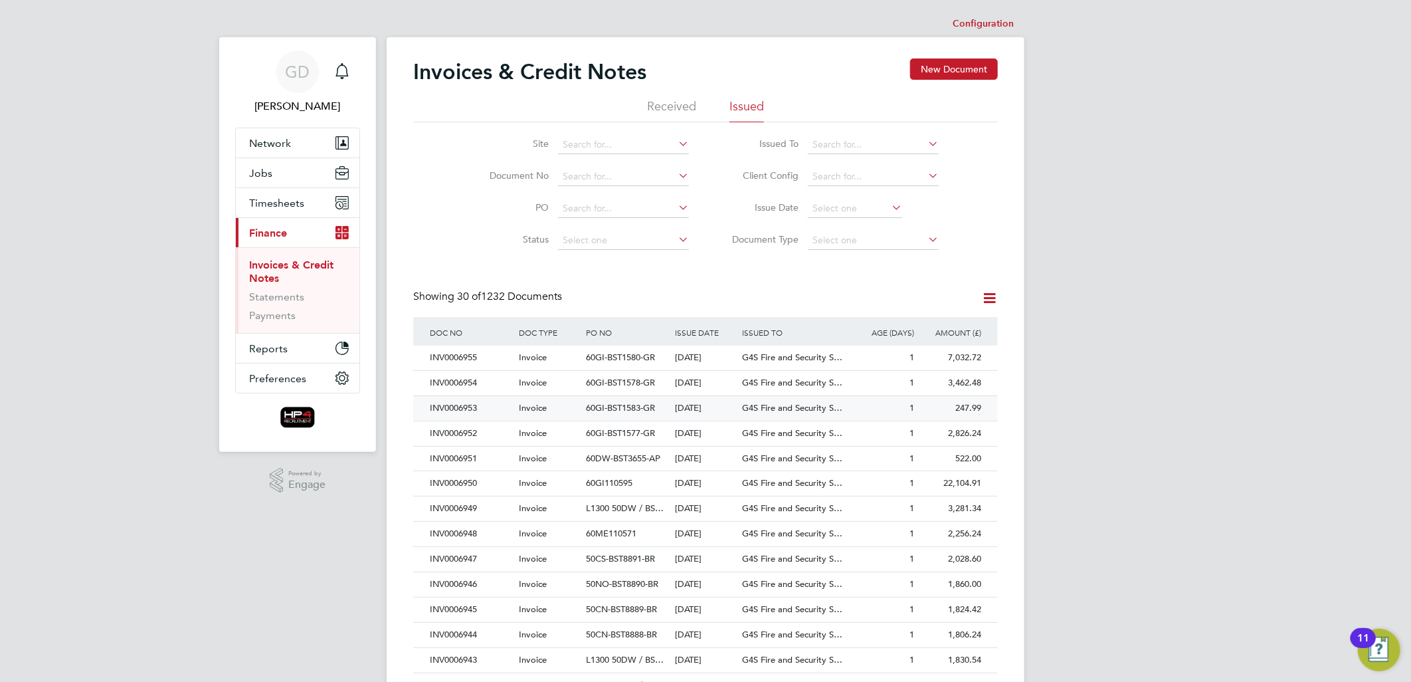
click at [454, 401] on div "INV0006953" at bounding box center [471, 408] width 89 height 25
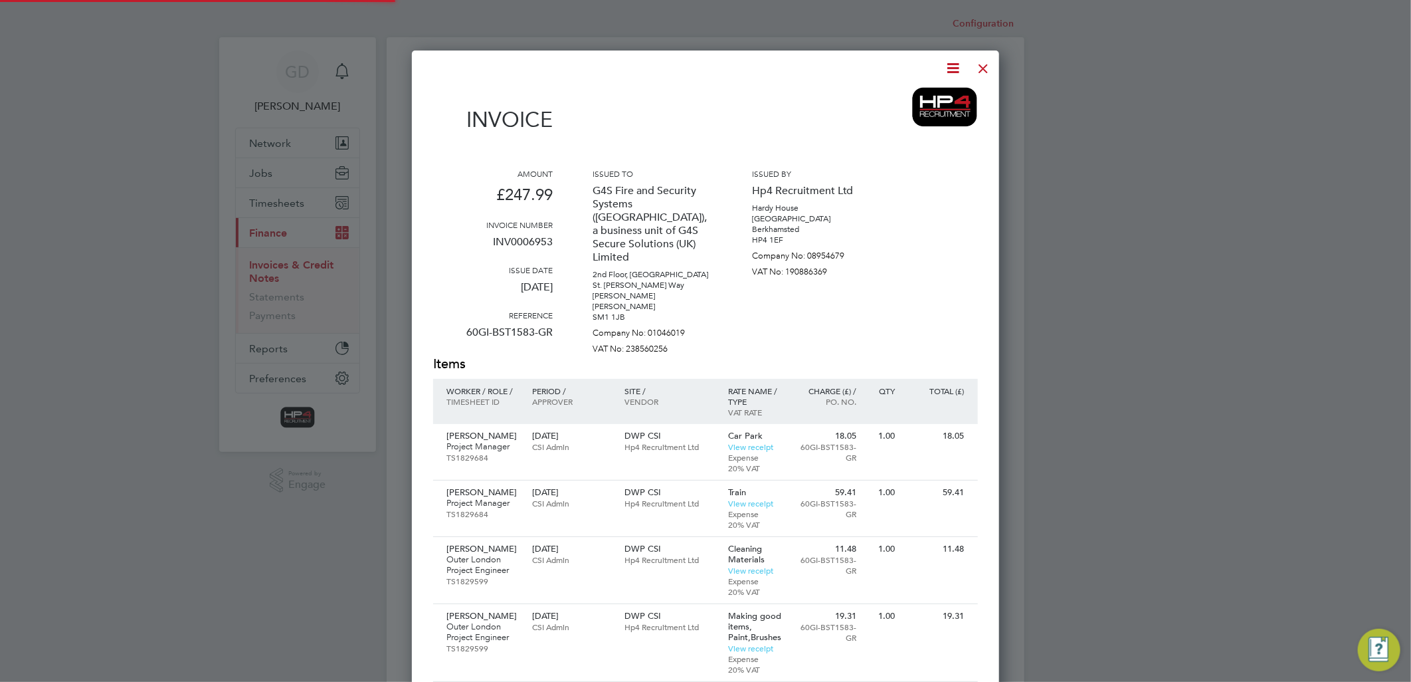
scroll to position [975, 588]
click at [951, 64] on icon at bounding box center [954, 68] width 17 height 17
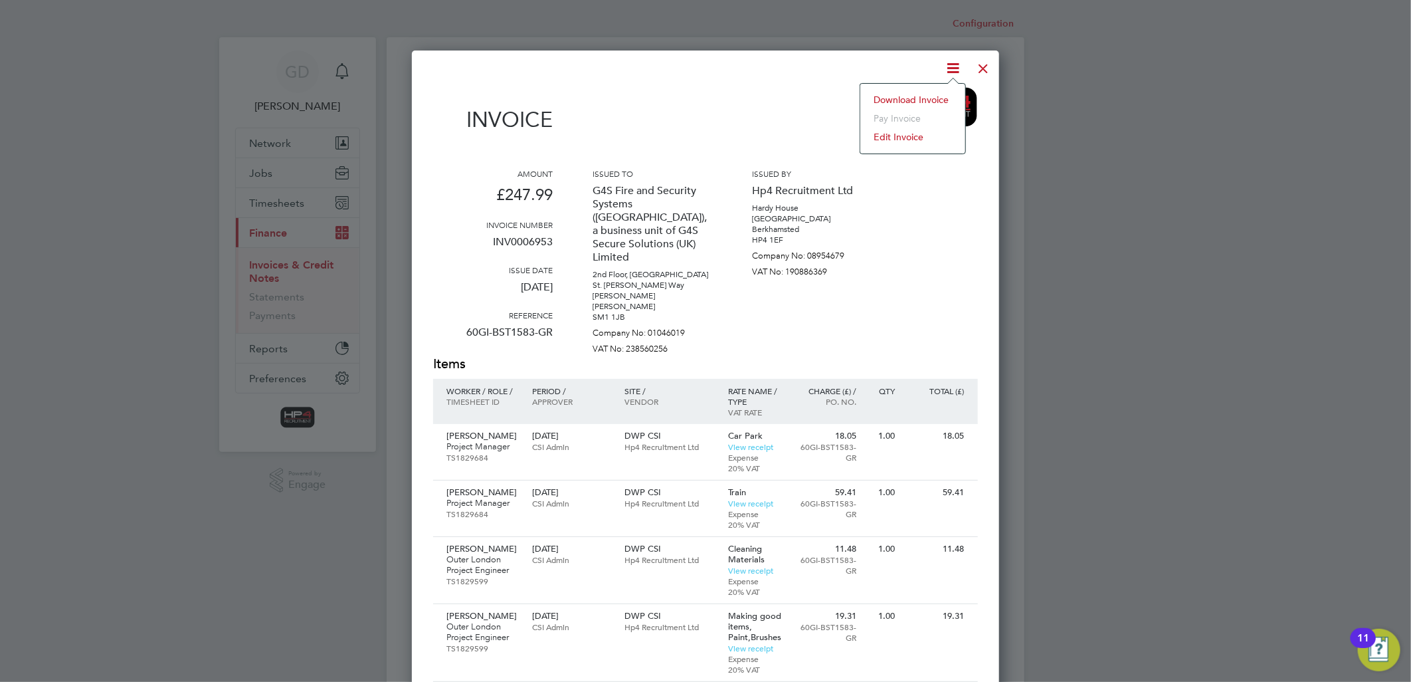
click at [934, 98] on li "Download Invoice" at bounding box center [913, 99] width 92 height 19
click at [985, 67] on div at bounding box center [984, 65] width 24 height 24
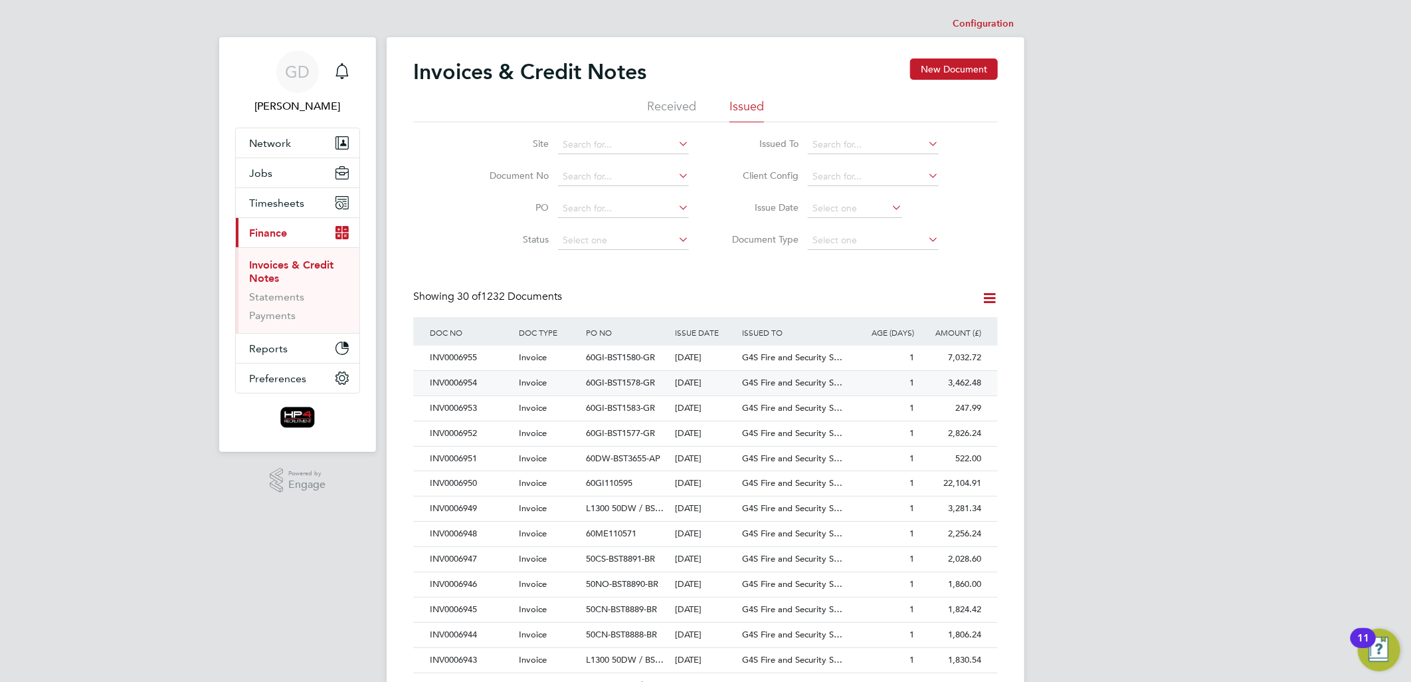
click at [457, 384] on div "INV0006954" at bounding box center [471, 383] width 89 height 25
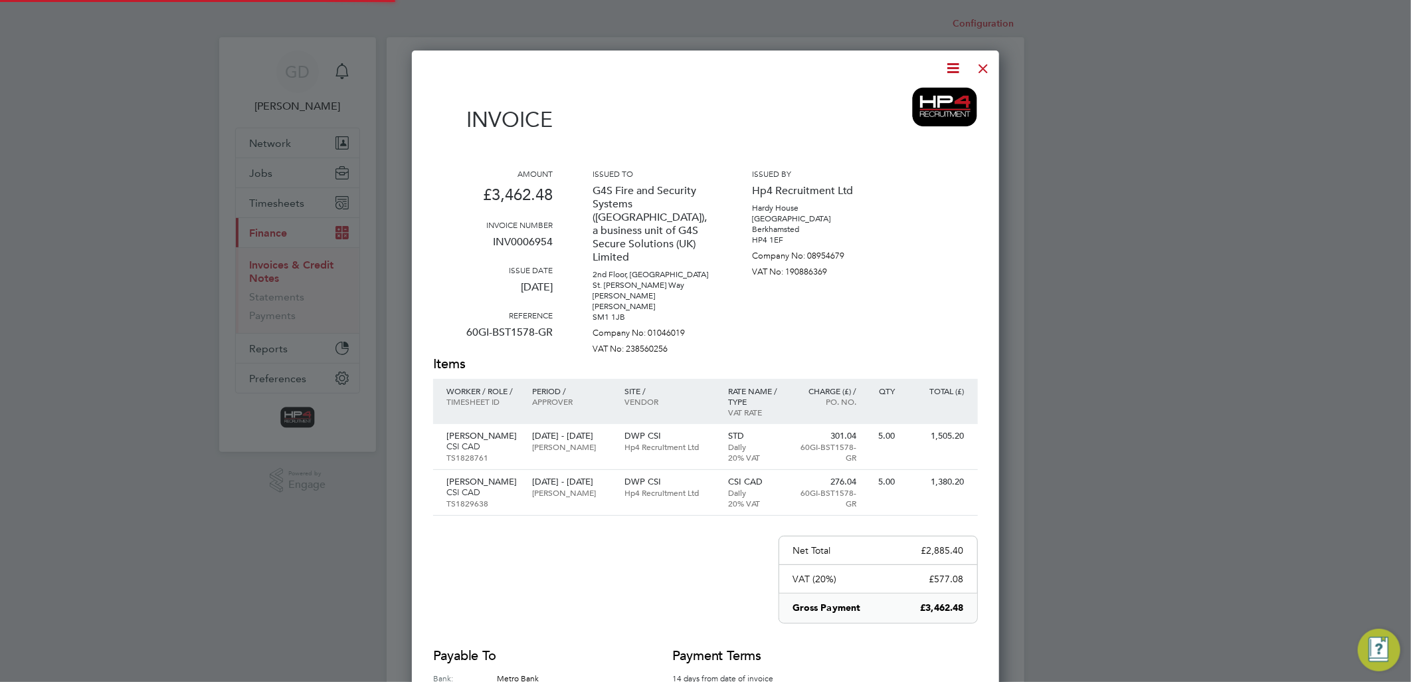
scroll to position [753, 588]
click at [953, 64] on icon at bounding box center [954, 68] width 17 height 17
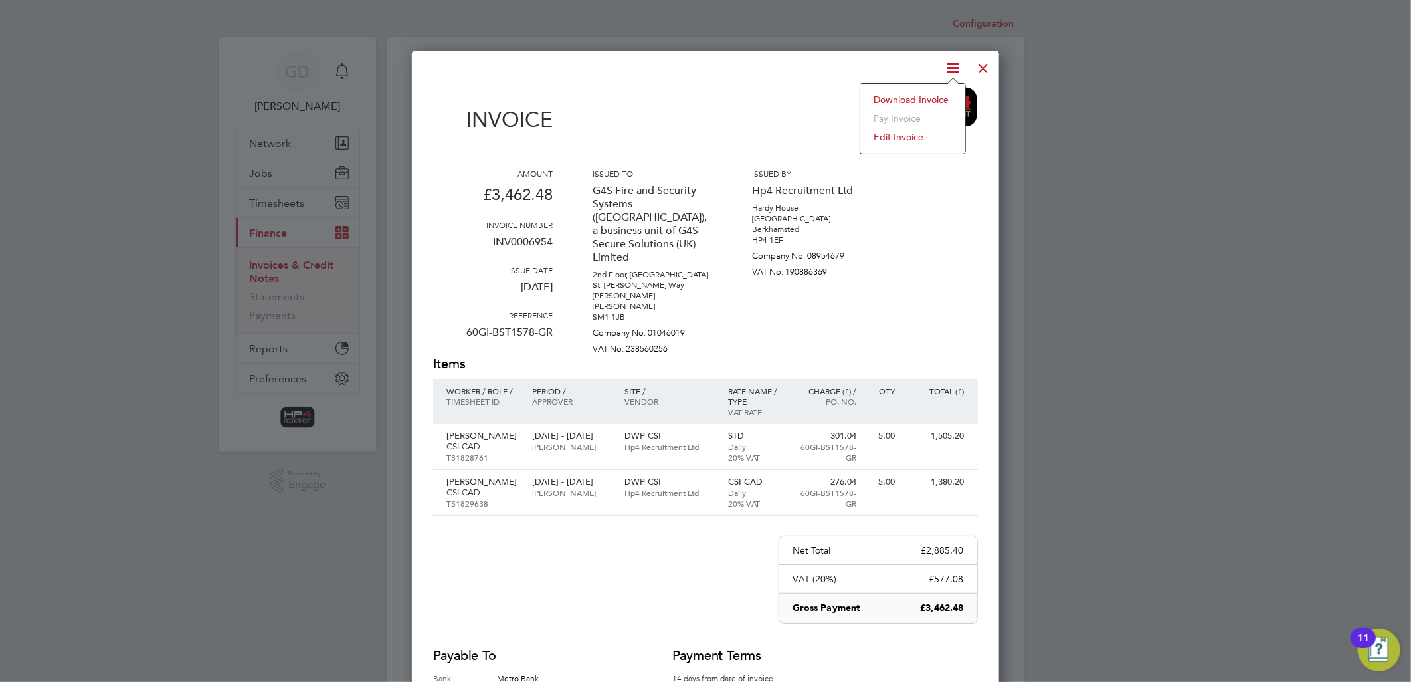
click at [938, 102] on li "Download Invoice" at bounding box center [913, 99] width 92 height 19
click at [987, 68] on div at bounding box center [984, 65] width 24 height 24
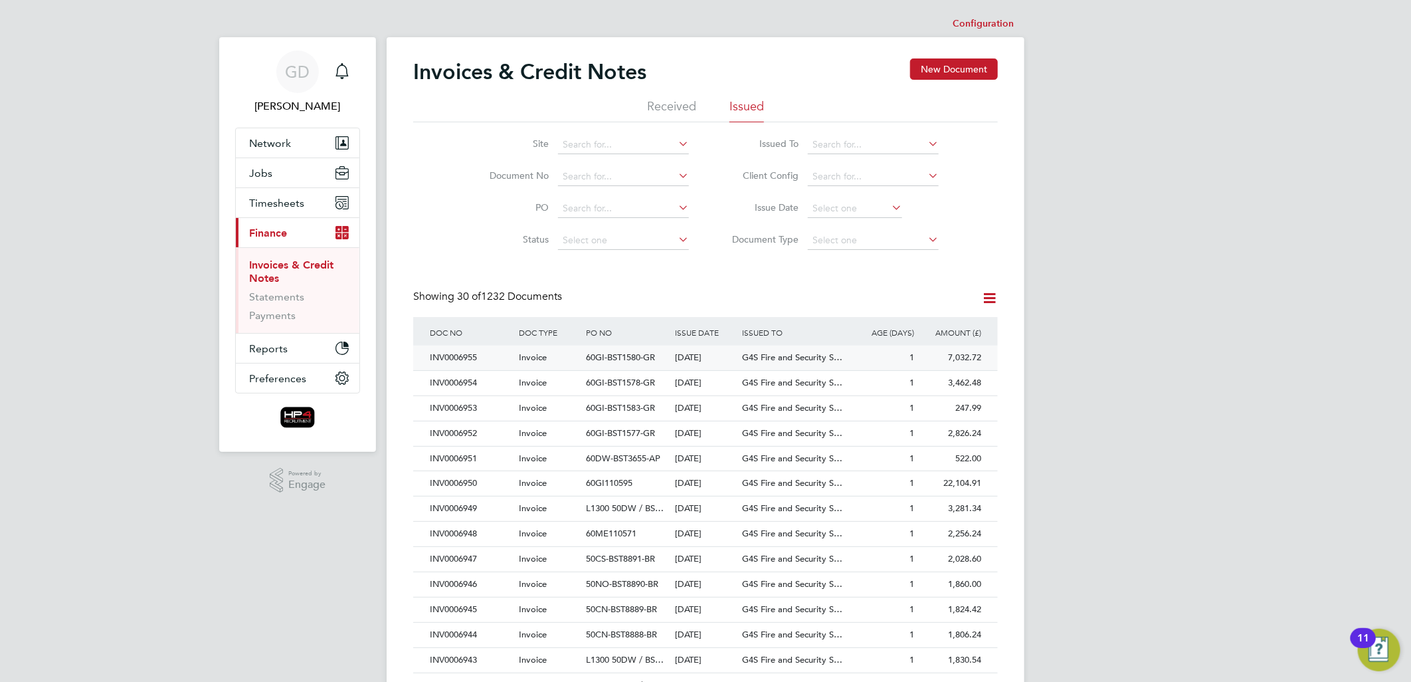
click at [458, 351] on div "INV0006955" at bounding box center [471, 358] width 89 height 25
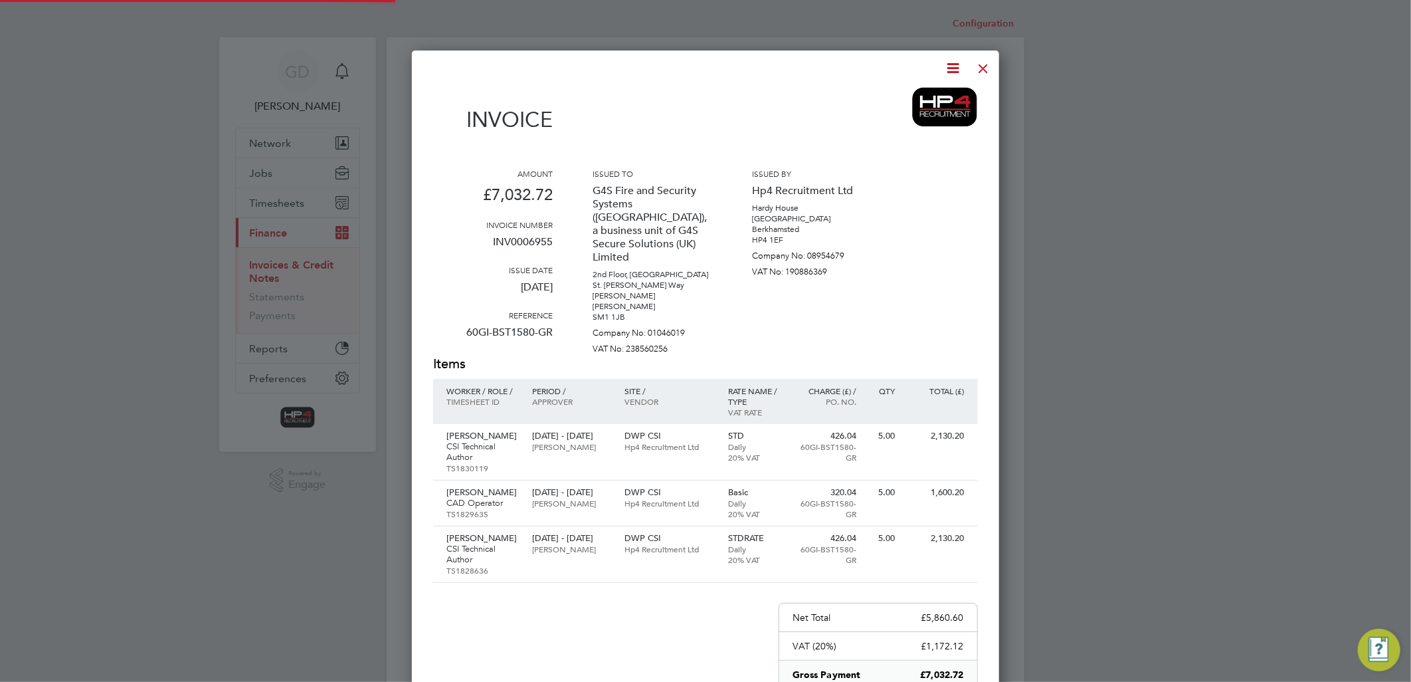
scroll to position [809, 588]
click at [952, 67] on icon at bounding box center [954, 68] width 17 height 17
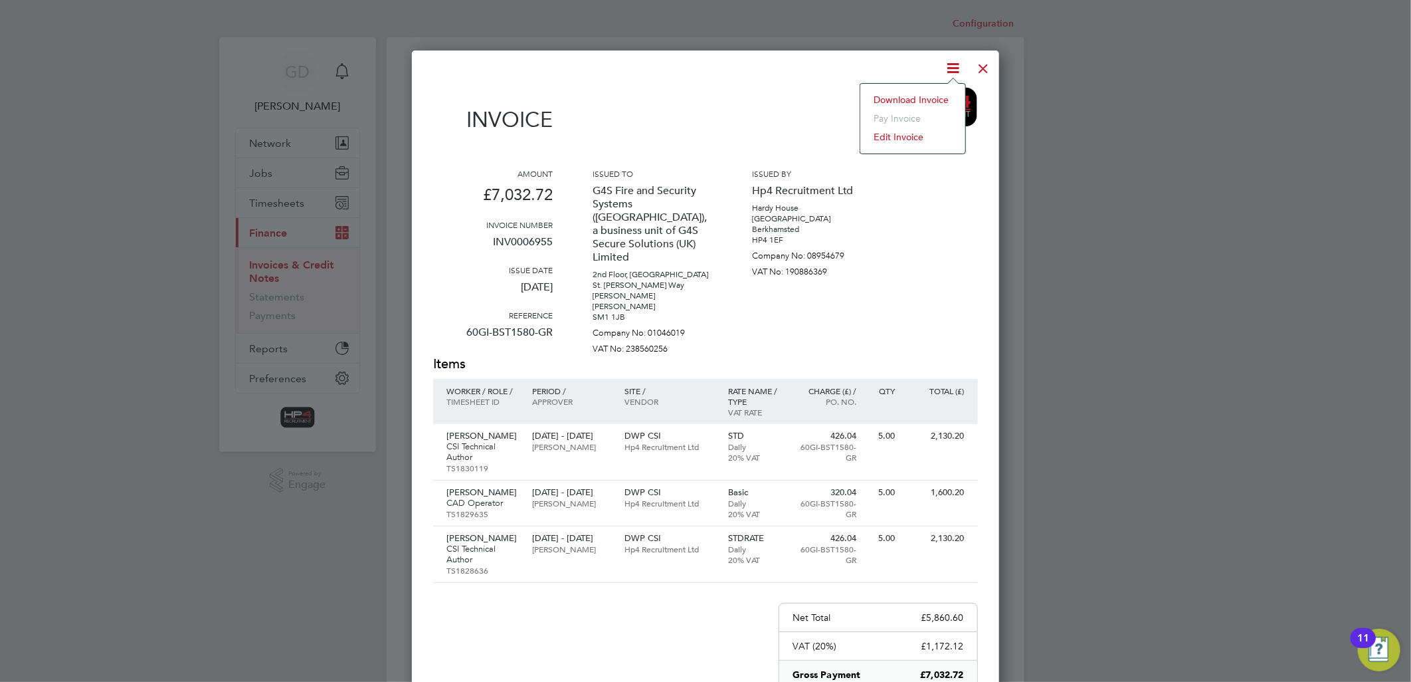
click at [938, 98] on li "Download Invoice" at bounding box center [913, 99] width 92 height 19
click at [980, 68] on div at bounding box center [984, 65] width 24 height 24
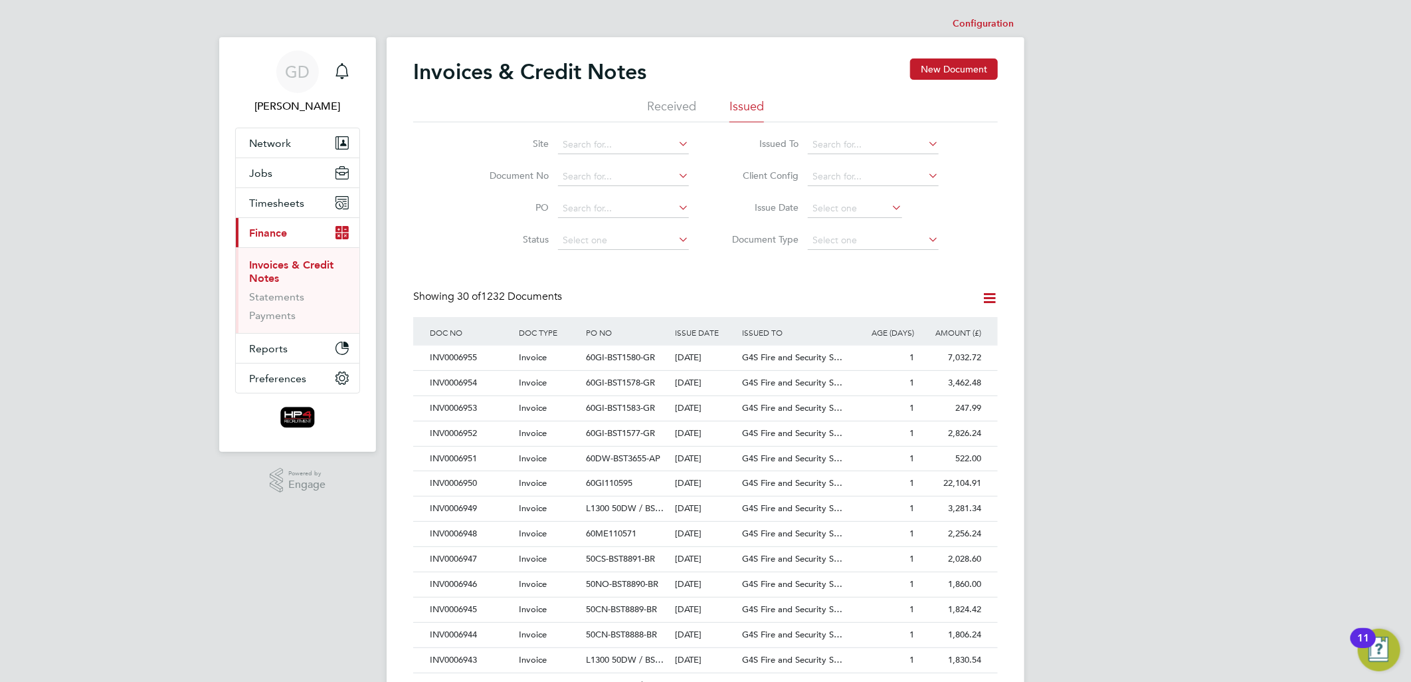
click at [1187, 162] on div "GD Gemma Deaton Notifications Applications: Network Team Members Businesses Sit…" at bounding box center [705, 594] width 1411 height 1188
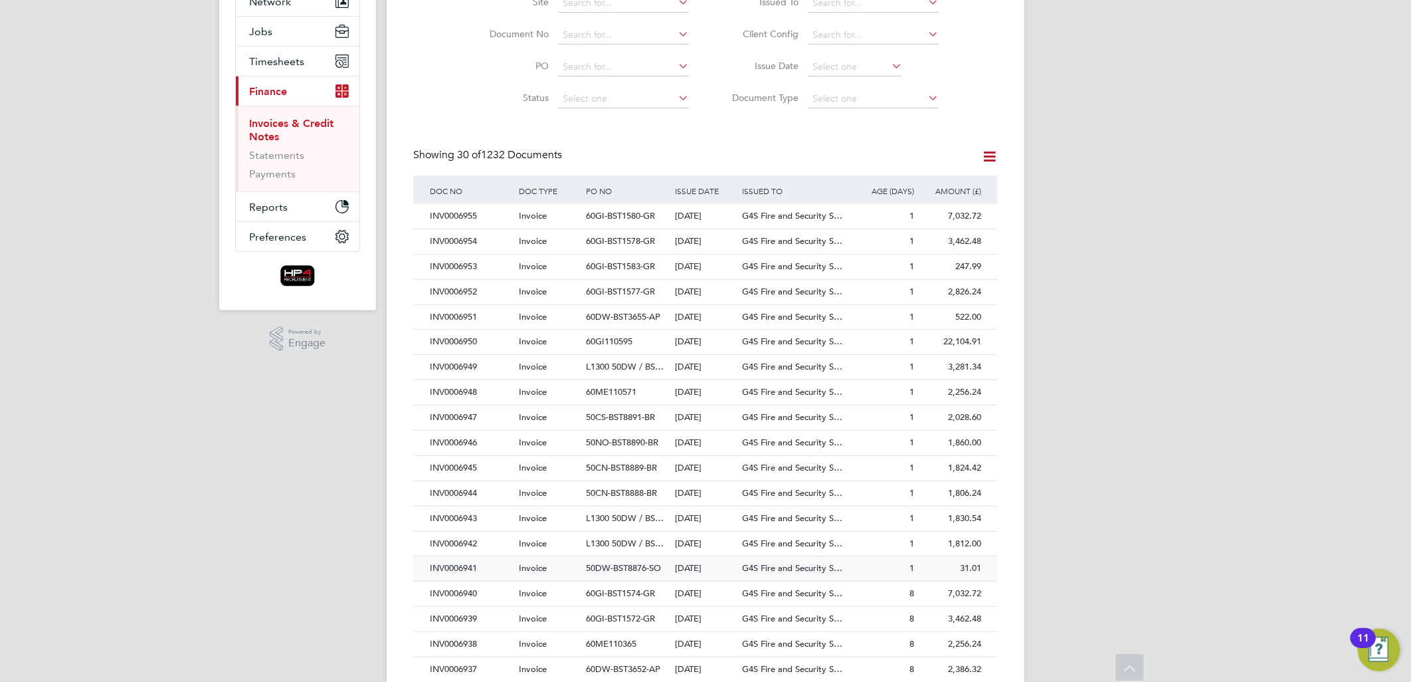
scroll to position [148, 0]
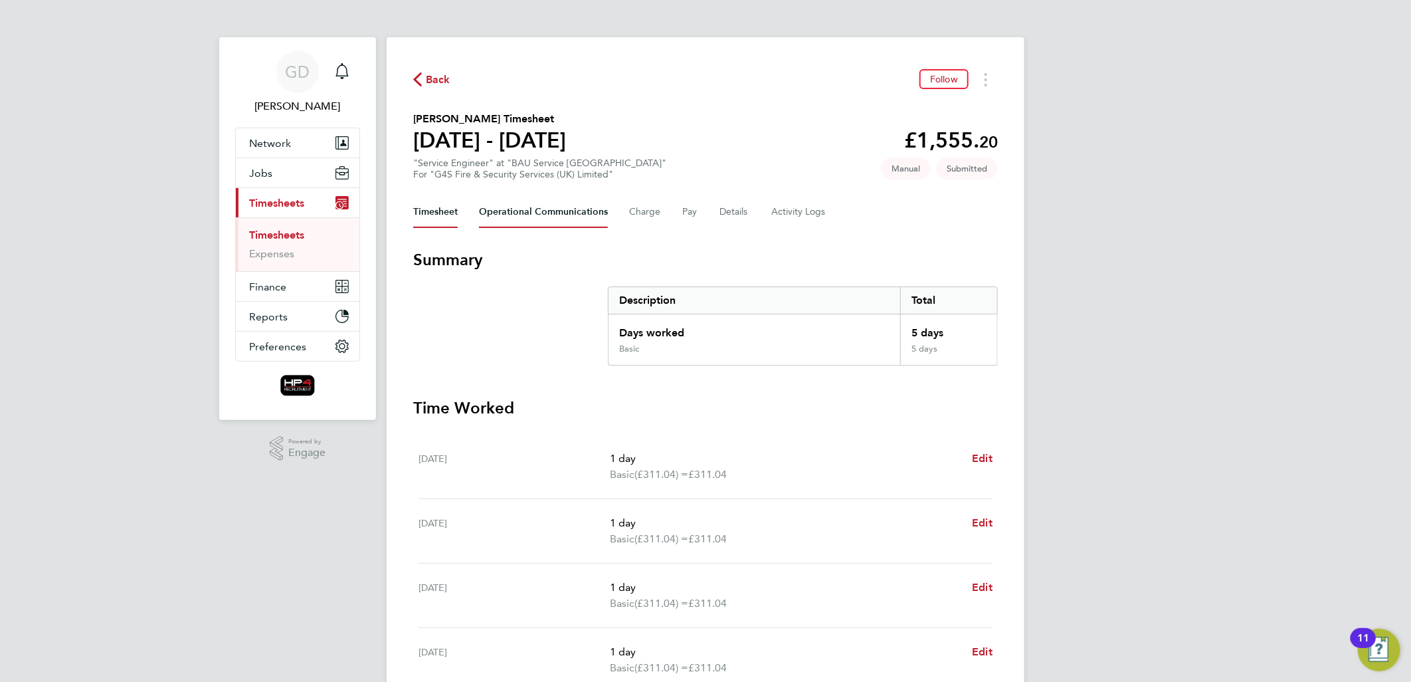
click at [516, 213] on Communications-tab "Operational Communications" at bounding box center [543, 212] width 129 height 32
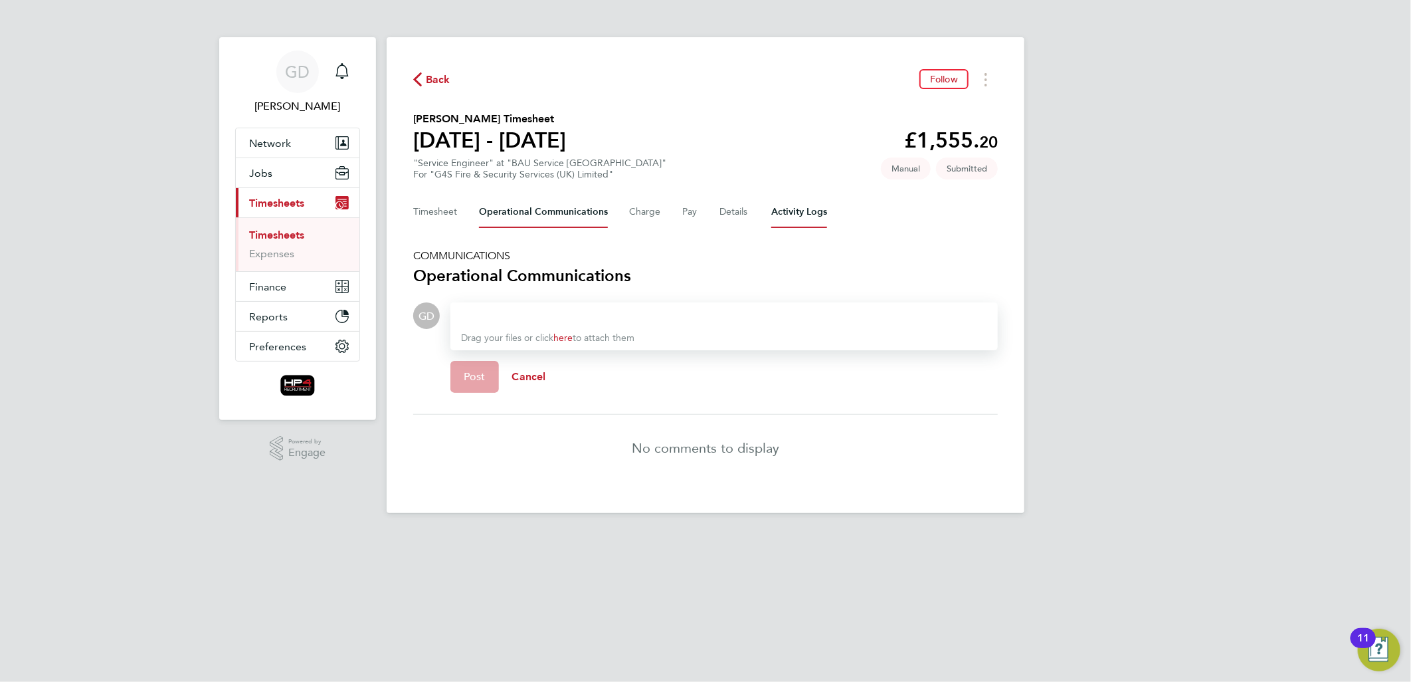
click at [787, 209] on Logs-tab "Activity Logs" at bounding box center [799, 212] width 56 height 32
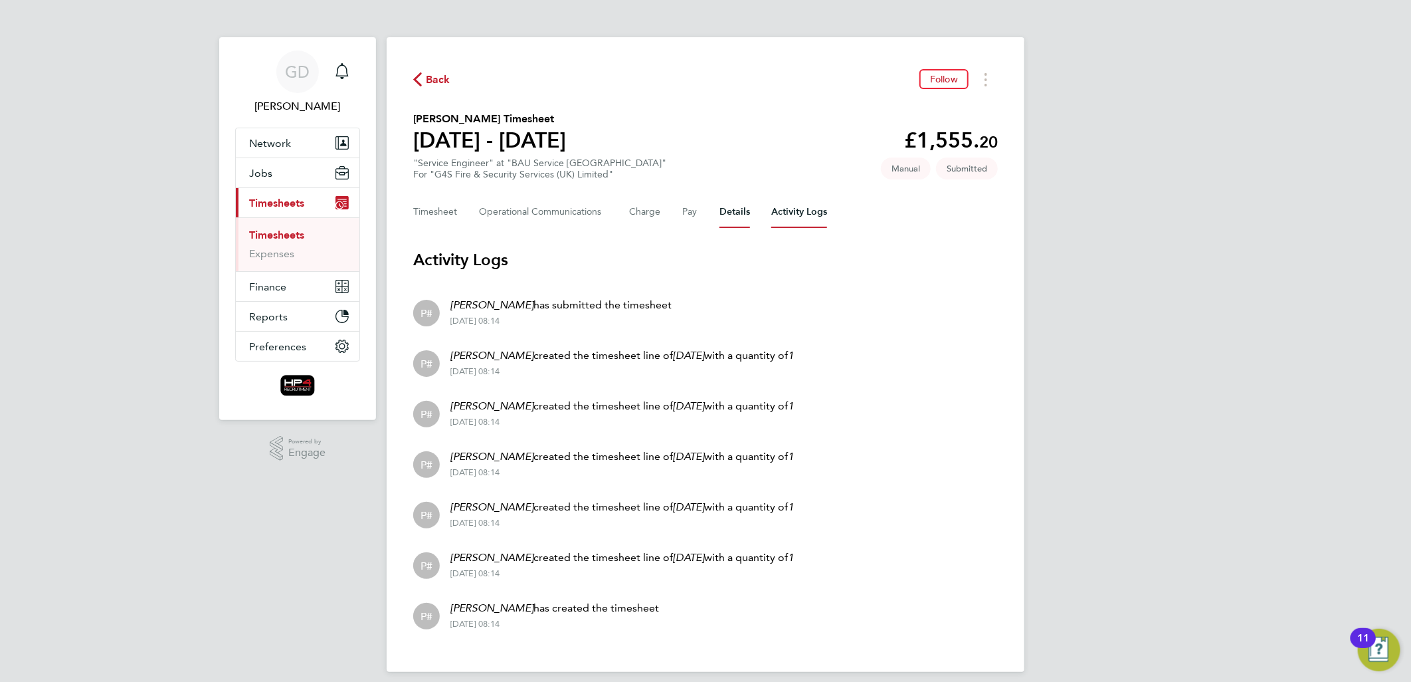
click at [738, 213] on button "Details" at bounding box center [735, 212] width 31 height 32
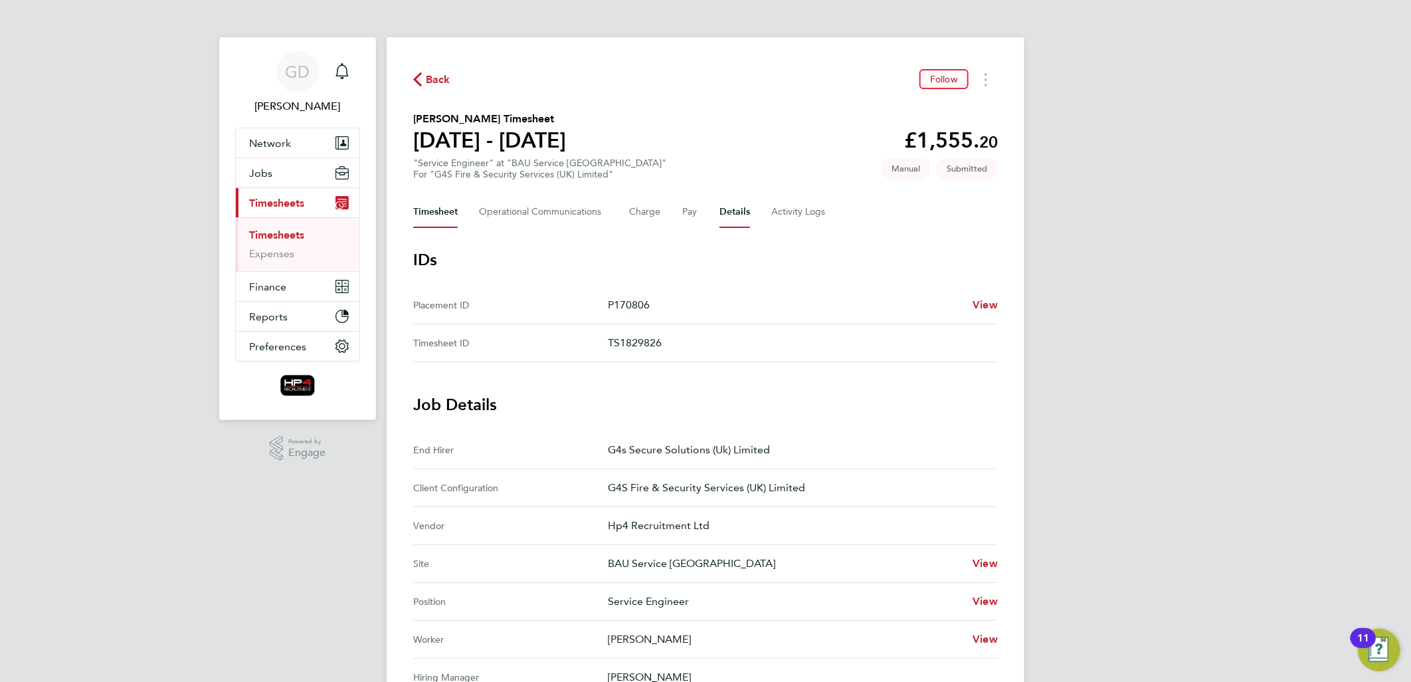
click at [430, 215] on button "Timesheet" at bounding box center [435, 212] width 45 height 32
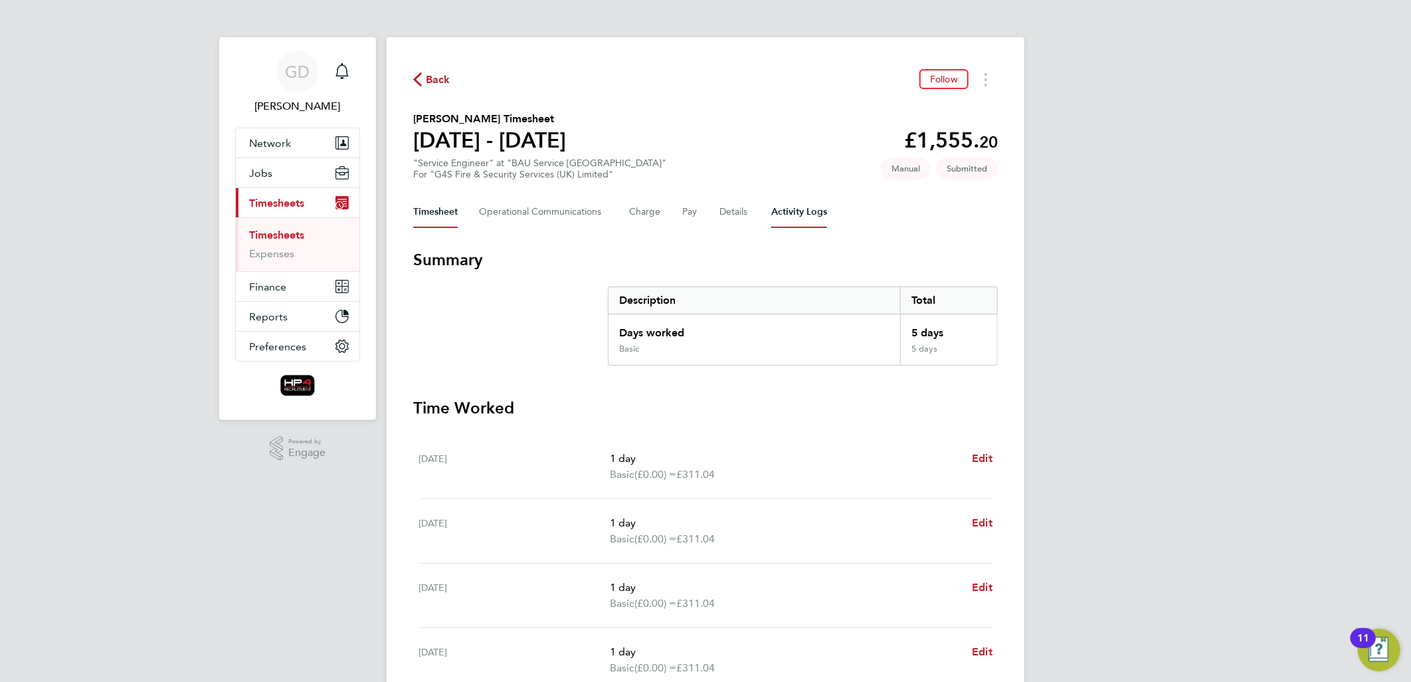
click at [801, 202] on Logs-tab "Activity Logs" at bounding box center [799, 212] width 56 height 32
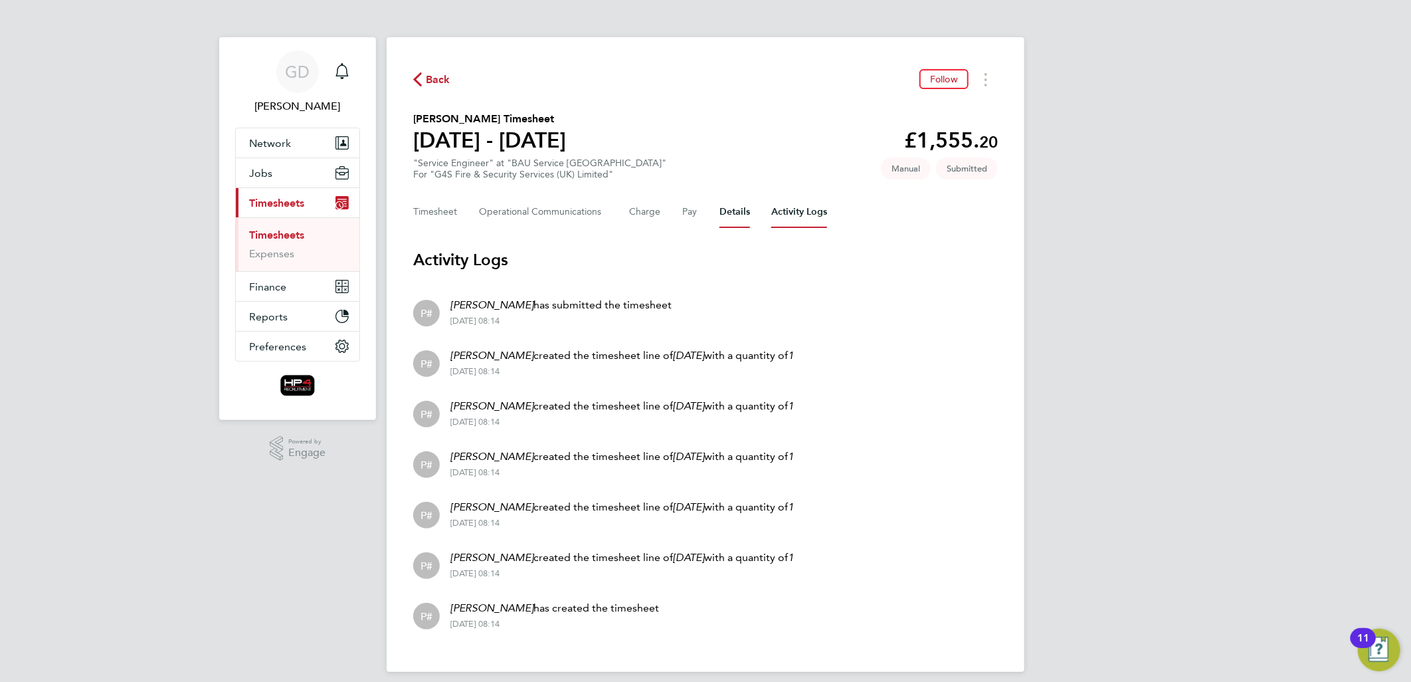
click at [742, 209] on button "Details" at bounding box center [735, 212] width 31 height 32
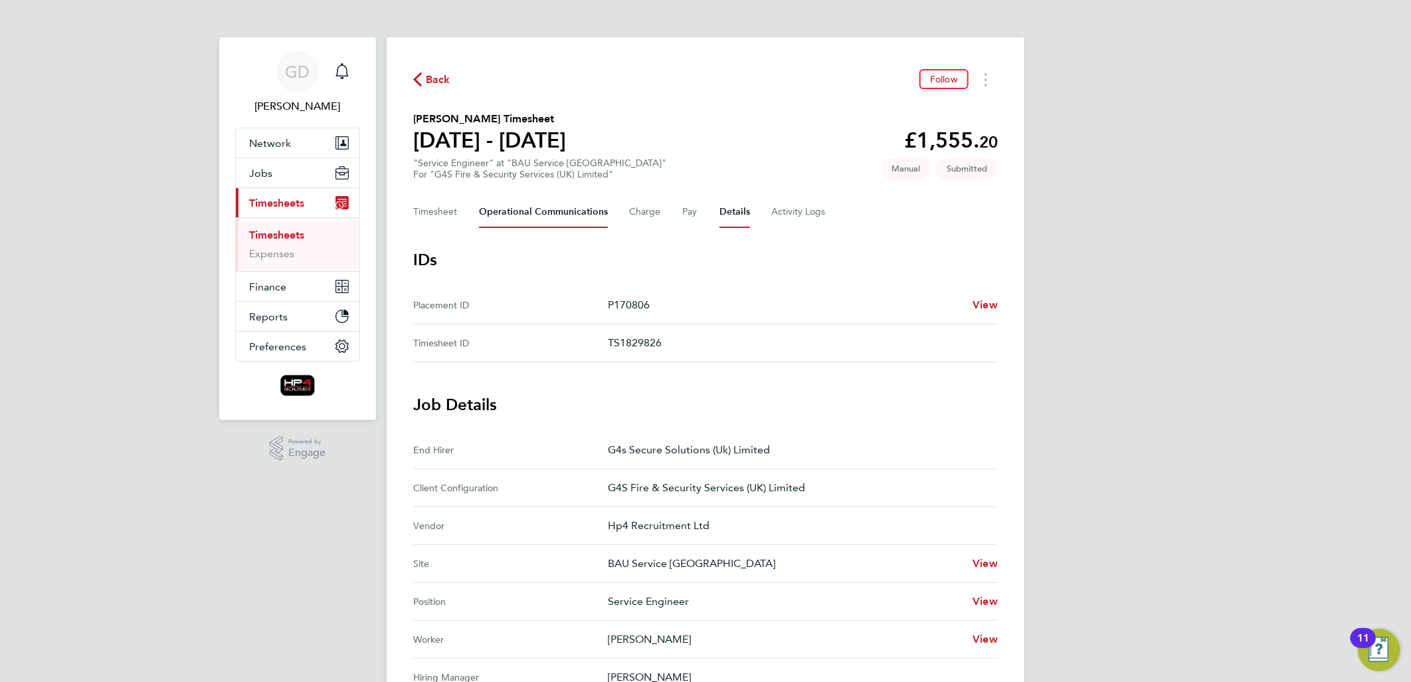
click at [502, 218] on Communications-tab "Operational Communications" at bounding box center [543, 212] width 129 height 32
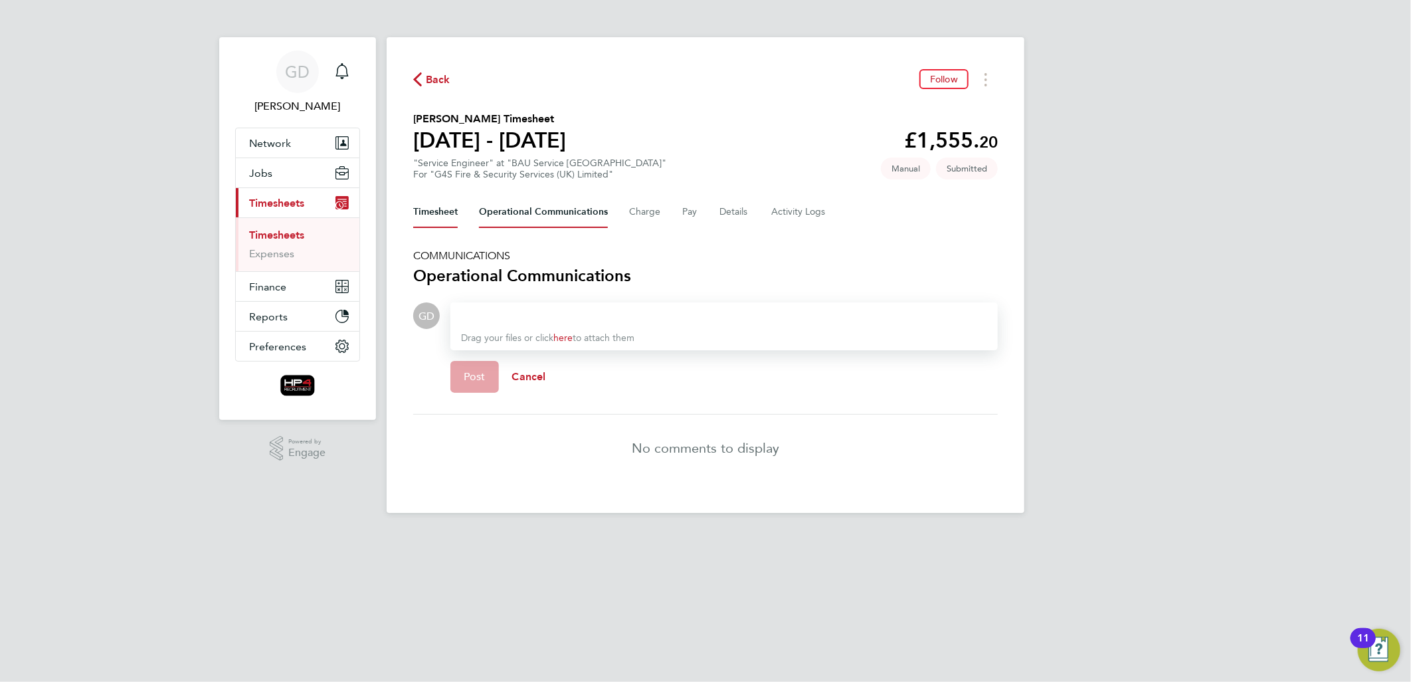
click at [417, 211] on button "Timesheet" at bounding box center [435, 212] width 45 height 32
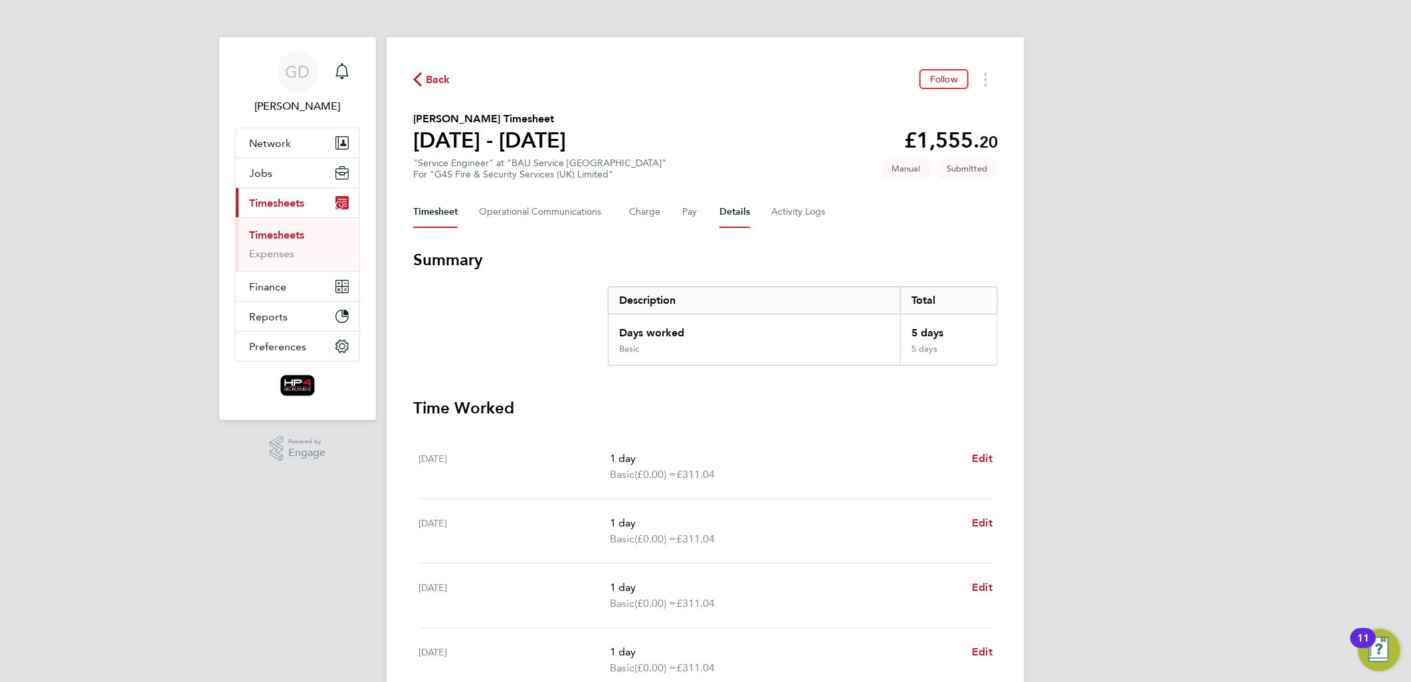
click at [727, 213] on button "Details" at bounding box center [735, 212] width 31 height 32
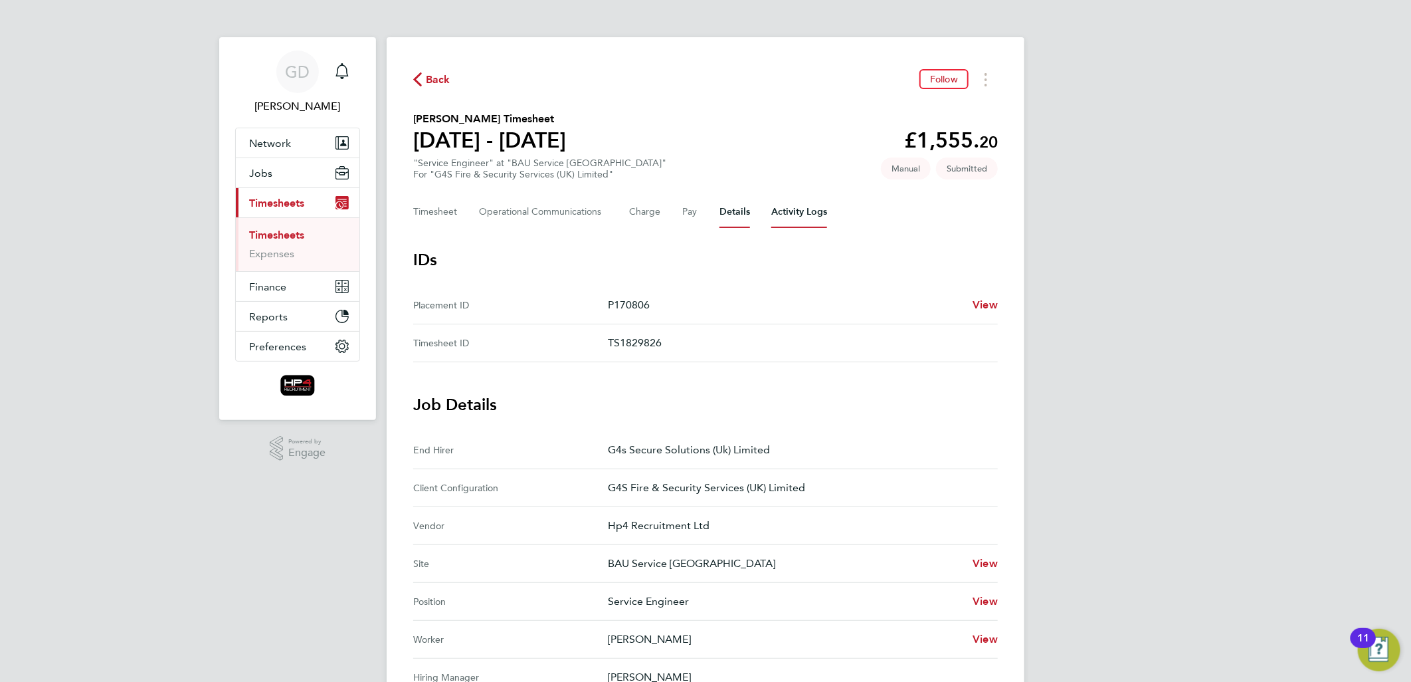
click at [793, 205] on Logs-tab "Activity Logs" at bounding box center [799, 212] width 56 height 32
